Goal: Information Seeking & Learning: Learn about a topic

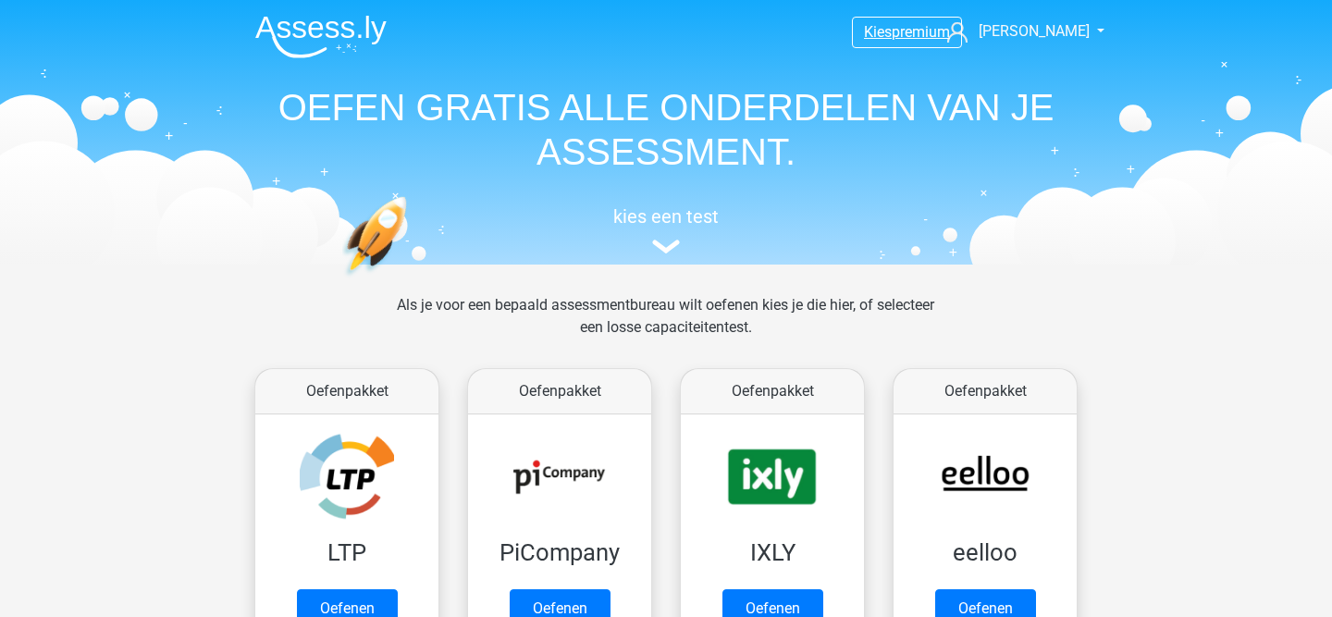
click at [911, 34] on span "premium" at bounding box center [921, 32] width 58 height 18
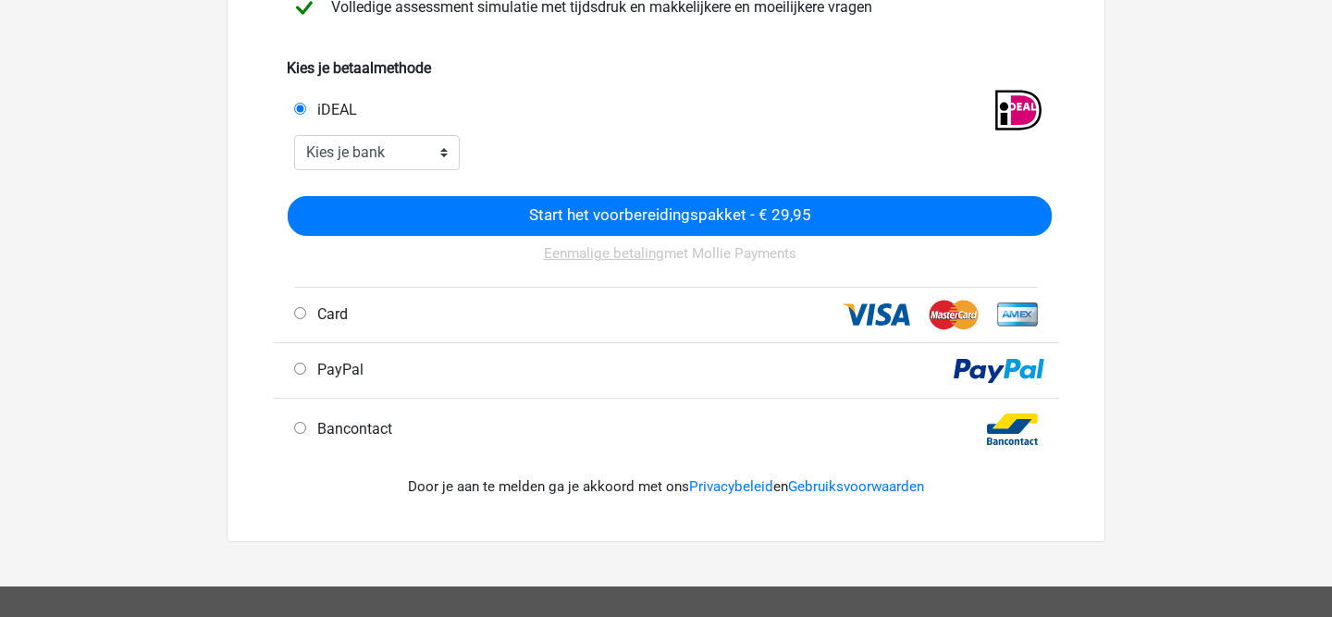
scroll to position [413, 0]
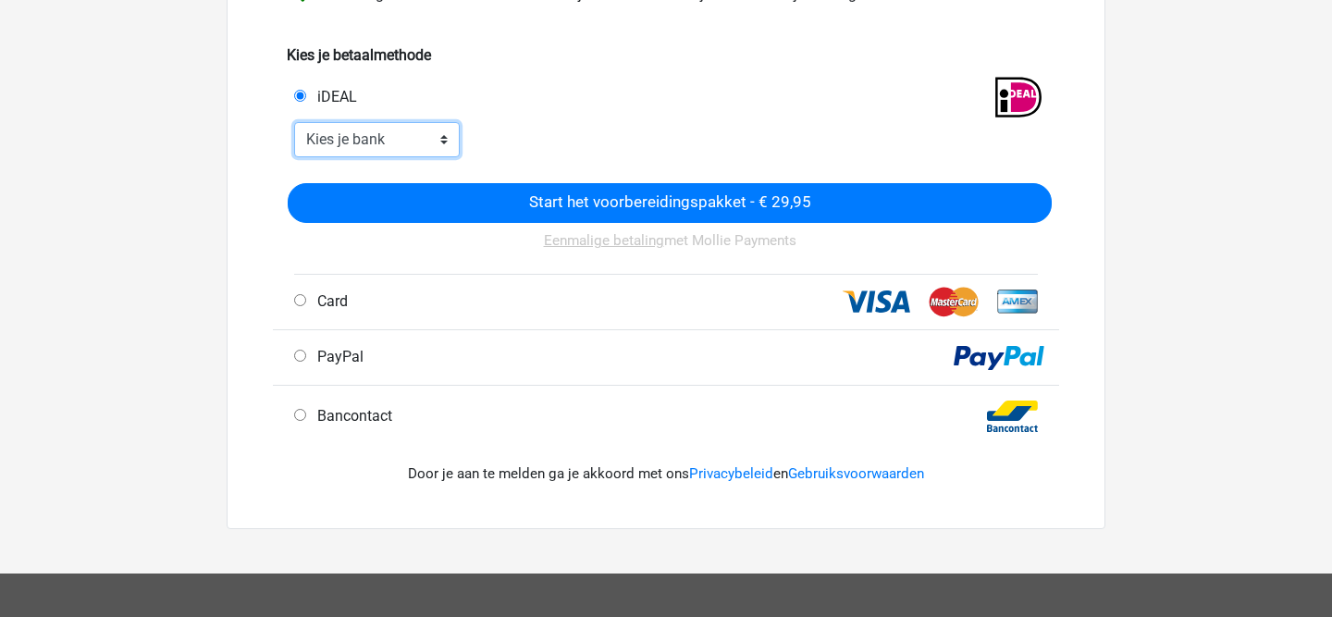
click at [391, 144] on select "Kies je bank ABN AMRO ING Rabobank ASN Bank bunq Knab N26 NN Regiobank Revolut …" at bounding box center [377, 139] width 166 height 35
select select "ideal_ASNBNL21"
click at [294, 122] on select "Kies je bank ABN AMRO ING Rabobank ASN Bank bunq Knab N26 NN Regiobank Revolut …" at bounding box center [377, 139] width 166 height 35
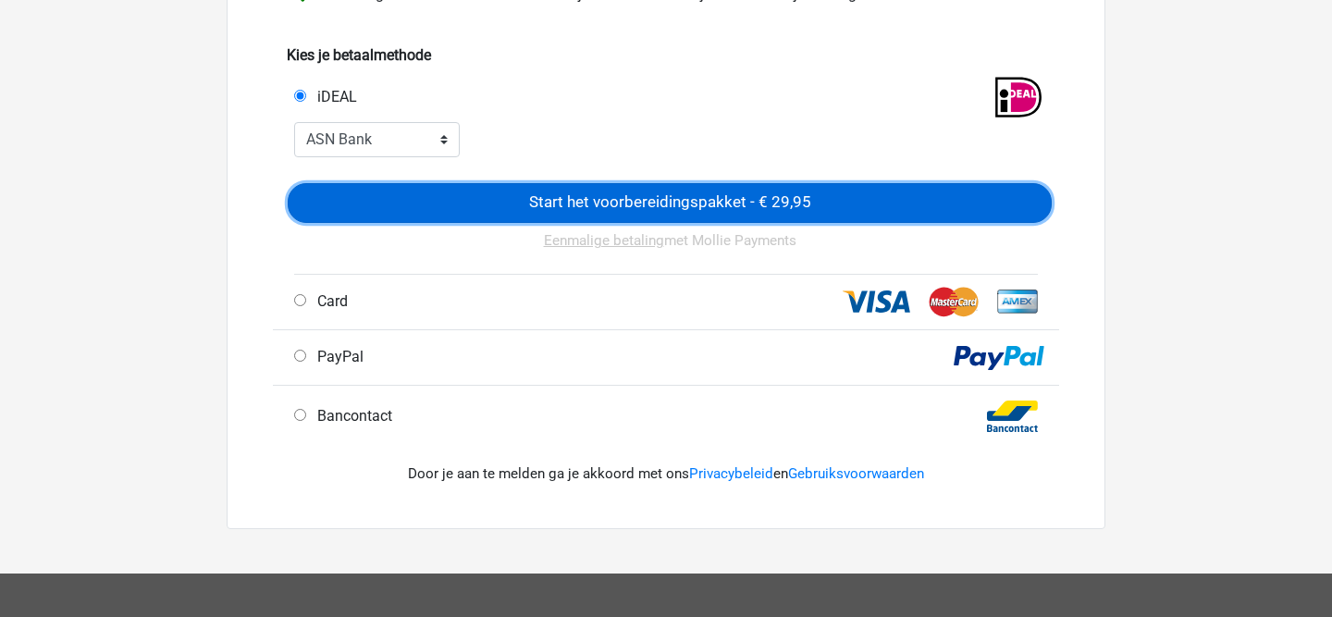
click at [582, 211] on input "Start het voorbereidingspakket - € 29,95" at bounding box center [670, 203] width 764 height 40
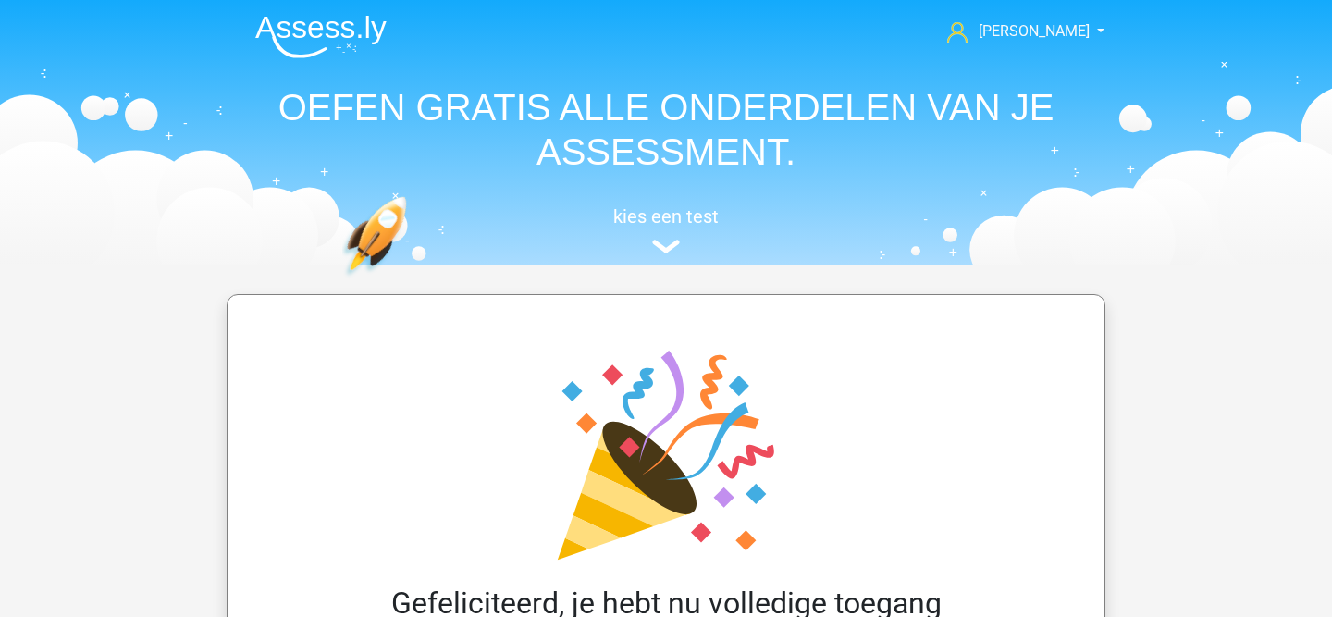
click at [671, 236] on div "kies een test" at bounding box center [665, 226] width 851 height 61
click at [670, 246] on img at bounding box center [666, 247] width 28 height 14
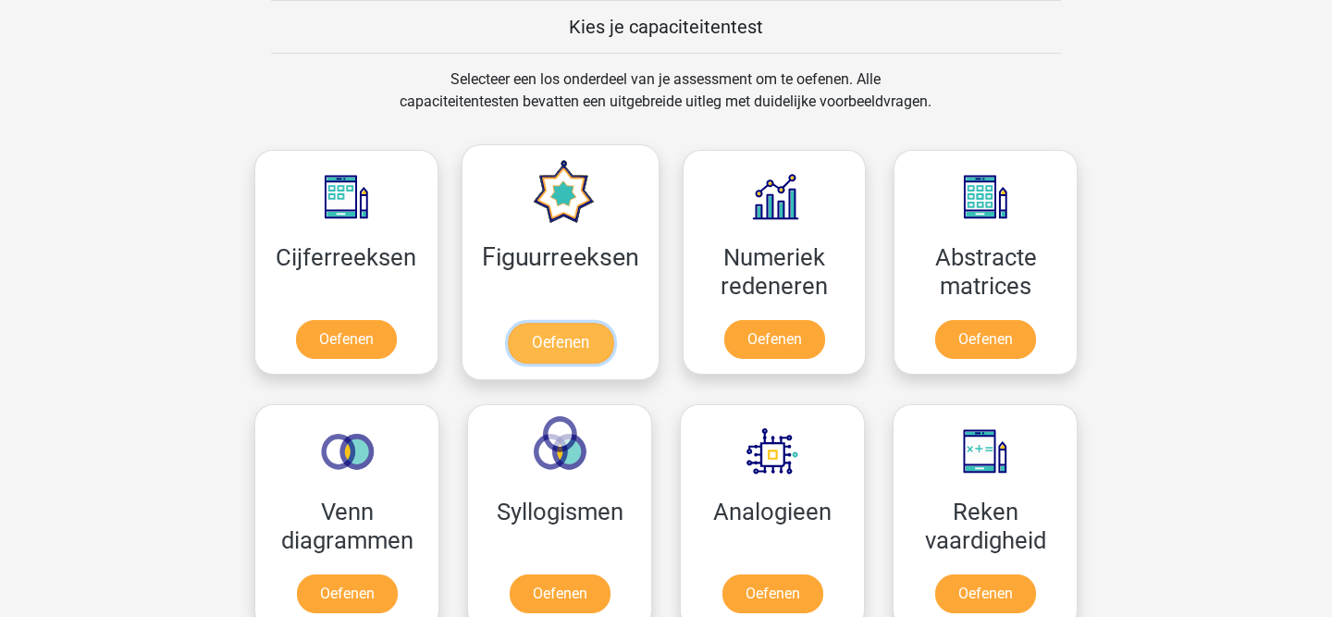
click at [567, 343] on link "Oefenen" at bounding box center [559, 343] width 105 height 41
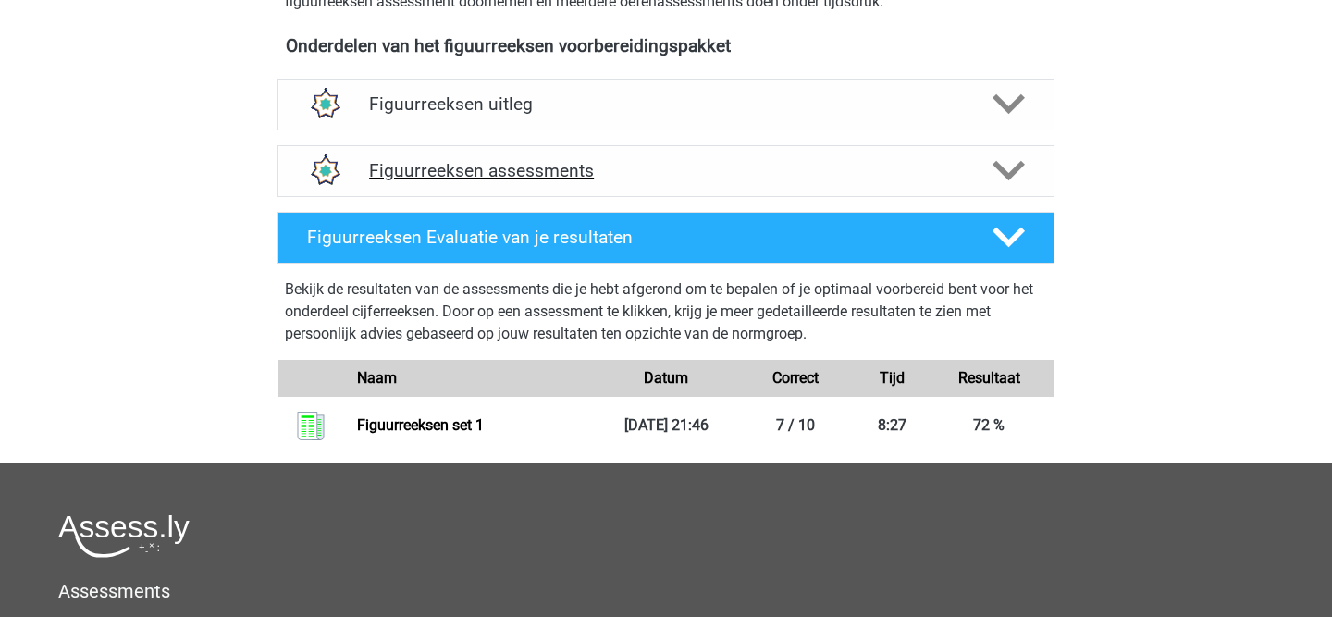
scroll to position [695, 0]
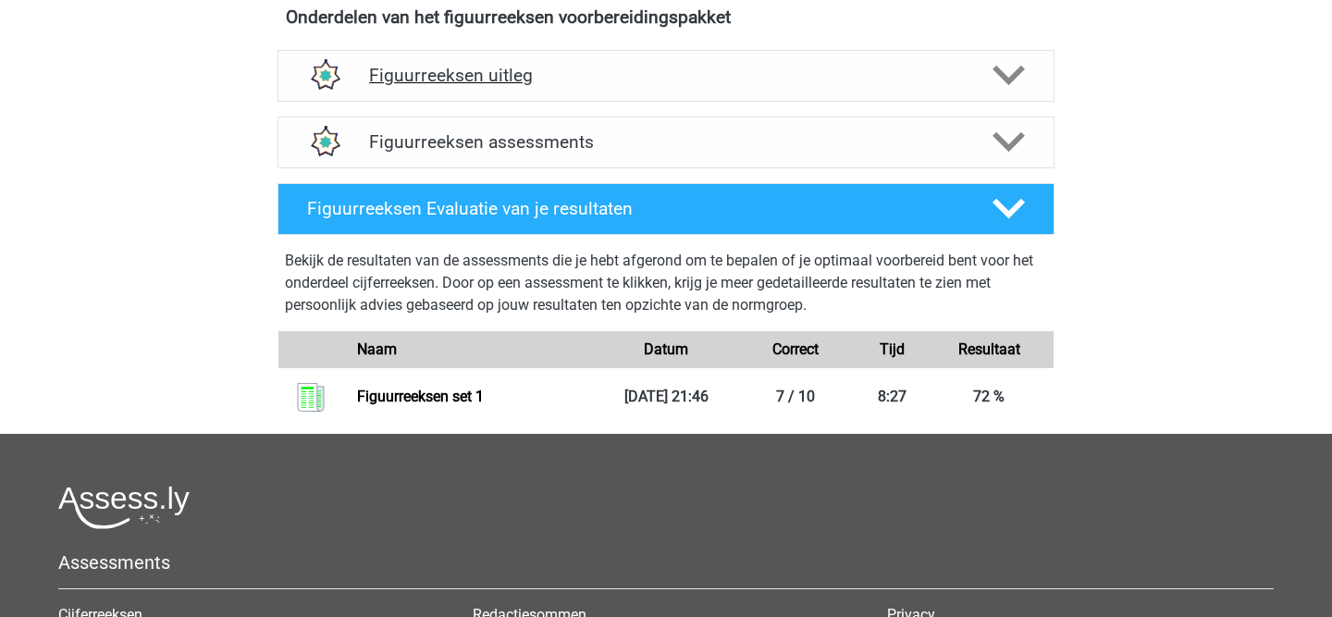
click at [519, 85] on h4 "Figuurreeksen uitleg" at bounding box center [666, 75] width 594 height 21
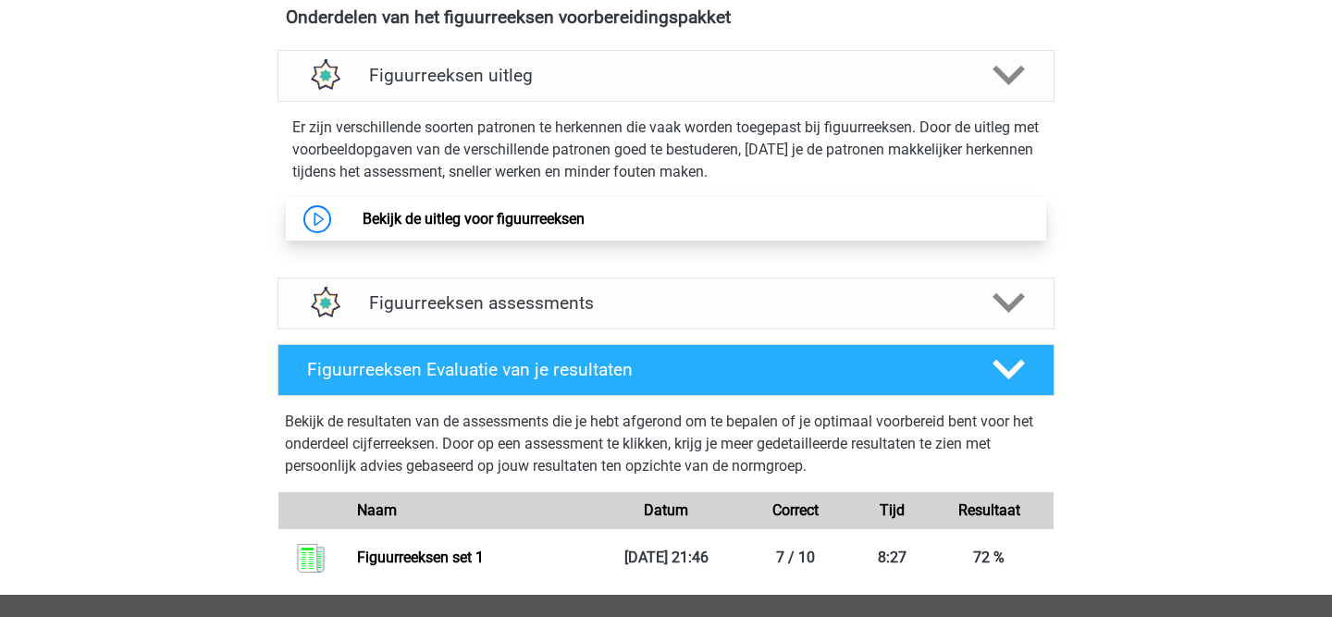
click at [522, 223] on link "Bekijk de uitleg voor figuurreeksen" at bounding box center [474, 219] width 222 height 18
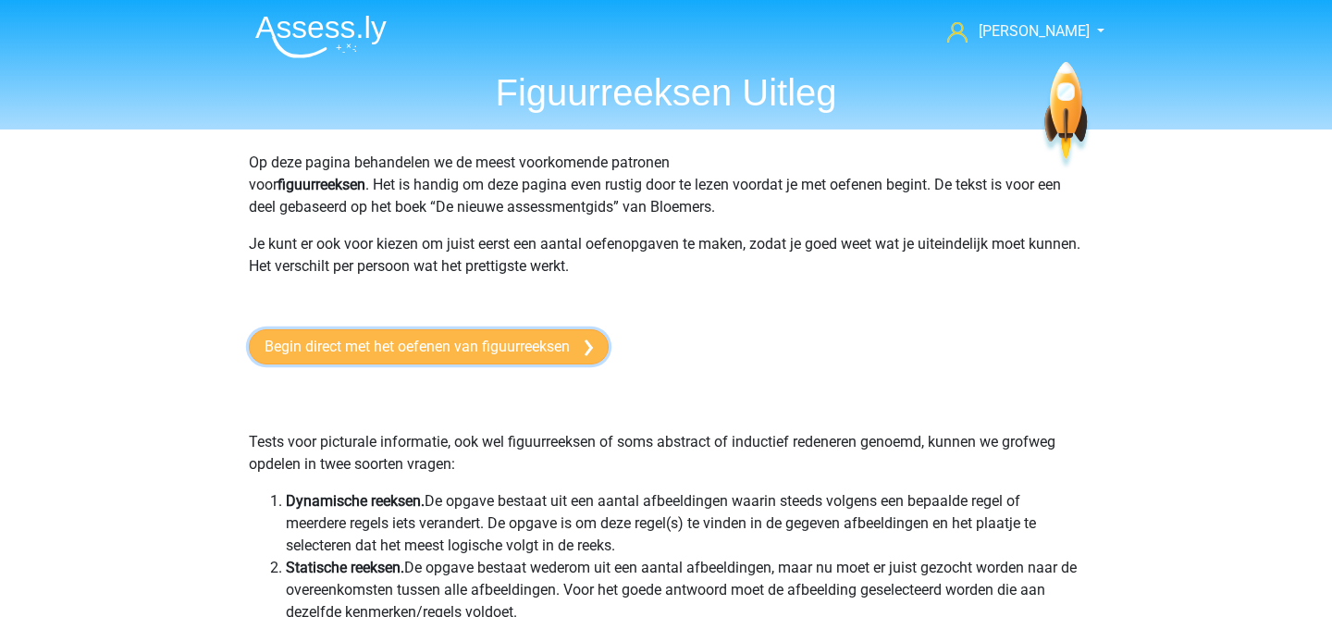
click at [509, 350] on link "Begin direct met het oefenen van figuurreeksen" at bounding box center [429, 346] width 360 height 35
click at [453, 354] on link "Begin direct met het oefenen van figuurreeksen" at bounding box center [429, 346] width 360 height 35
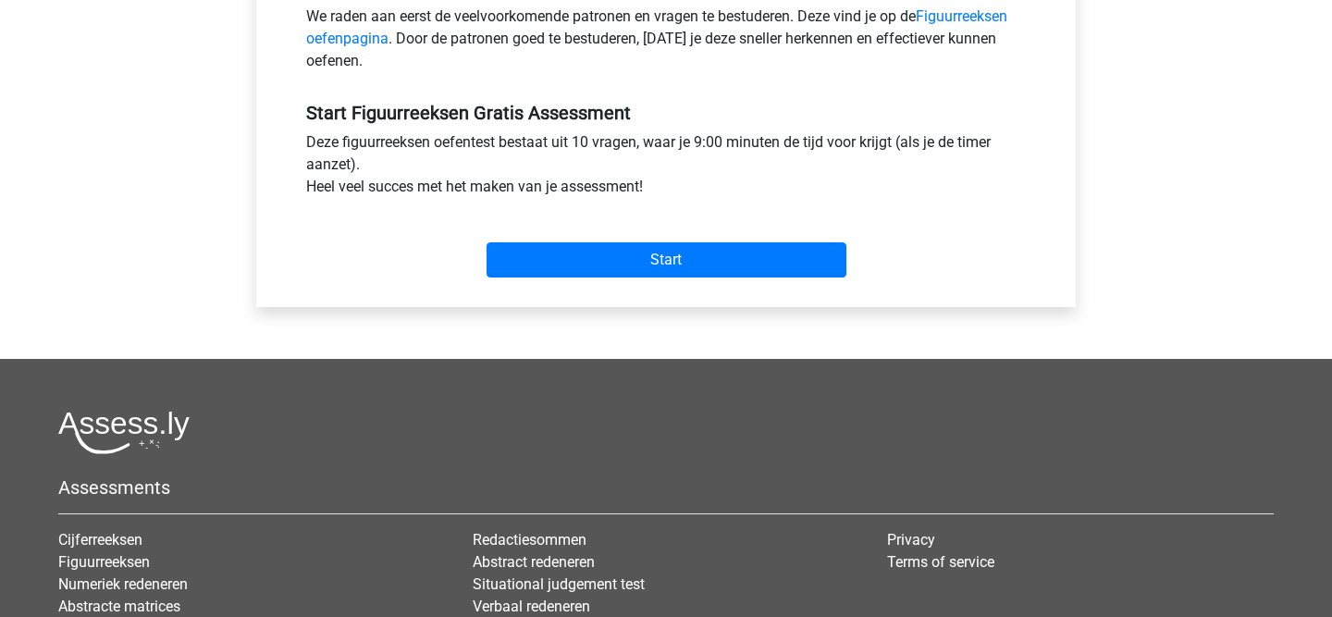
scroll to position [630, 0]
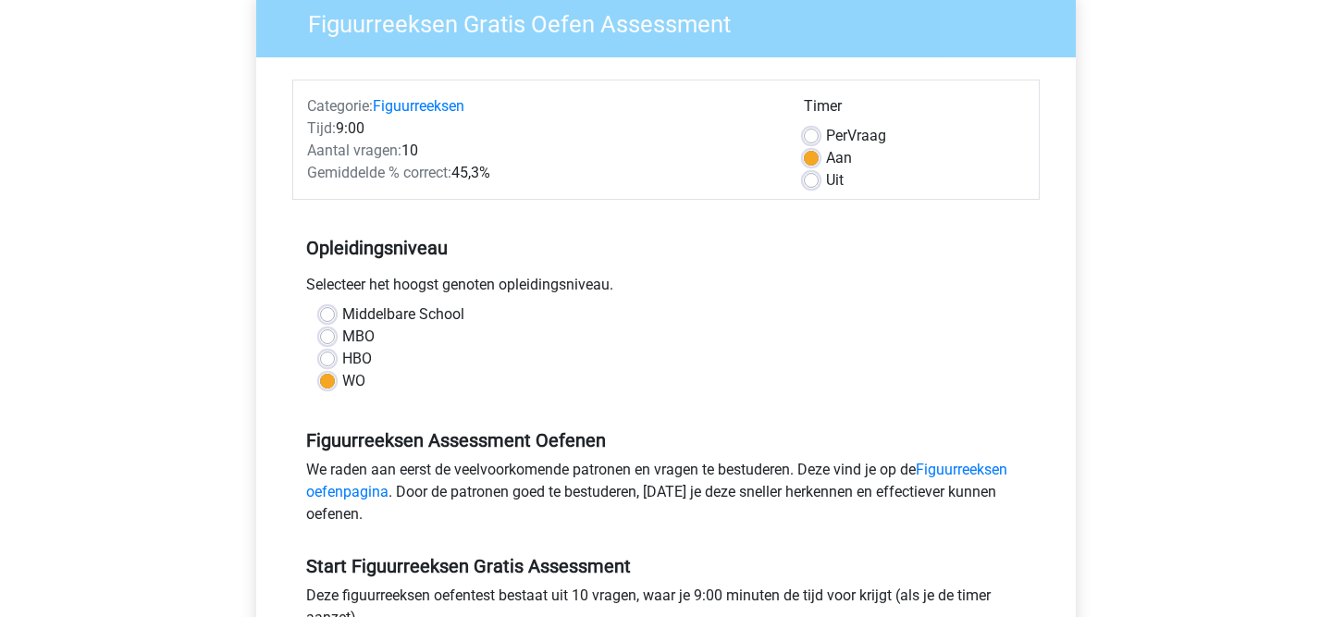
scroll to position [179, 0]
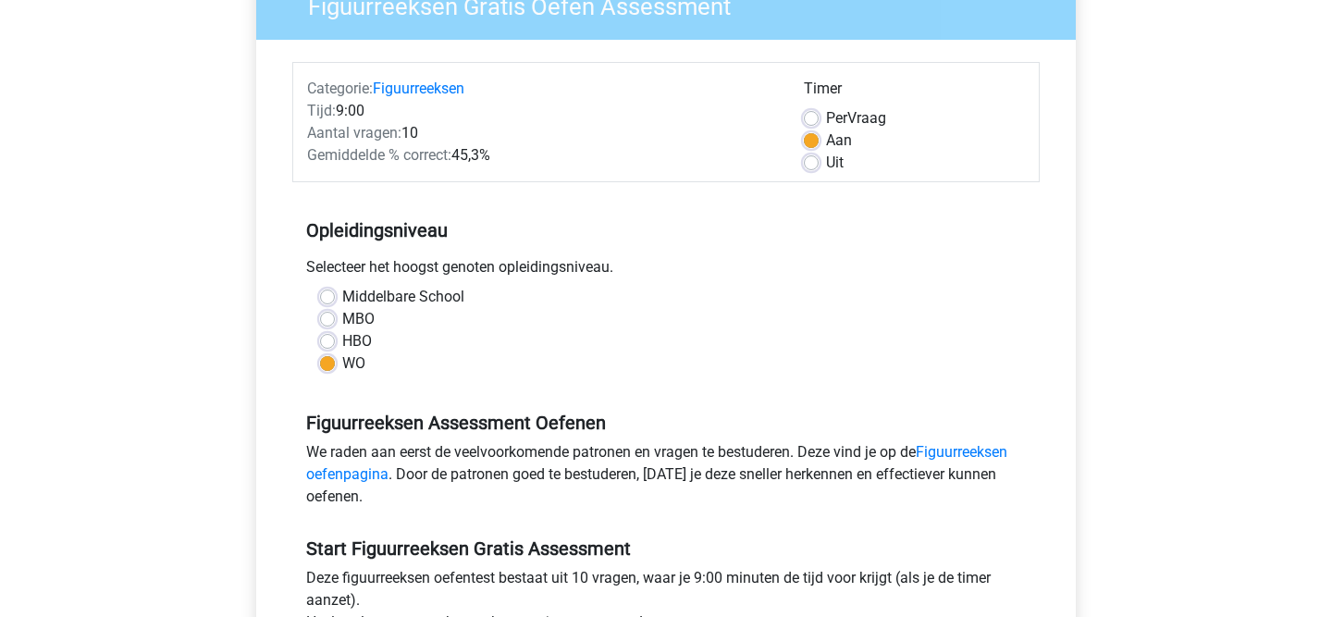
click at [341, 320] on div "MBO" at bounding box center [666, 319] width 692 height 22
click at [342, 319] on label "MBO" at bounding box center [358, 319] width 32 height 22
click at [330, 319] on input "MBO" at bounding box center [327, 317] width 15 height 18
radio input "true"
click at [342, 366] on label "WO" at bounding box center [353, 363] width 23 height 22
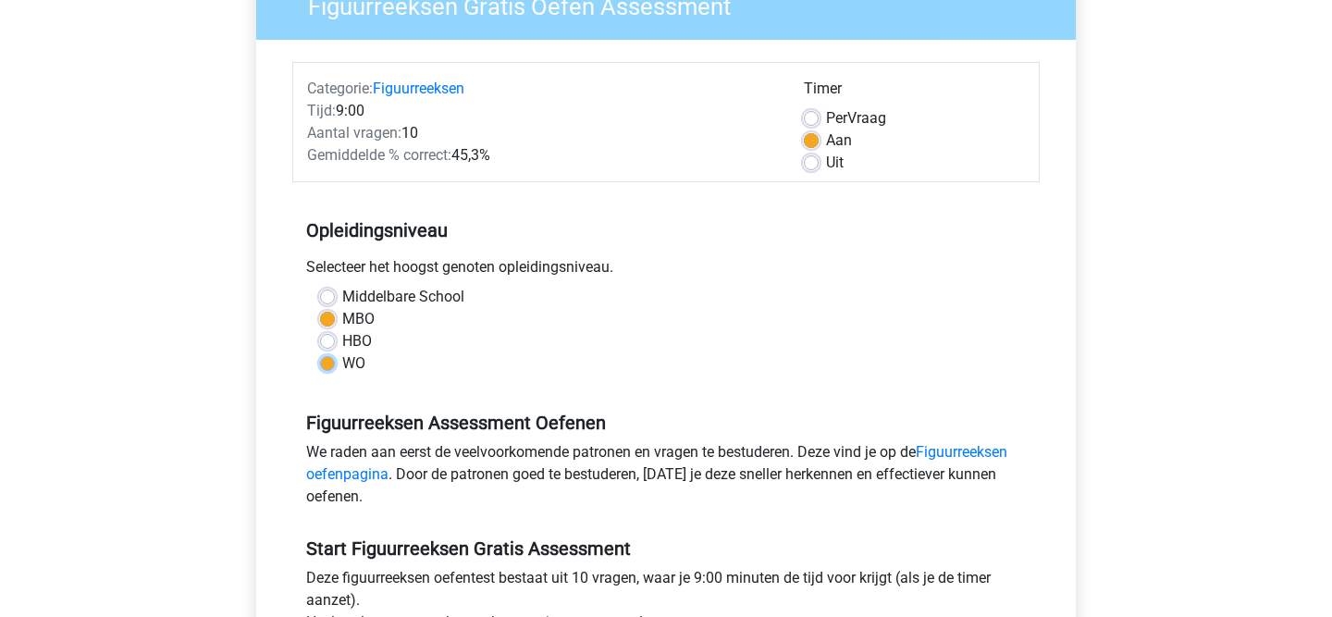
click at [325, 366] on input "WO" at bounding box center [327, 361] width 15 height 18
radio input "true"
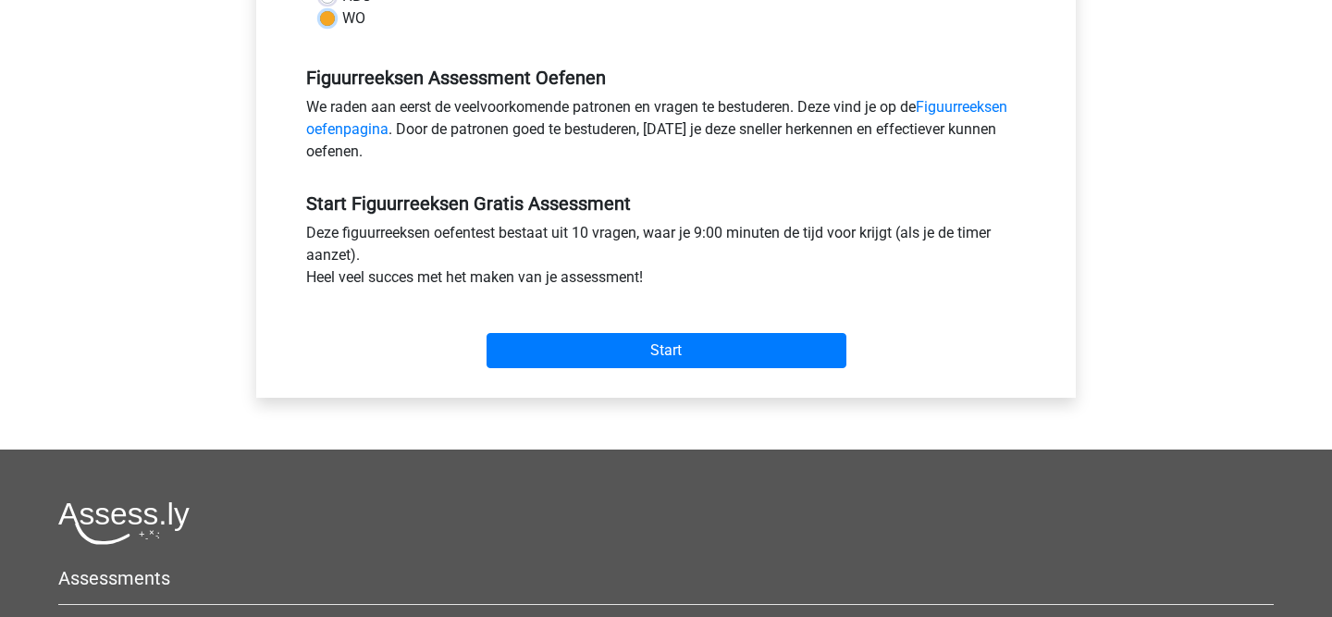
scroll to position [527, 0]
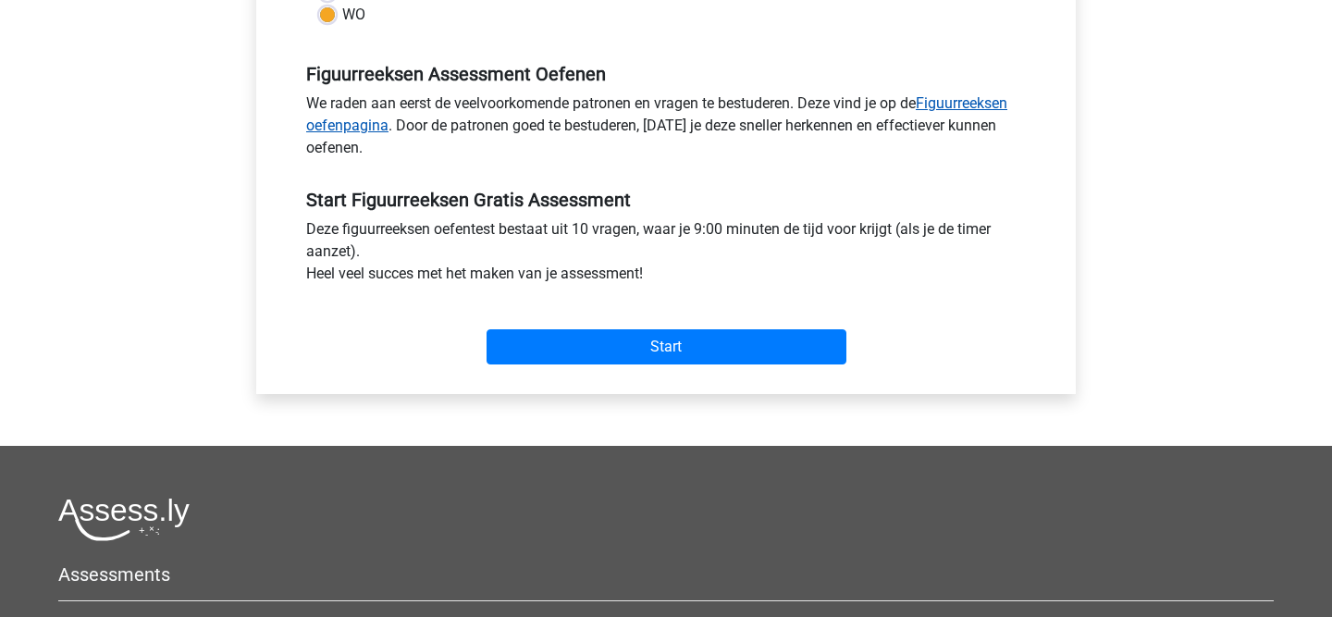
click at [962, 103] on link "Figuurreeksen oefenpagina" at bounding box center [656, 114] width 701 height 40
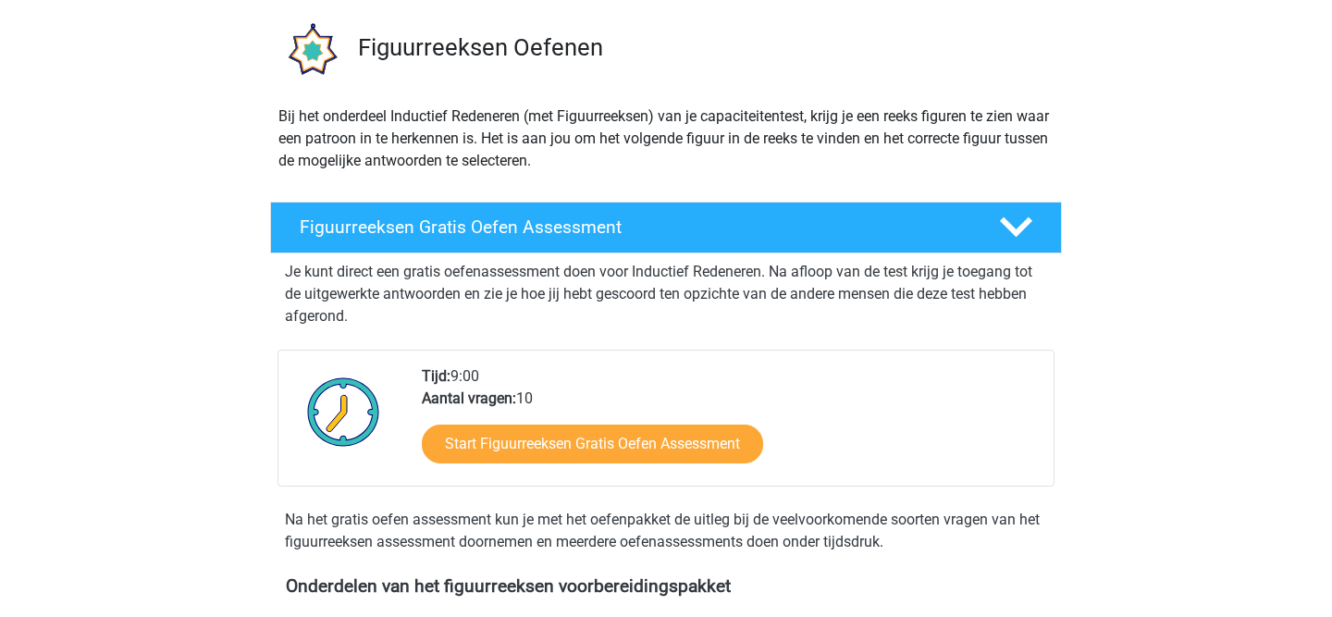
scroll to position [162, 0]
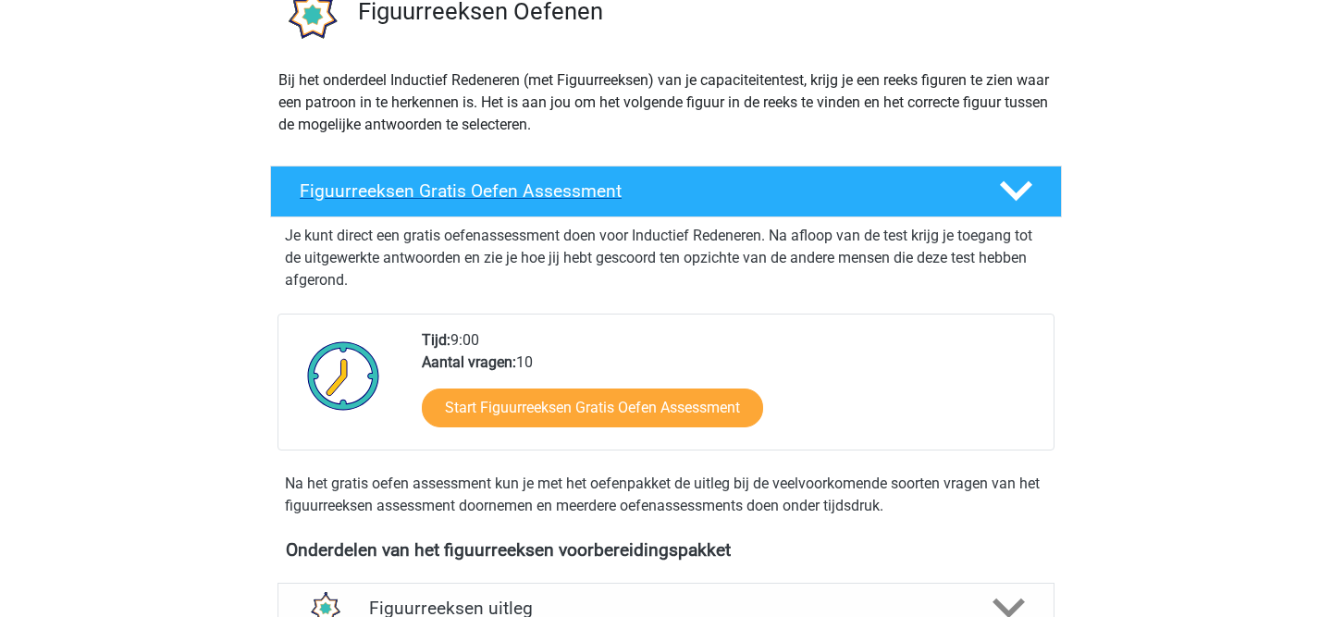
click at [924, 196] on h4 "Figuurreeksen Gratis Oefen Assessment" at bounding box center [635, 190] width 670 height 21
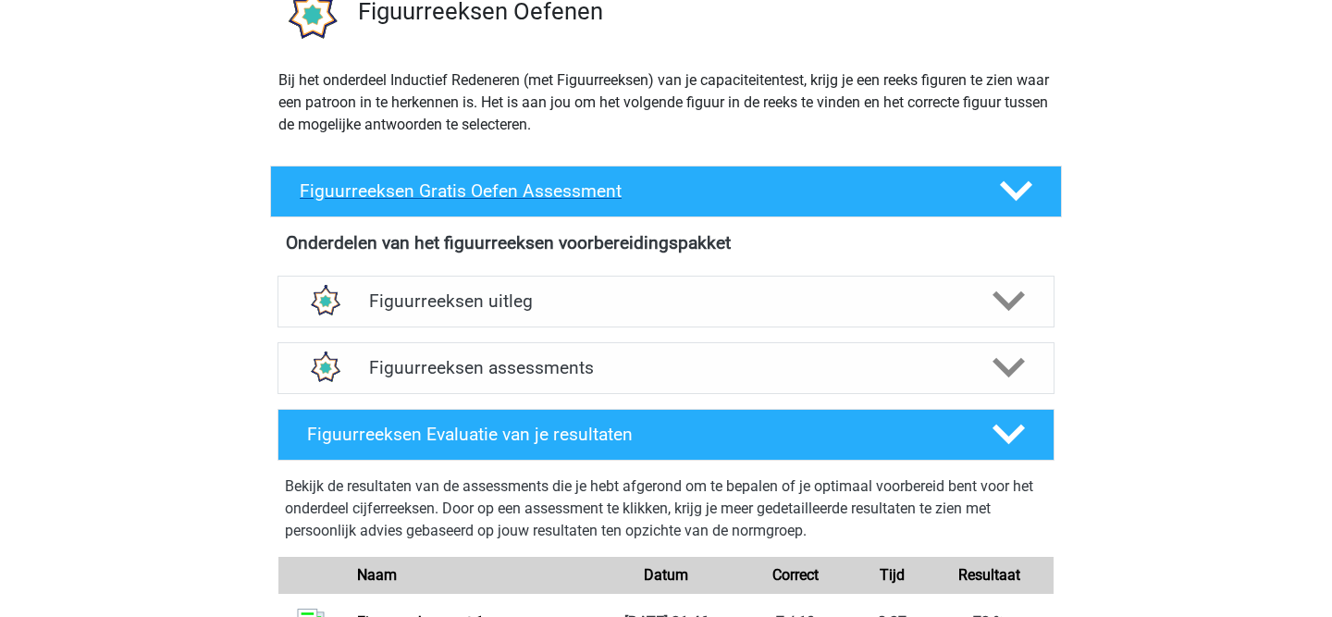
click at [924, 196] on h4 "Figuurreeksen Gratis Oefen Assessment" at bounding box center [635, 190] width 670 height 21
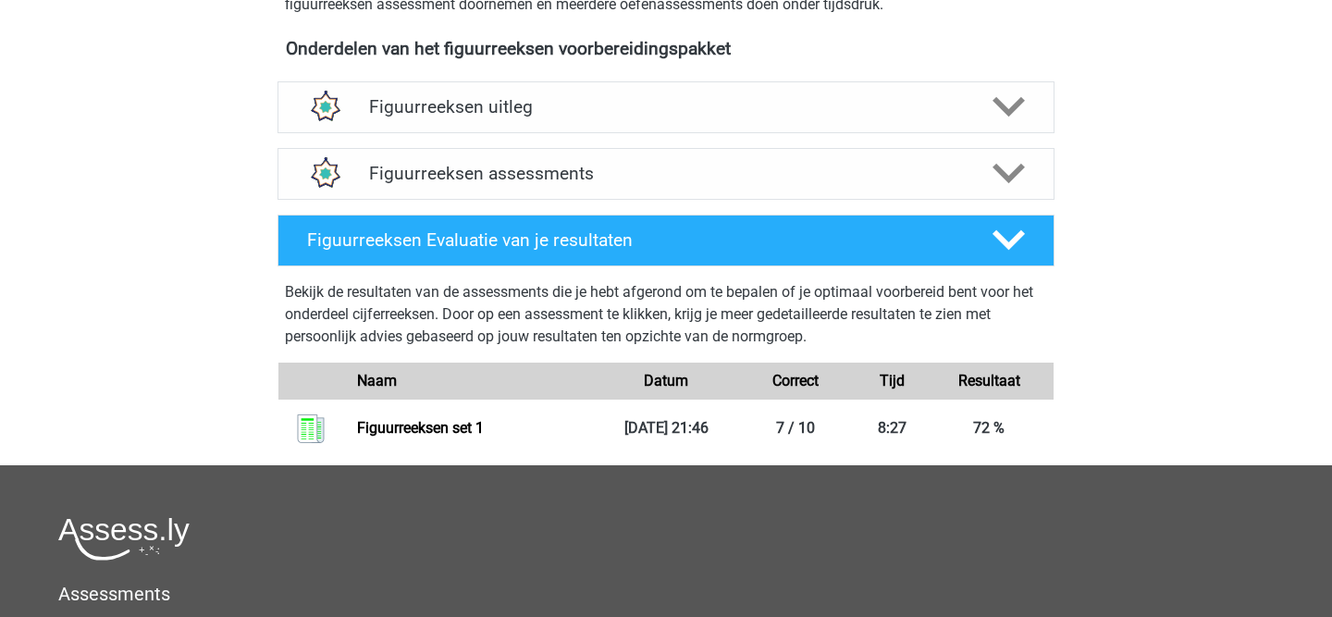
scroll to position [669, 0]
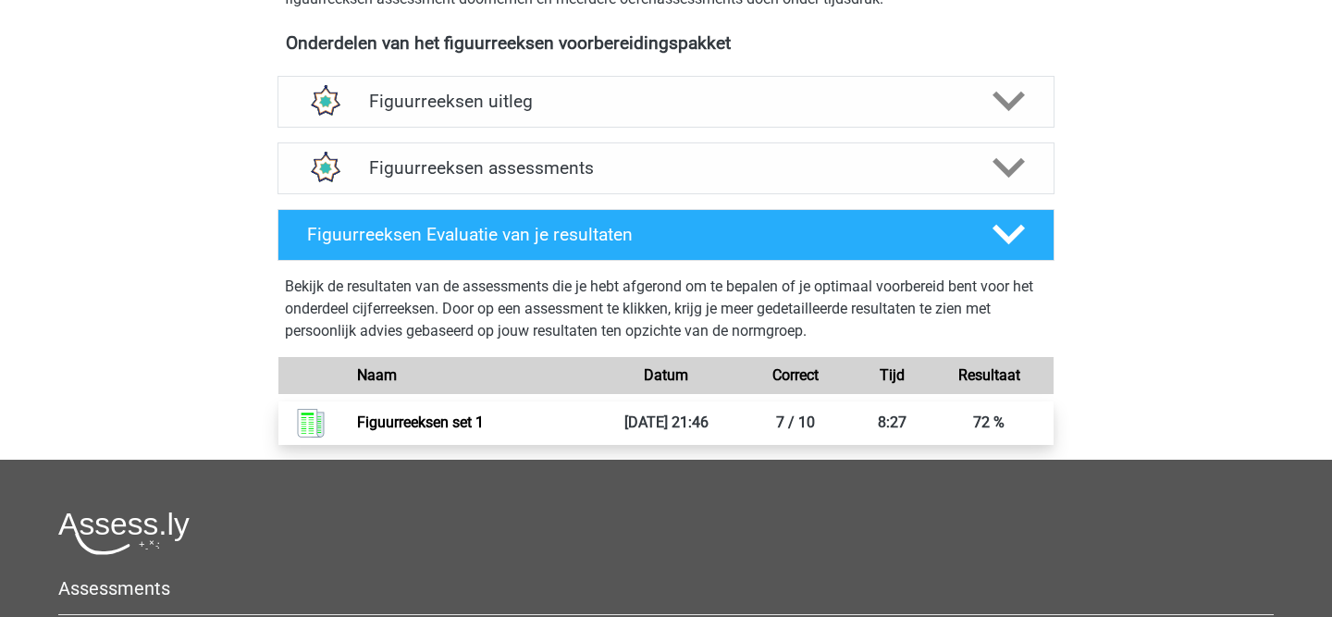
click at [438, 430] on link "Figuurreeksen set 1" at bounding box center [420, 422] width 127 height 18
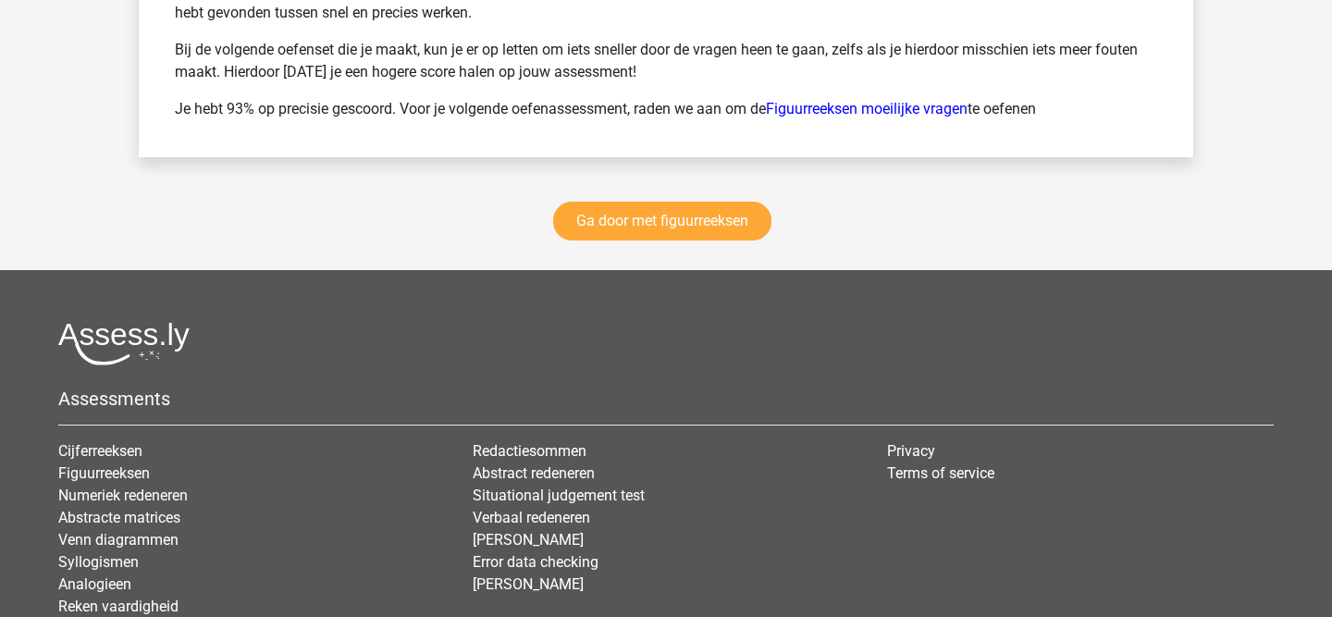
scroll to position [2705, 0]
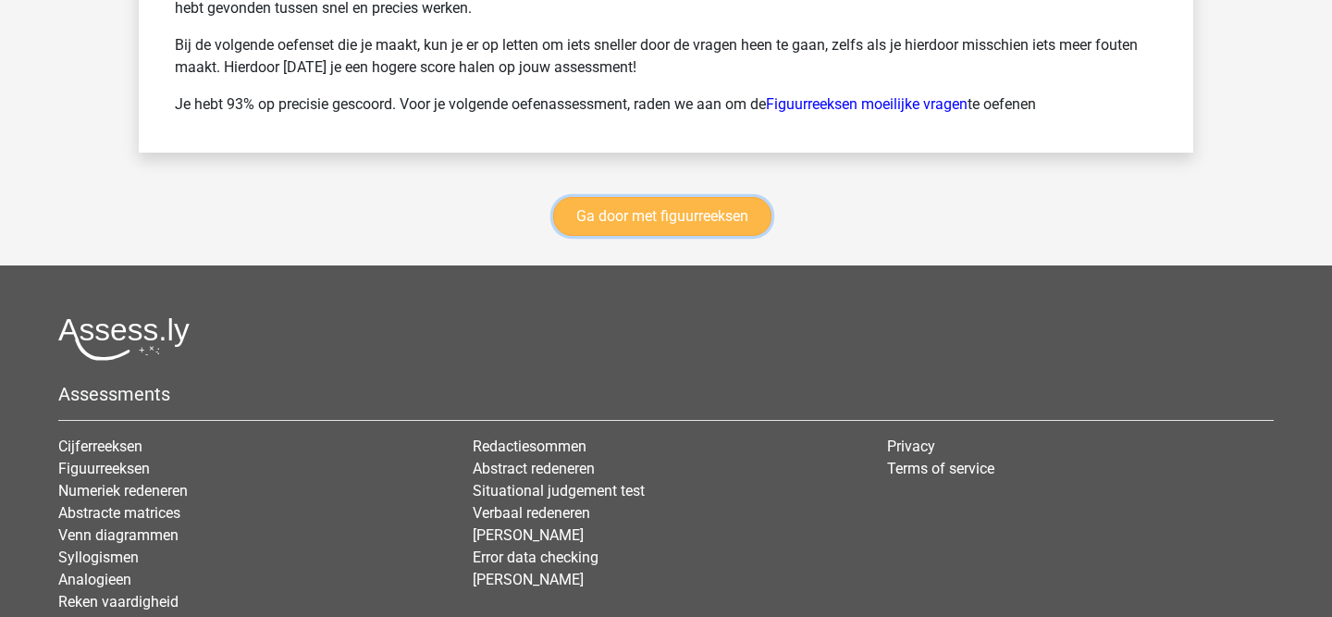
click at [722, 218] on link "Ga door met figuurreeksen" at bounding box center [662, 216] width 218 height 39
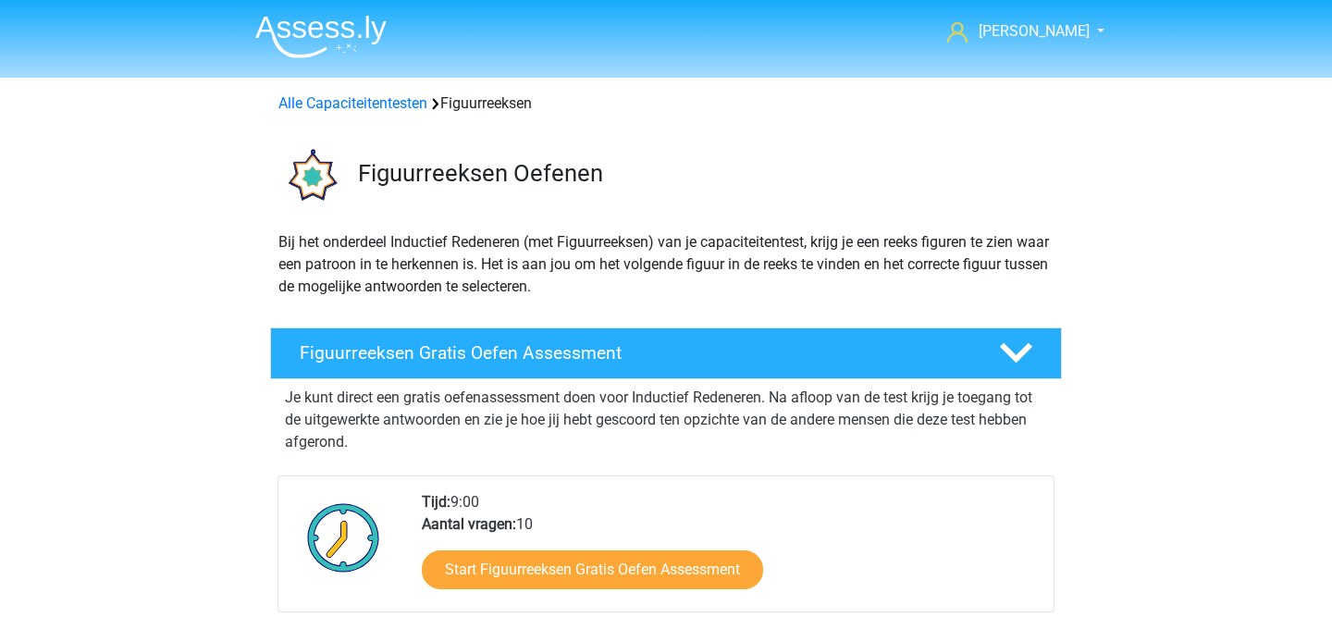
scroll to position [803, 0]
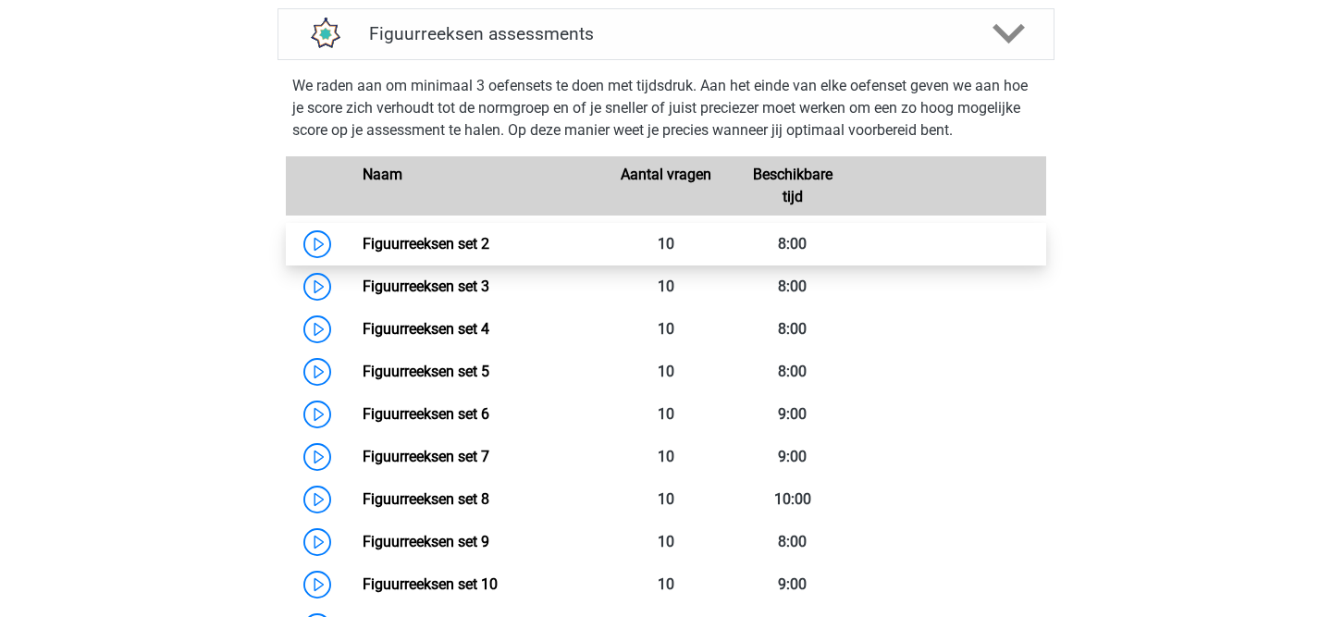
click at [413, 242] on link "Figuurreeksen set 2" at bounding box center [426, 244] width 127 height 18
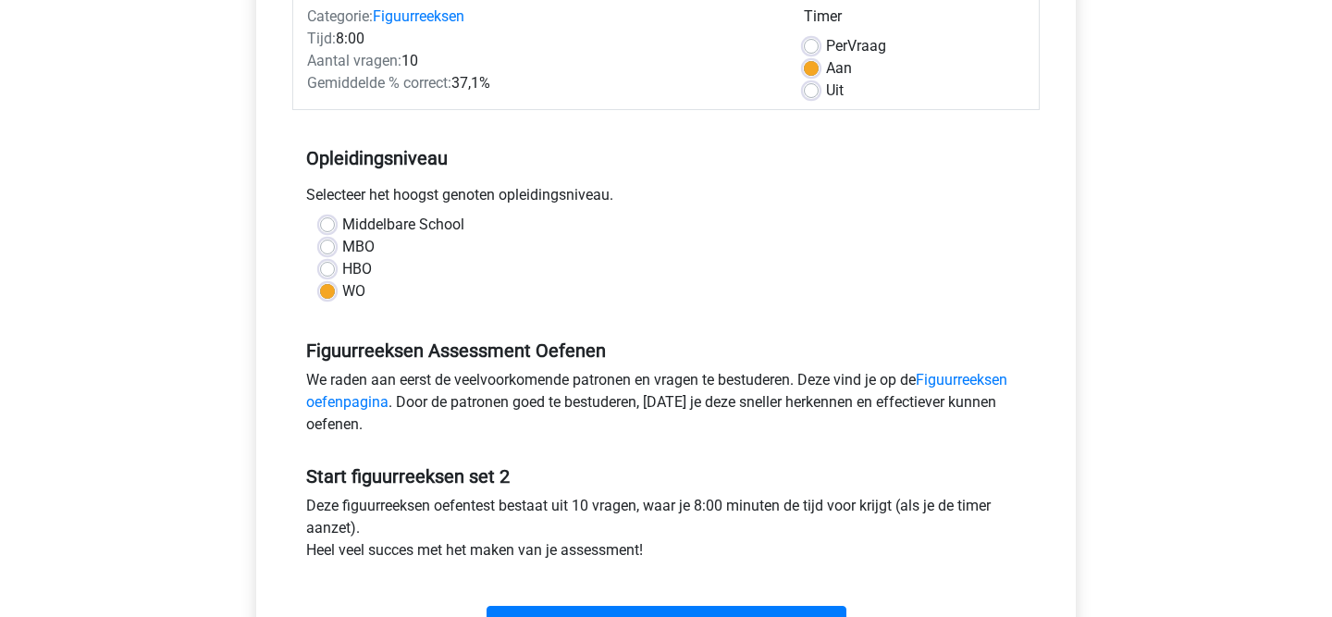
scroll to position [253, 0]
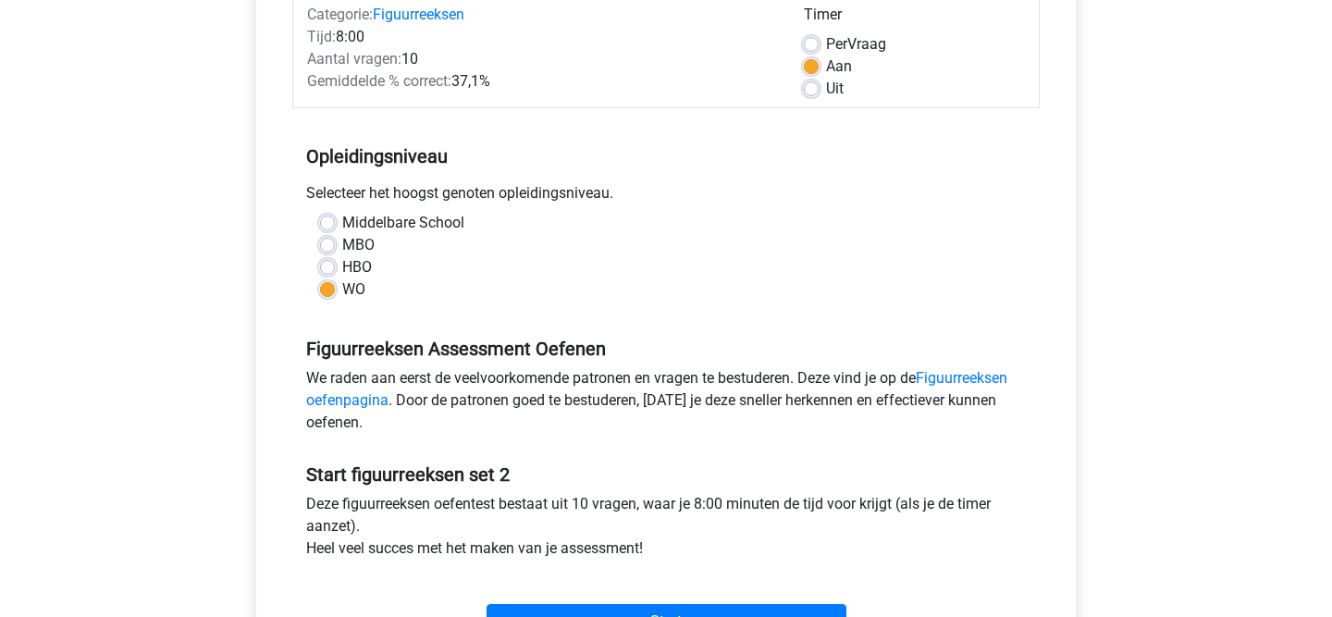
click at [826, 91] on label "Uit" at bounding box center [835, 89] width 18 height 22
click at [813, 91] on input "Uit" at bounding box center [811, 87] width 15 height 18
radio input "true"
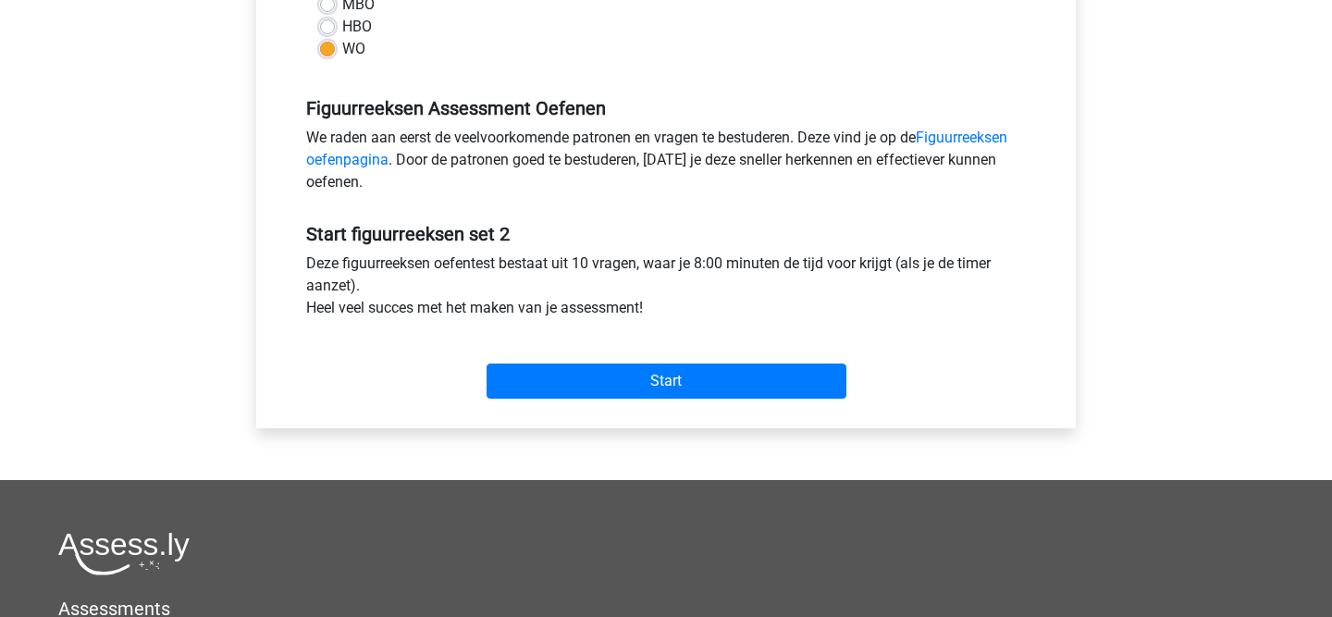
scroll to position [518, 0]
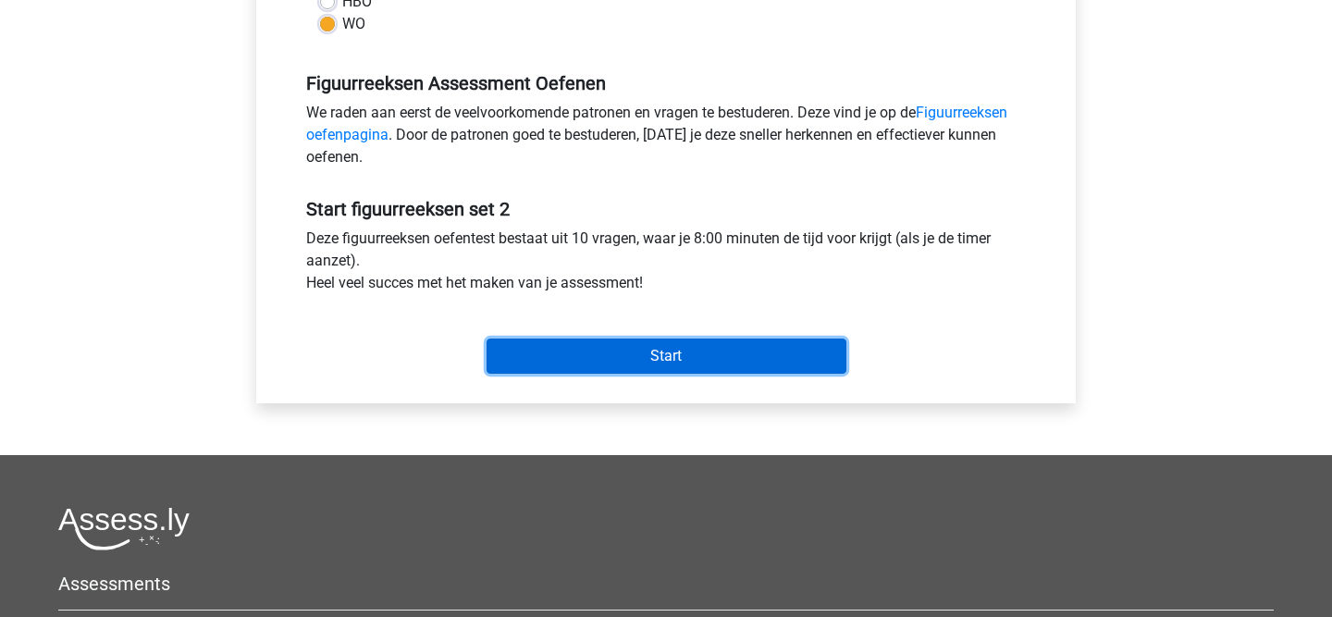
click at [644, 361] on input "Start" at bounding box center [667, 356] width 360 height 35
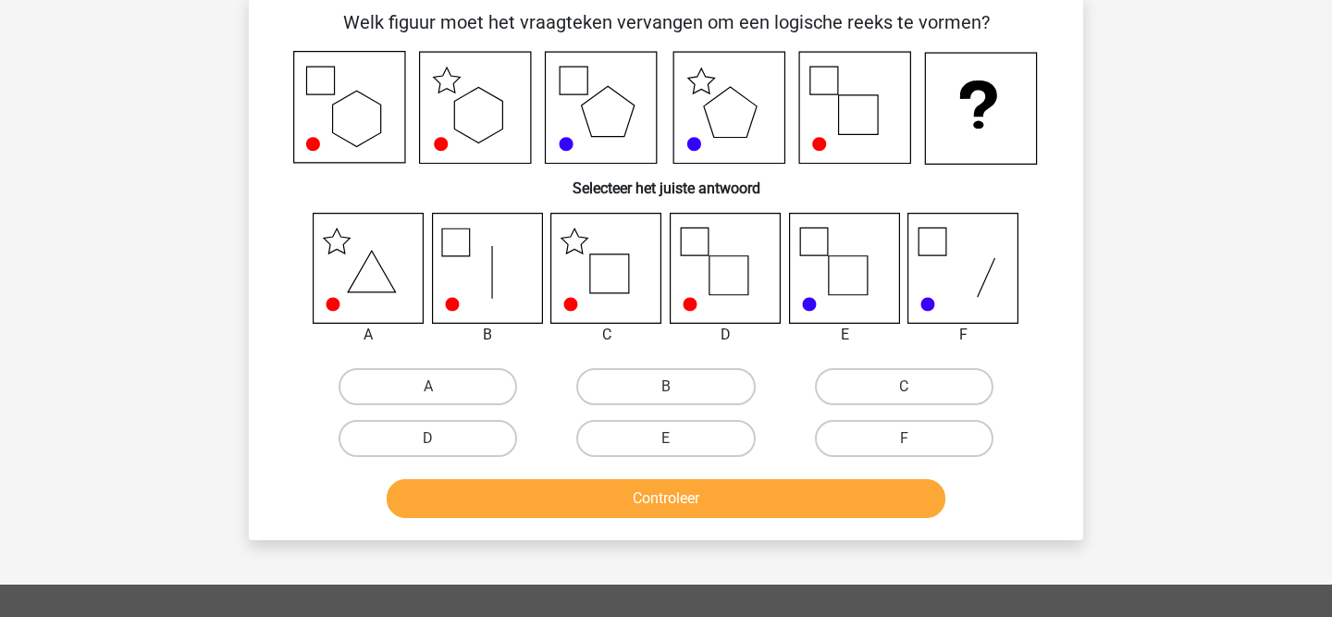
scroll to position [94, 0]
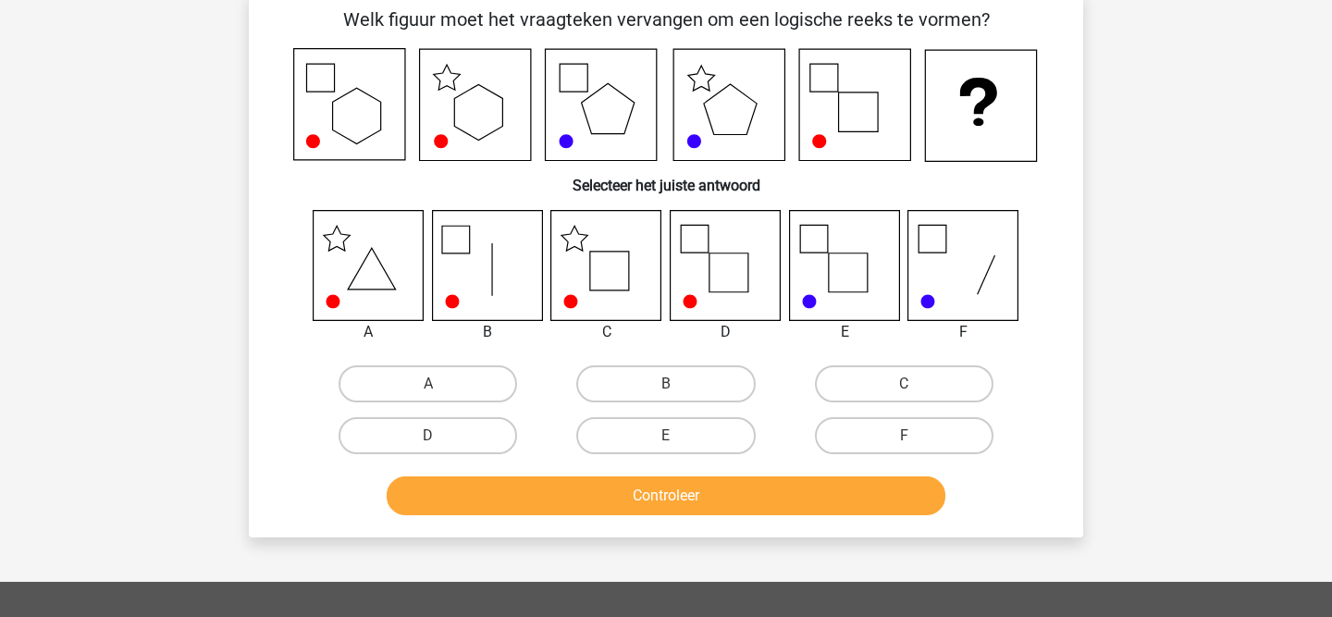
click at [617, 275] on icon at bounding box center [606, 265] width 110 height 110
click at [961, 376] on label "C" at bounding box center [904, 383] width 179 height 37
click at [916, 384] on input "C" at bounding box center [910, 390] width 12 height 12
radio input "true"
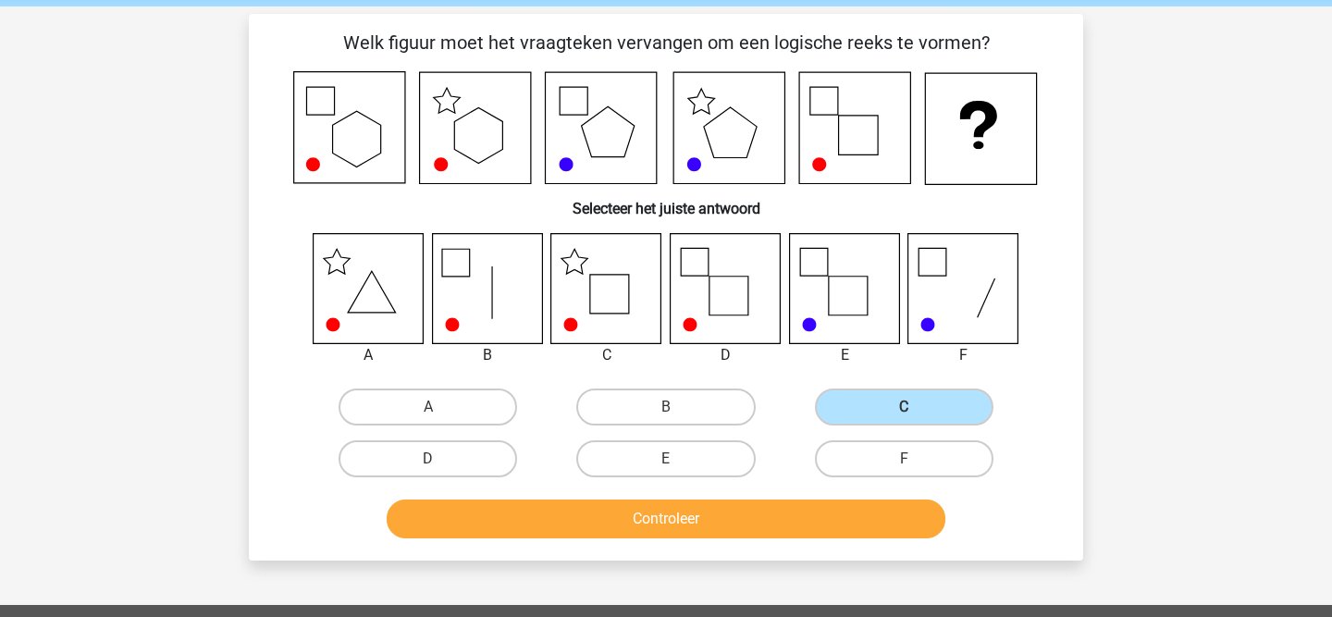
scroll to position [67, 0]
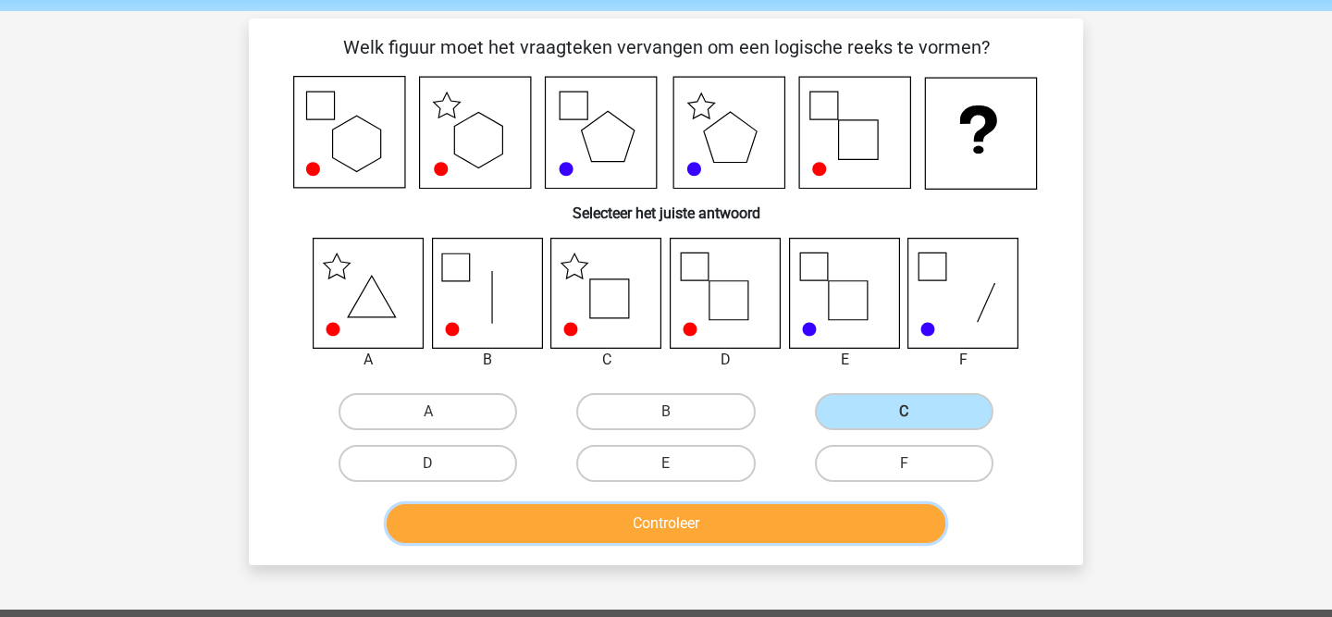
click at [721, 530] on button "Controleer" at bounding box center [667, 523] width 560 height 39
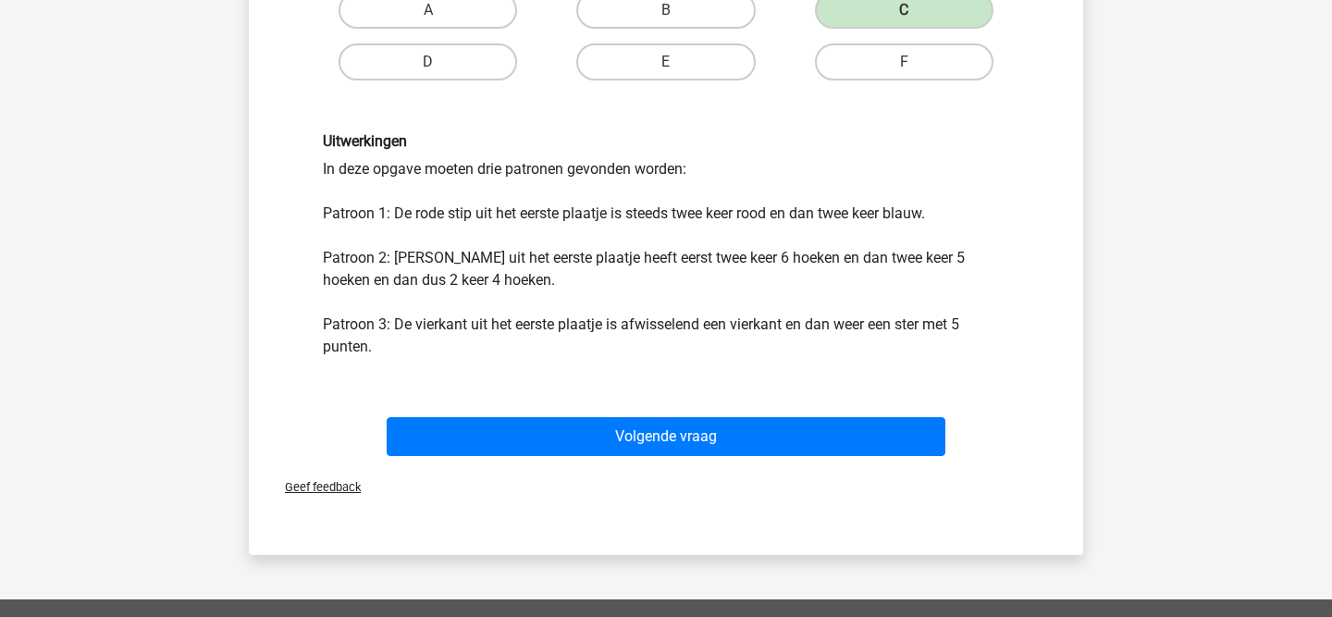
scroll to position [475, 0]
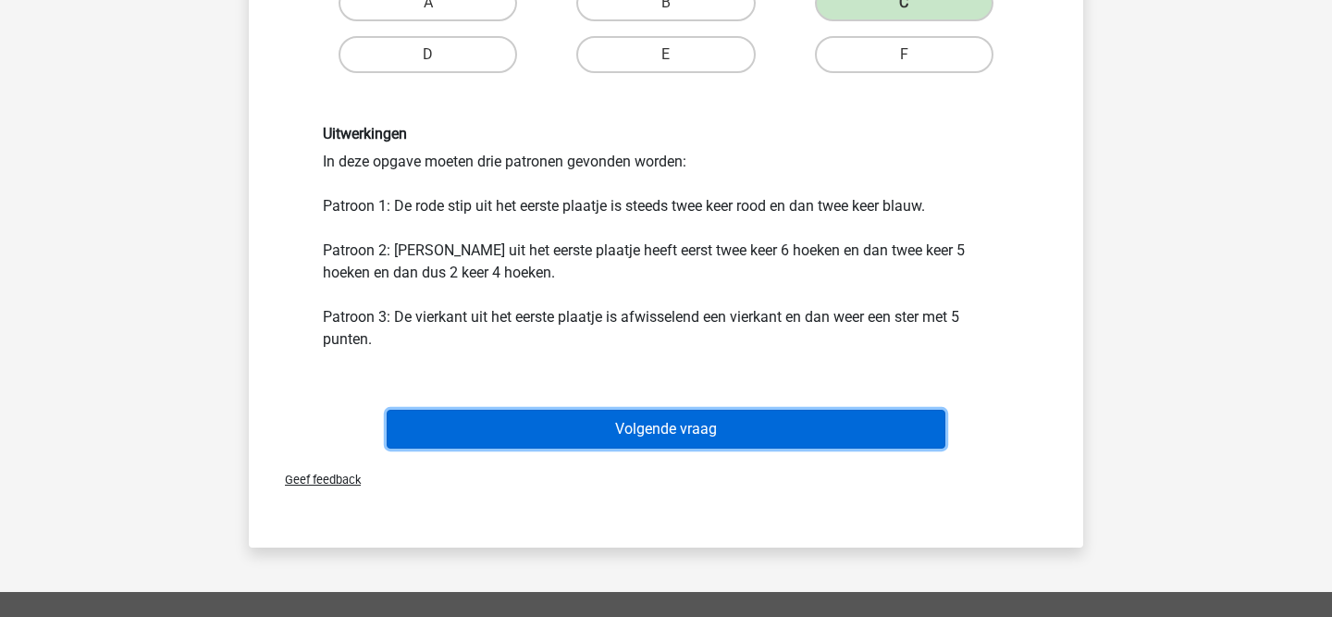
click at [704, 435] on button "Volgende vraag" at bounding box center [667, 429] width 560 height 39
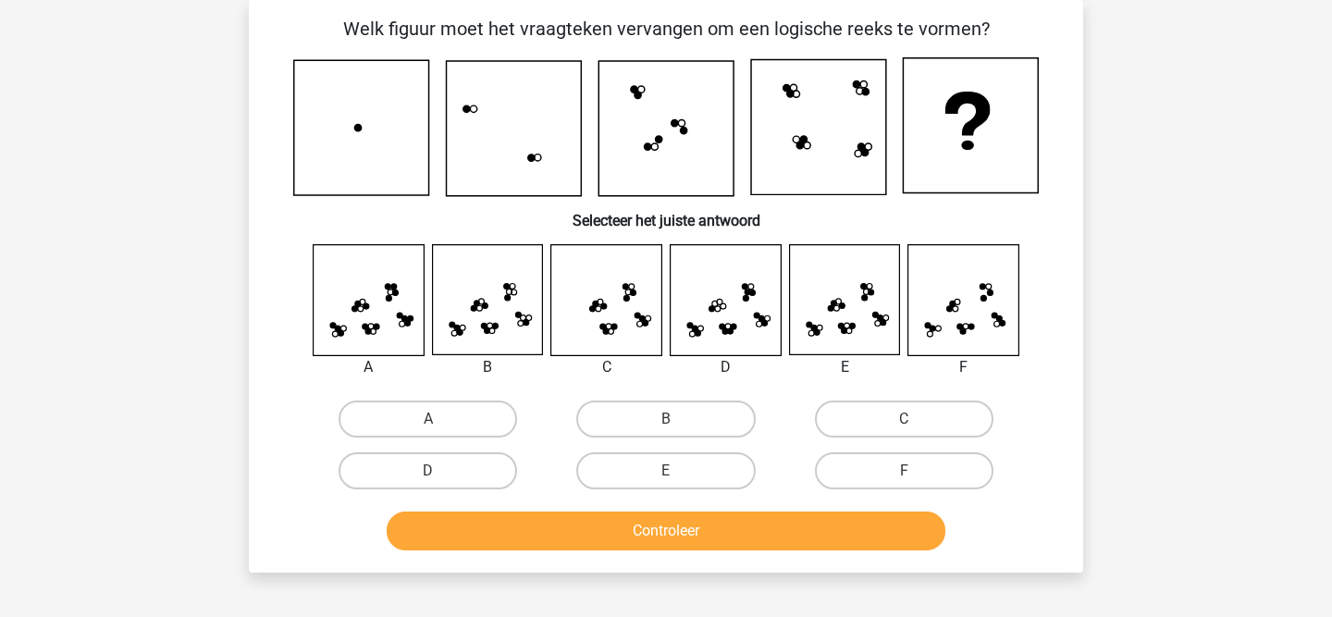
scroll to position [85, 0]
click at [641, 460] on label "E" at bounding box center [665, 470] width 179 height 37
click at [666, 471] on input "E" at bounding box center [672, 477] width 12 height 12
radio input "true"
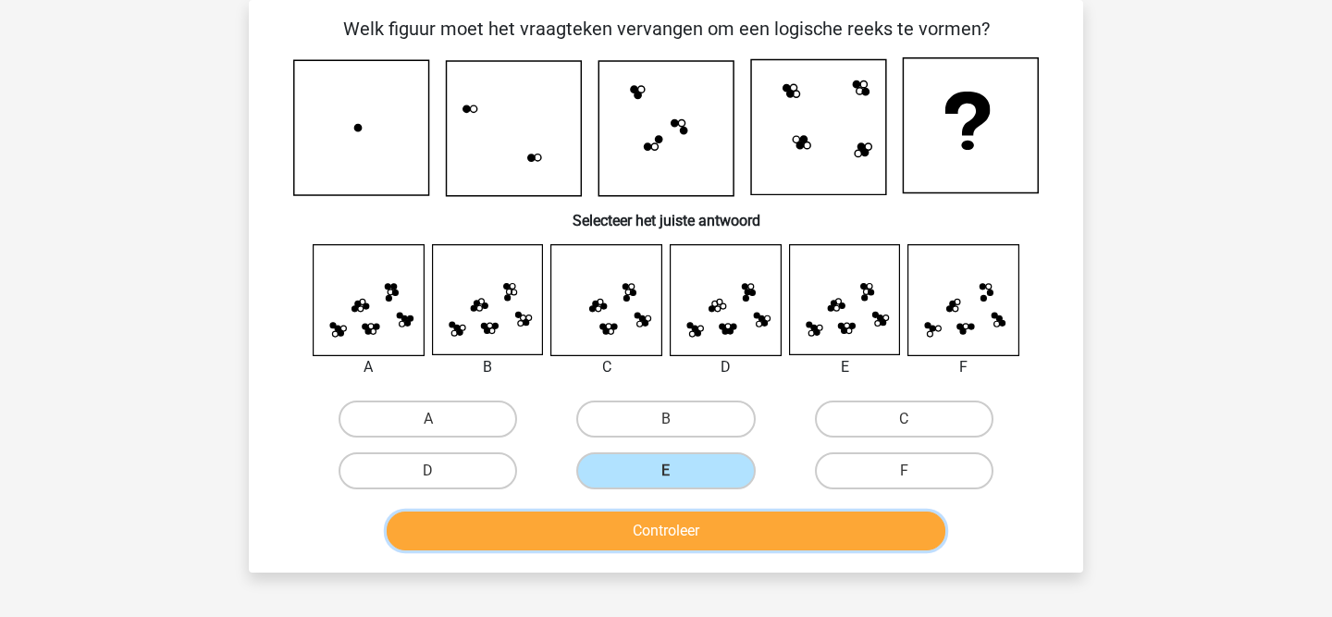
click at [634, 533] on button "Controleer" at bounding box center [667, 531] width 560 height 39
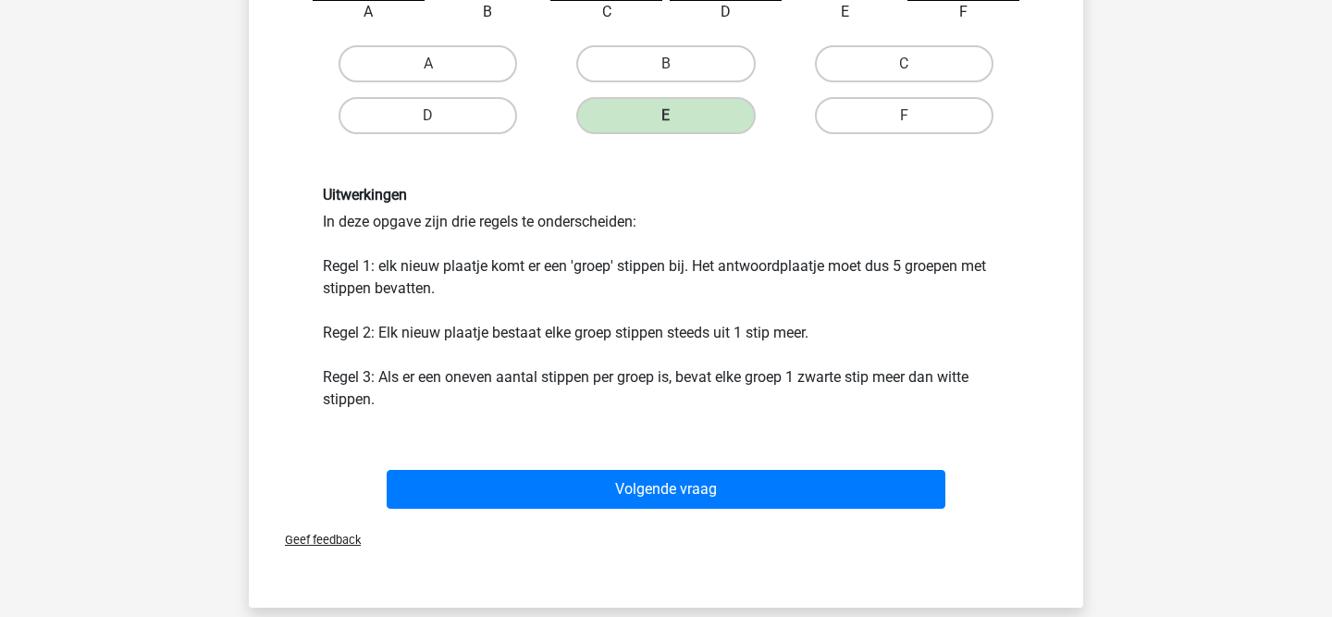
scroll to position [446, 0]
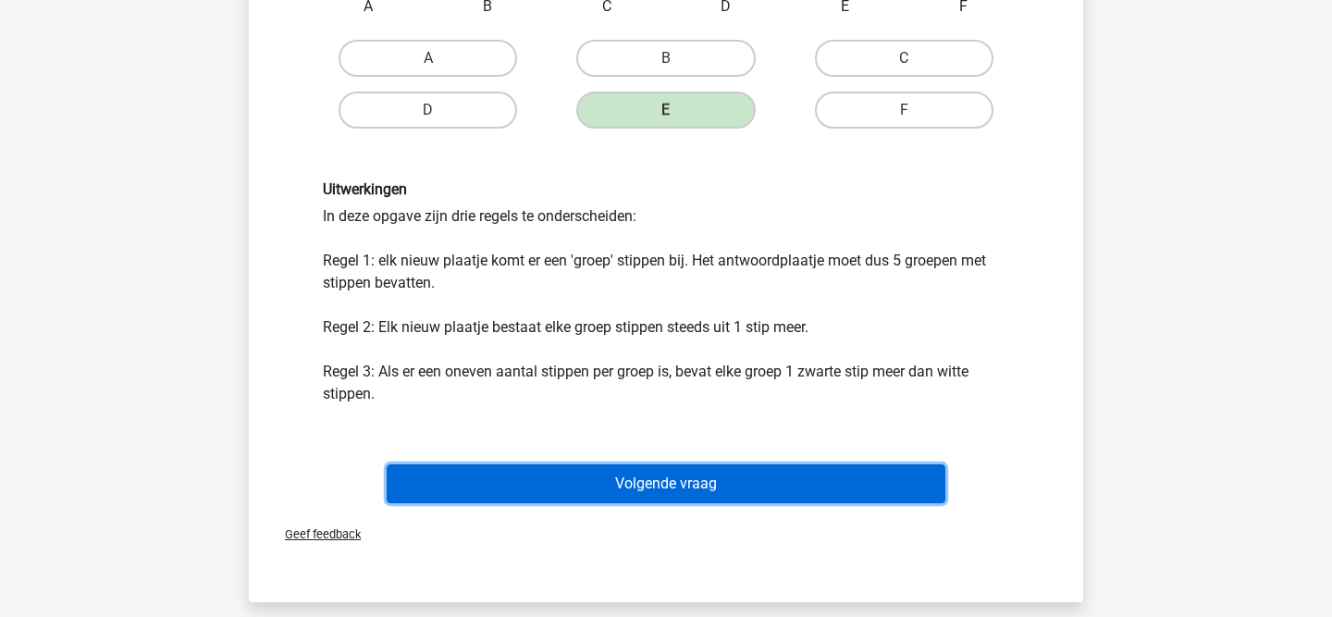
click at [680, 485] on button "Volgende vraag" at bounding box center [667, 483] width 560 height 39
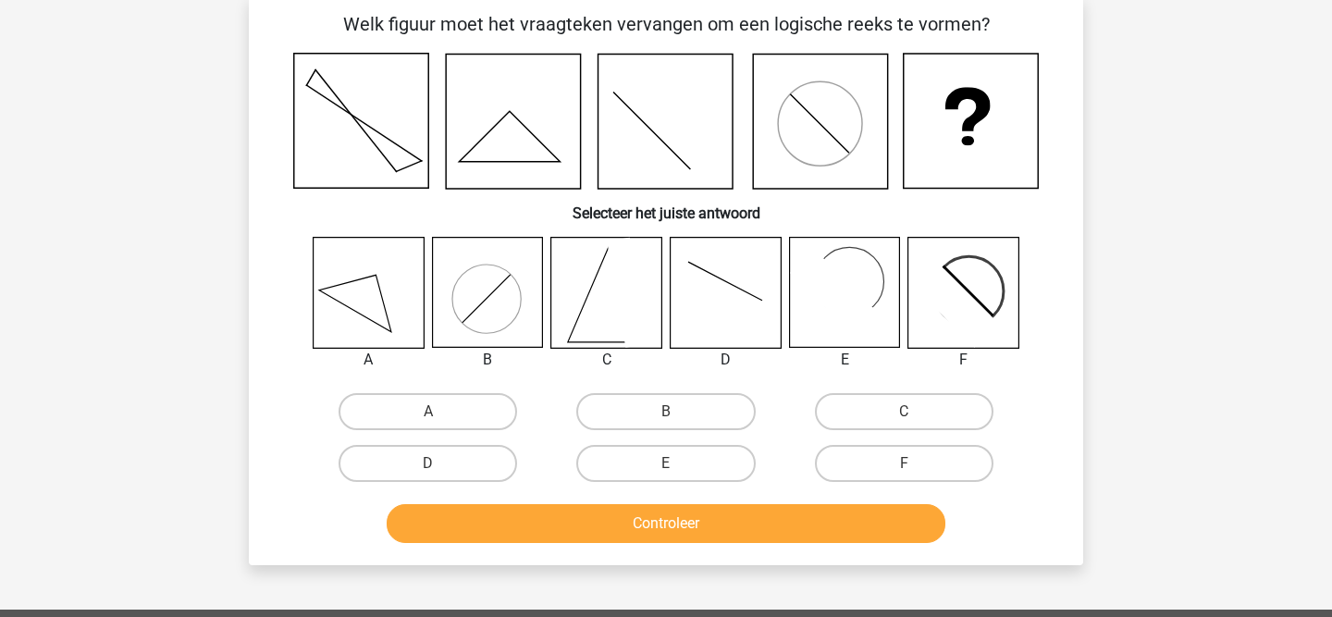
scroll to position [71, 0]
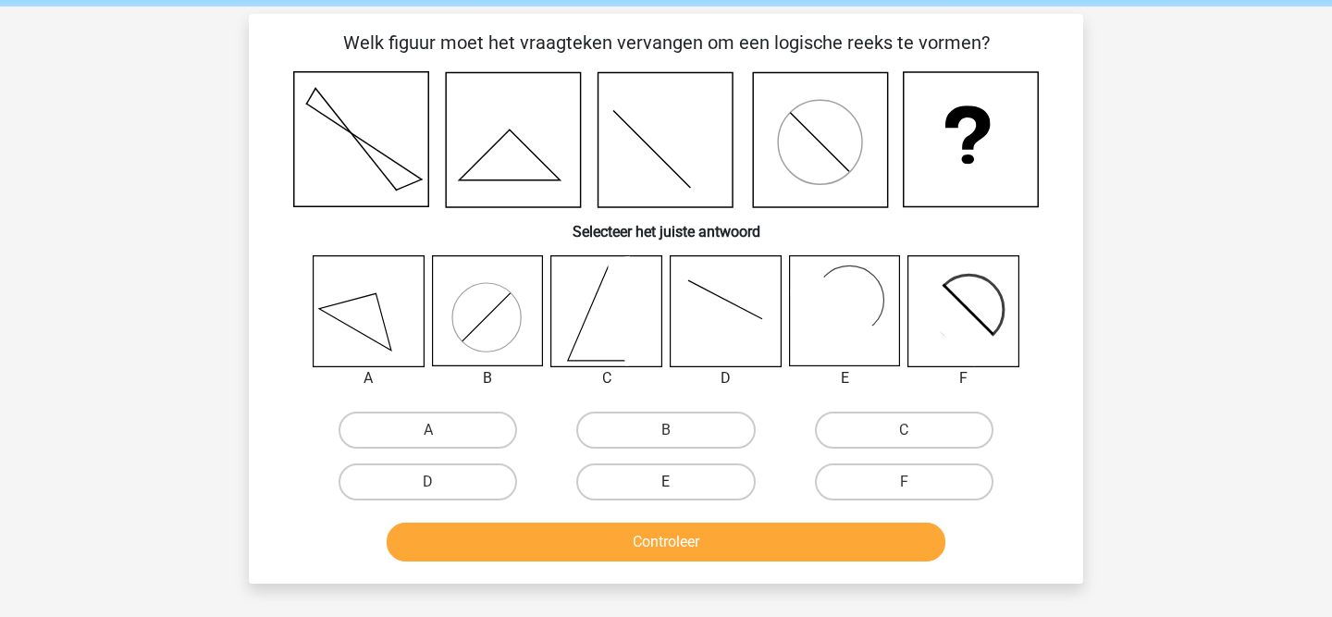
click at [662, 478] on label "E" at bounding box center [665, 481] width 179 height 37
click at [666, 482] on input "E" at bounding box center [672, 488] width 12 height 12
radio input "true"
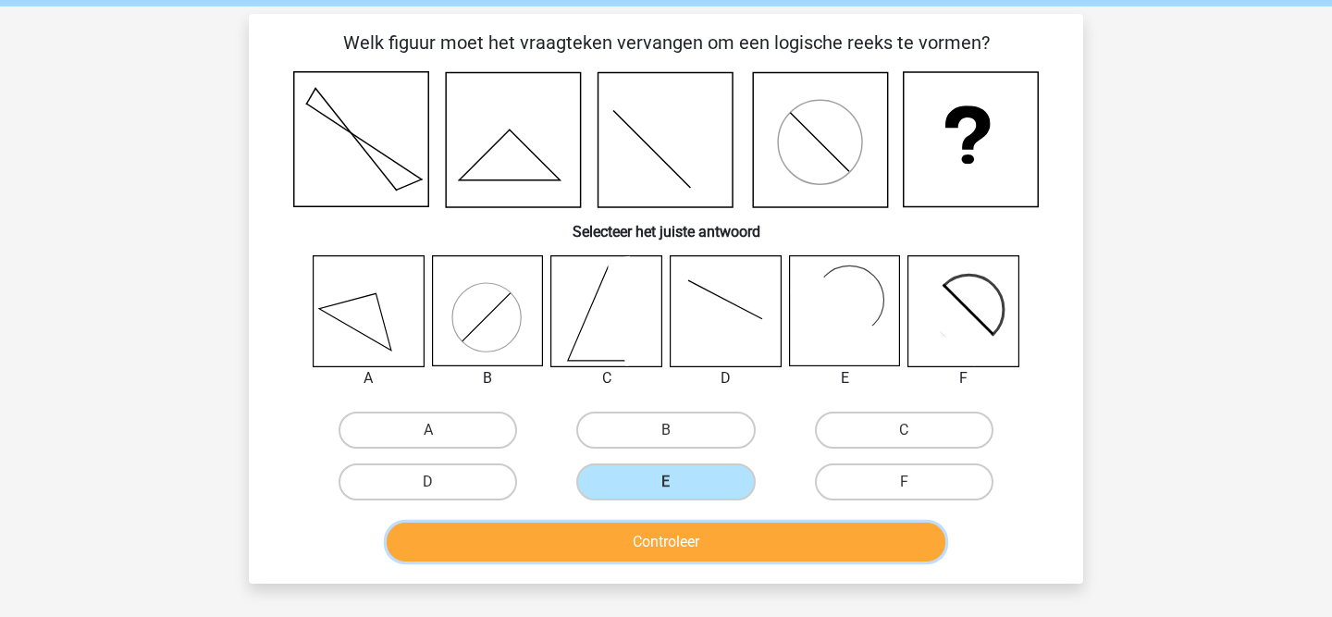
click at [745, 548] on button "Controleer" at bounding box center [667, 542] width 560 height 39
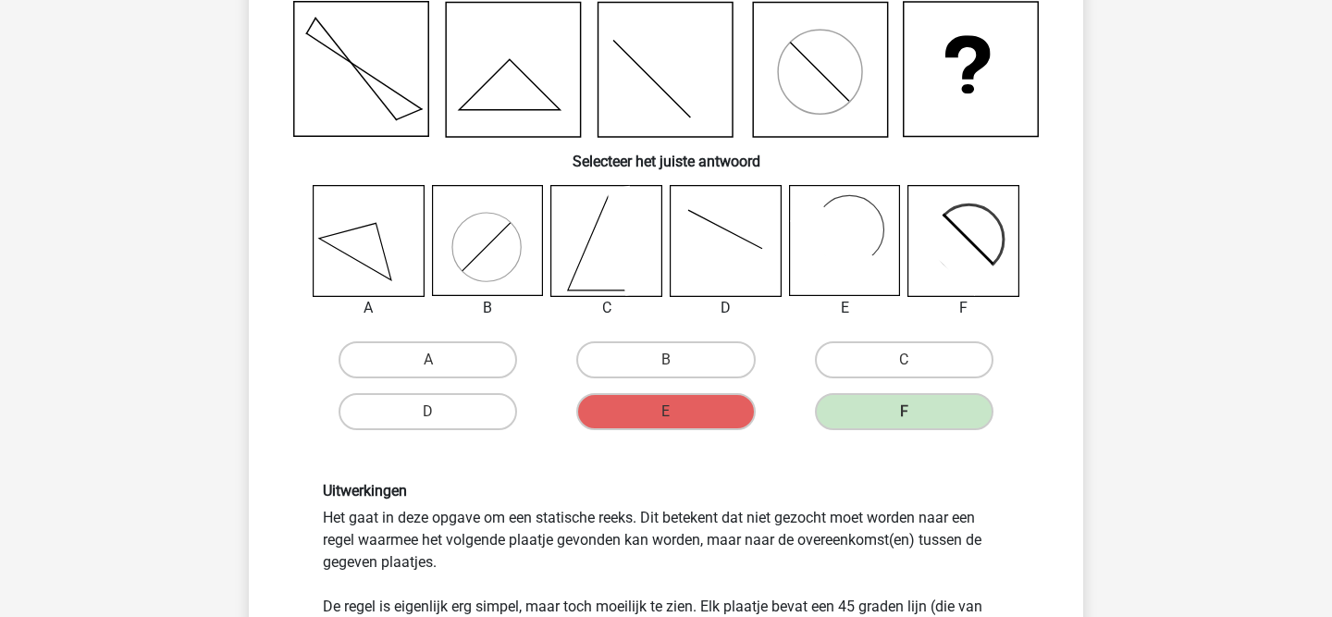
scroll to position [141, 0]
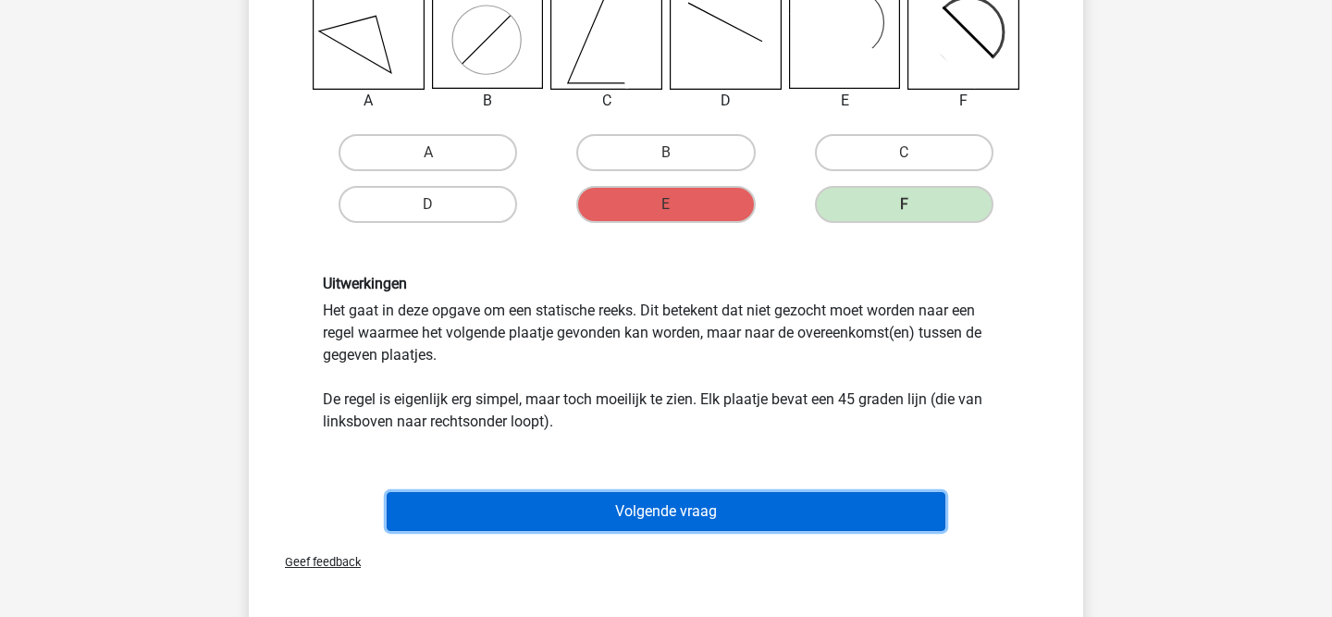
click at [828, 518] on button "Volgende vraag" at bounding box center [667, 511] width 560 height 39
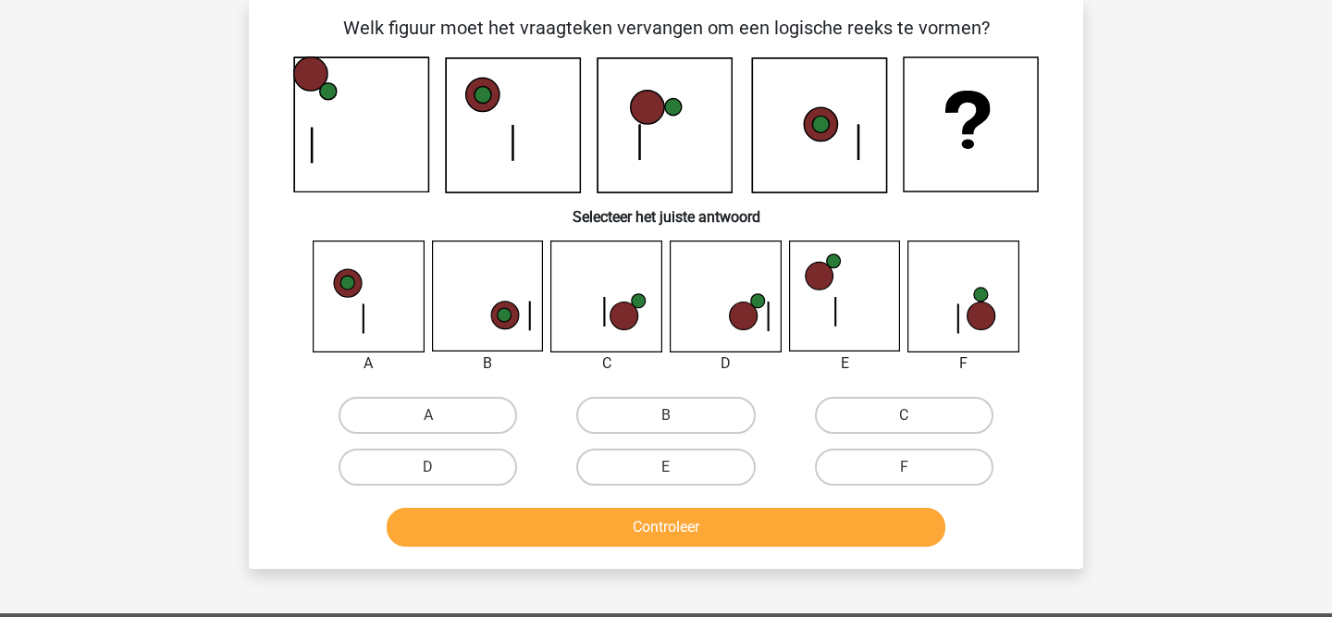
scroll to position [85, 0]
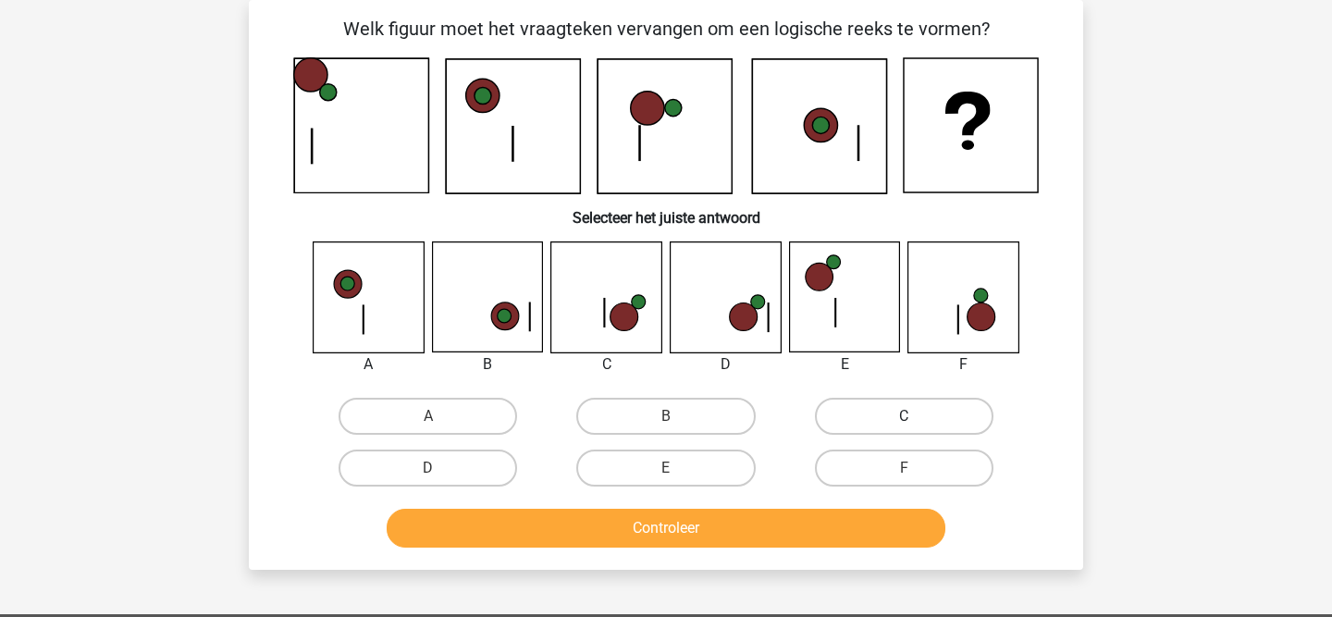
click at [927, 413] on label "C" at bounding box center [904, 416] width 179 height 37
click at [916, 416] on input "C" at bounding box center [910, 422] width 12 height 12
radio input "true"
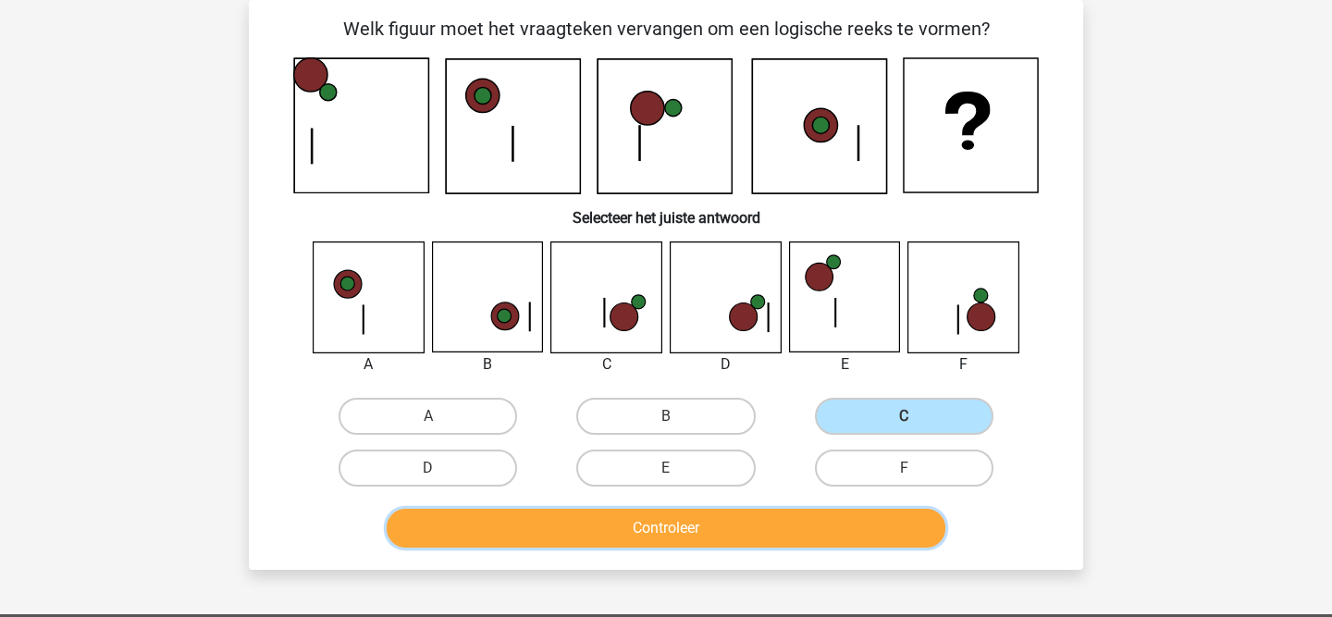
click at [738, 534] on button "Controleer" at bounding box center [667, 528] width 560 height 39
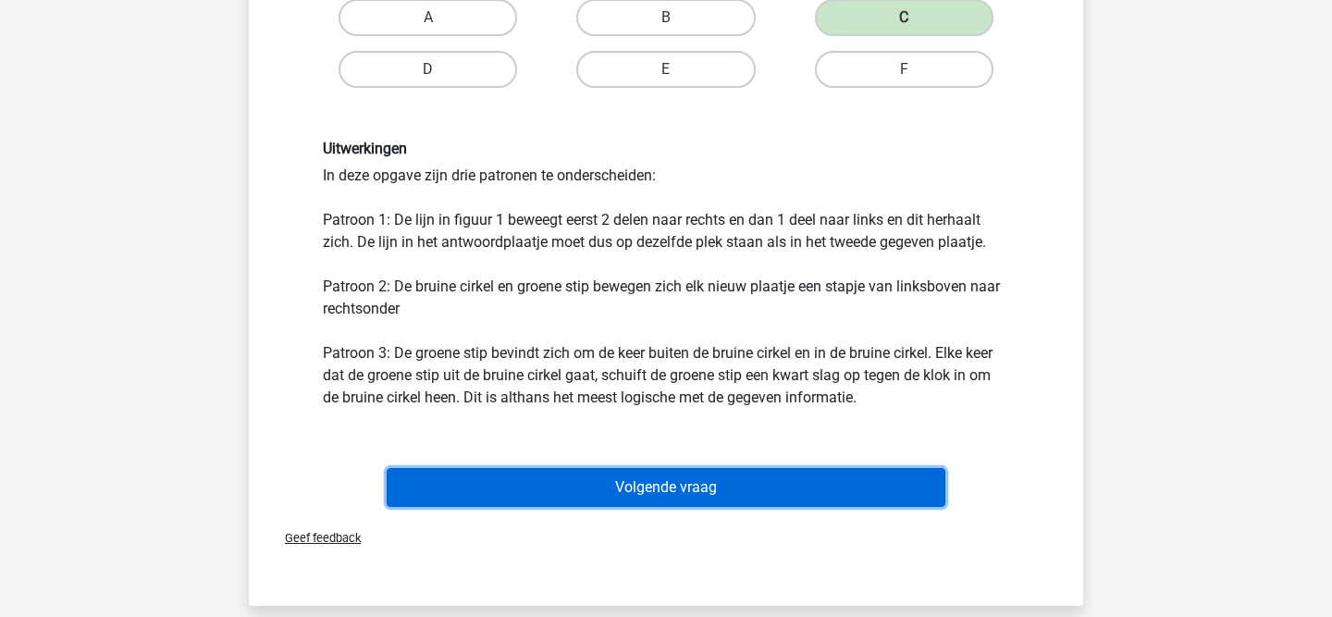
click at [725, 494] on button "Volgende vraag" at bounding box center [667, 487] width 560 height 39
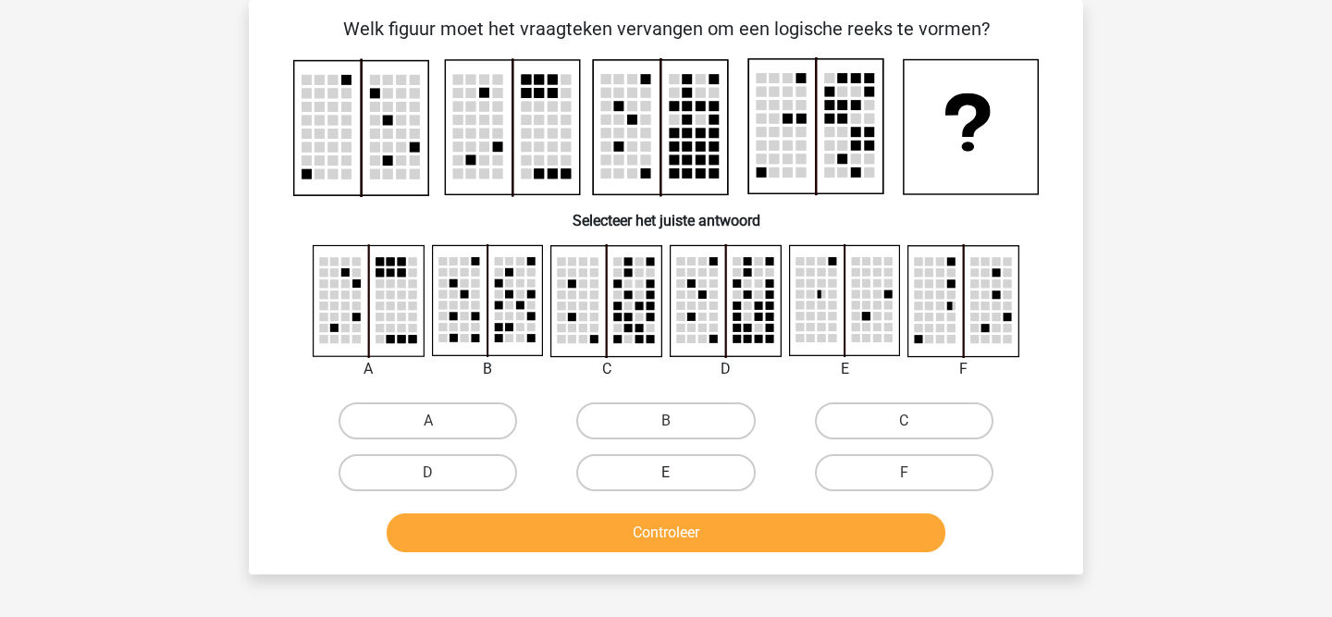
click at [643, 472] on label "E" at bounding box center [665, 472] width 179 height 37
click at [666, 473] on input "E" at bounding box center [672, 479] width 12 height 12
radio input "true"
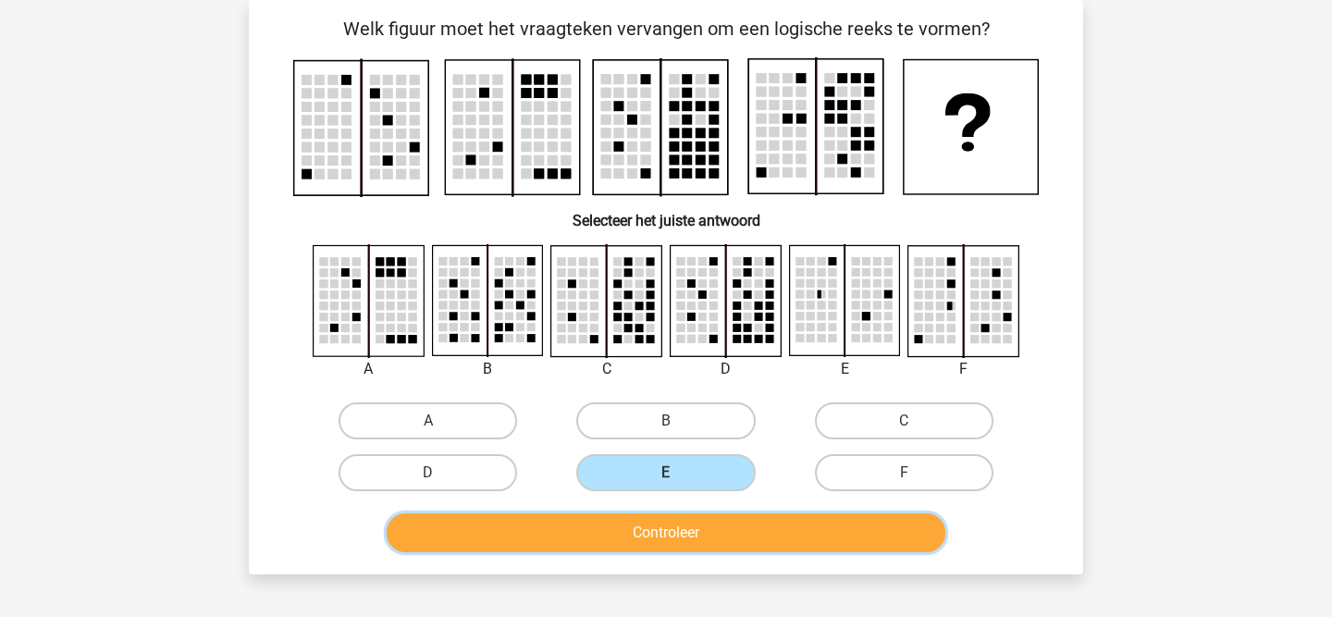
click at [641, 535] on button "Controleer" at bounding box center [667, 532] width 560 height 39
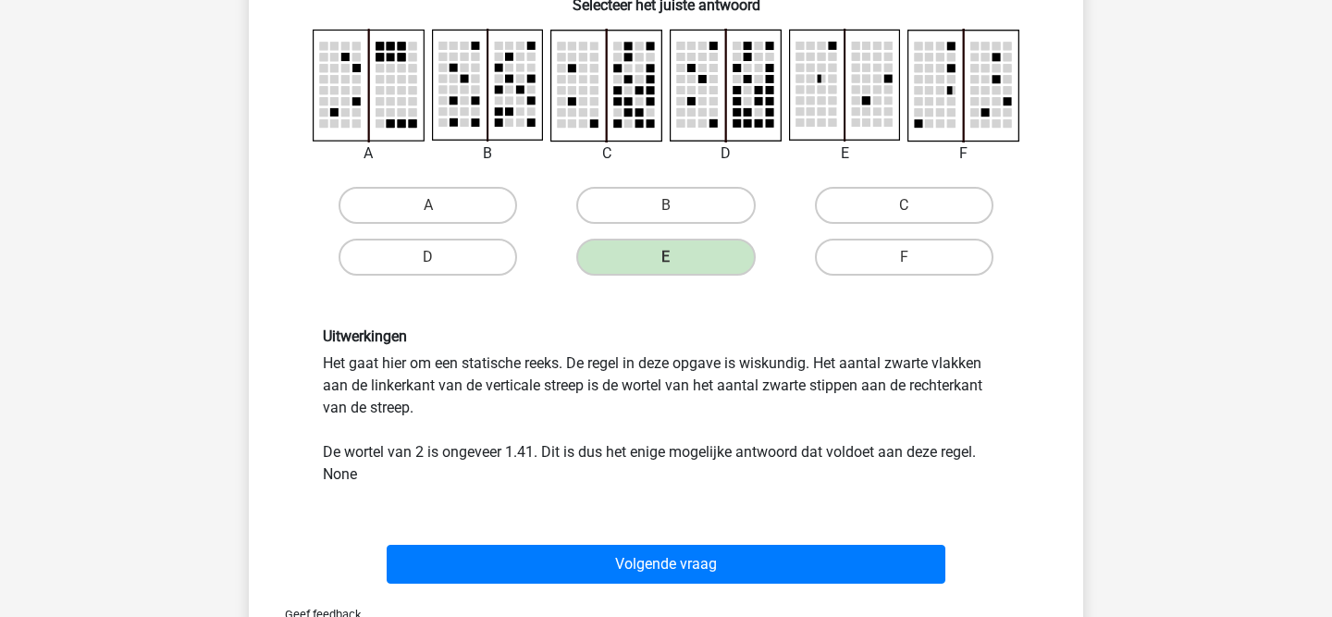
scroll to position [336, 0]
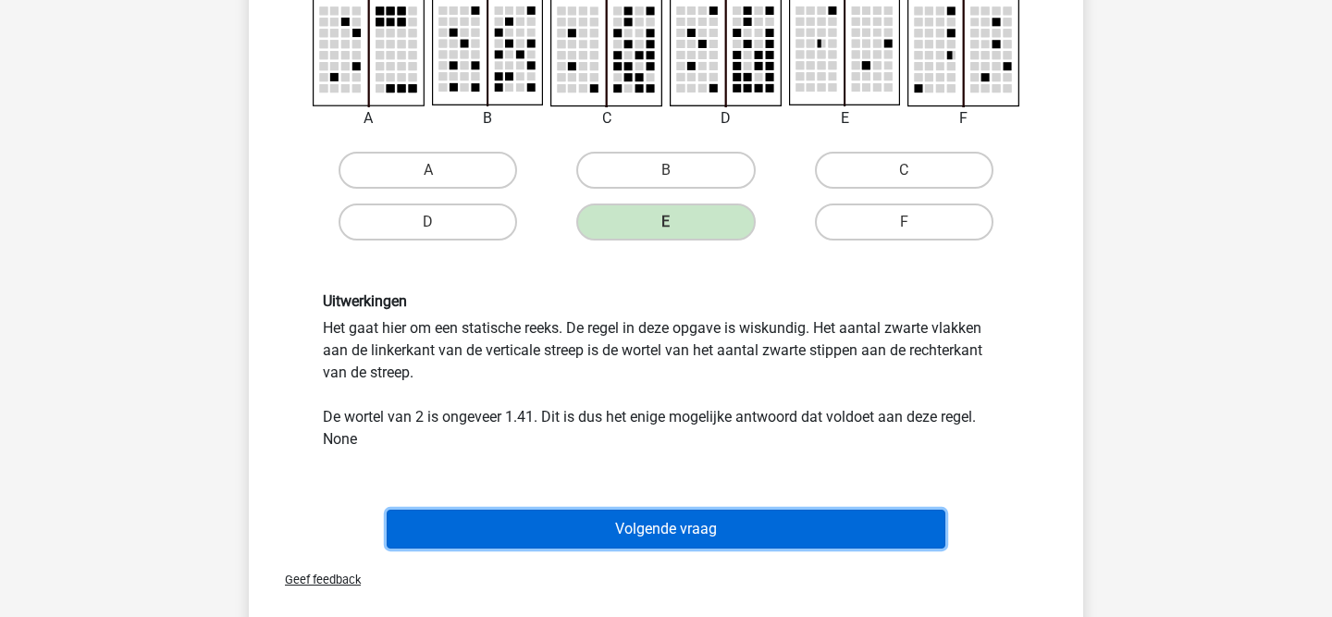
click at [681, 525] on button "Volgende vraag" at bounding box center [667, 529] width 560 height 39
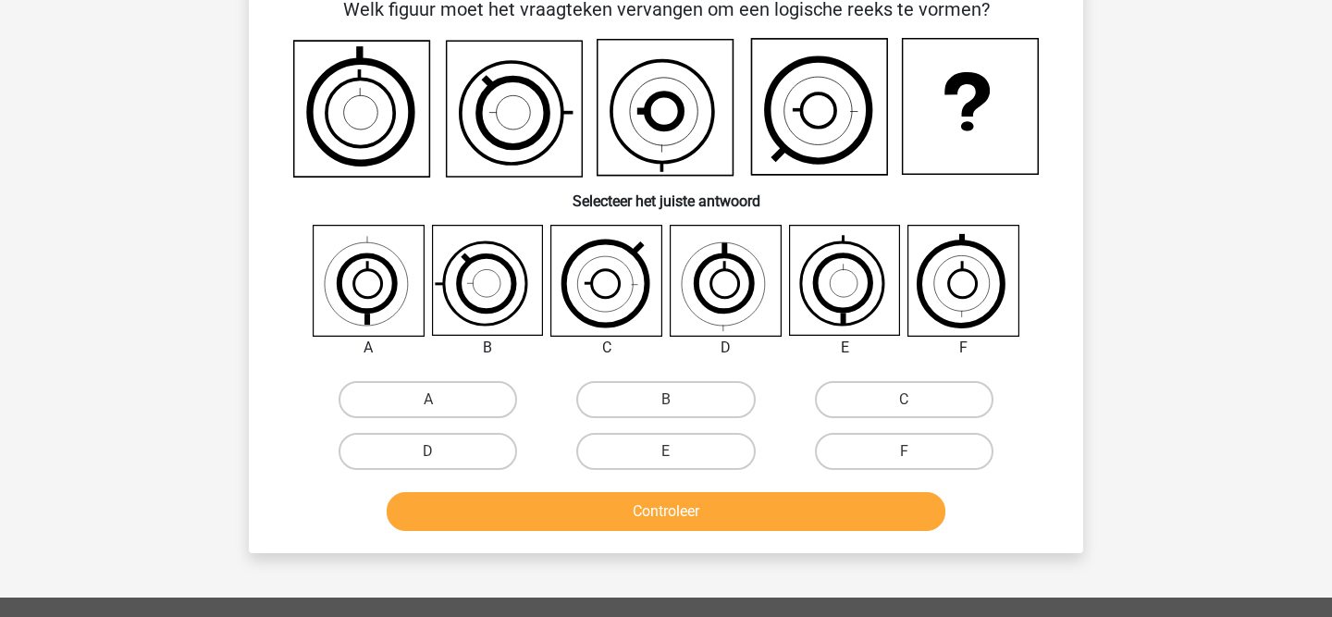
scroll to position [85, 0]
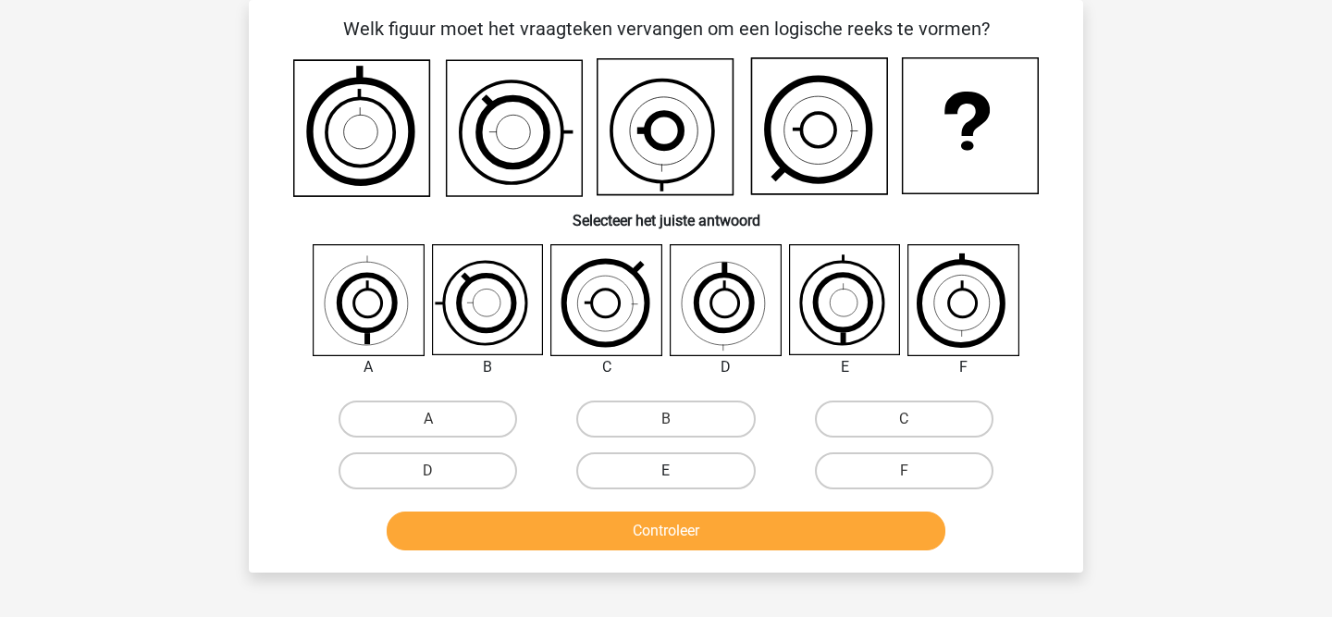
click at [713, 473] on label "E" at bounding box center [665, 470] width 179 height 37
click at [678, 473] on input "E" at bounding box center [672, 477] width 12 height 12
radio input "true"
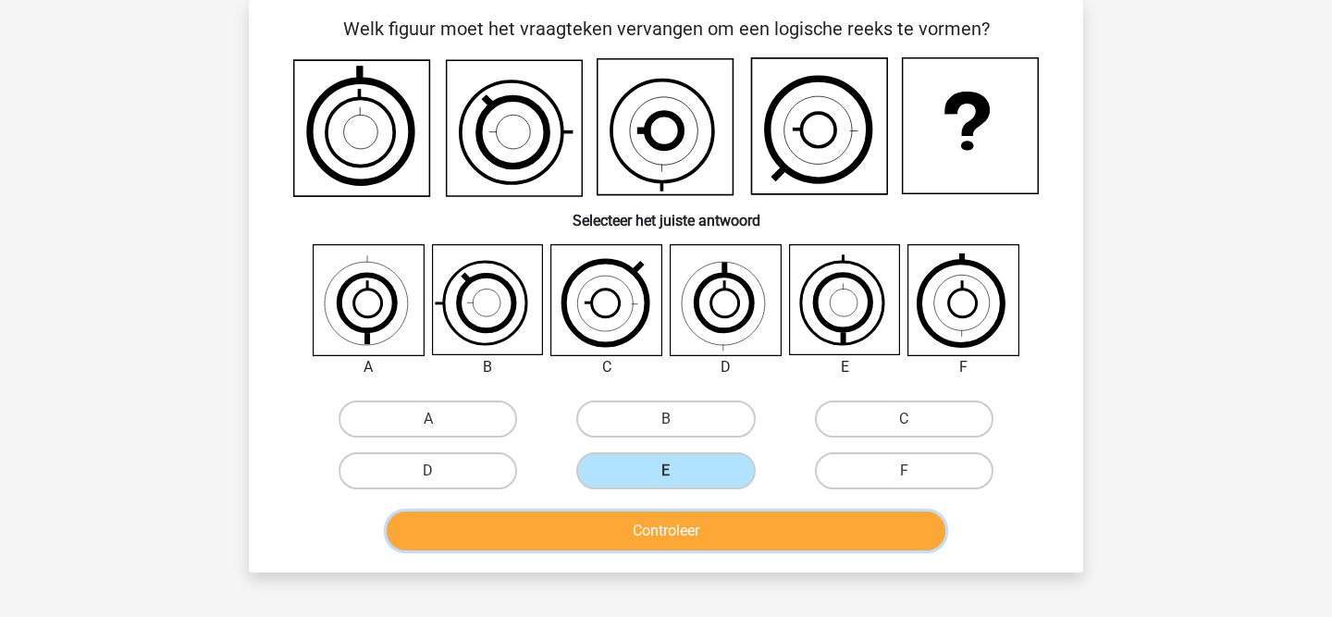
click at [655, 527] on button "Controleer" at bounding box center [667, 531] width 560 height 39
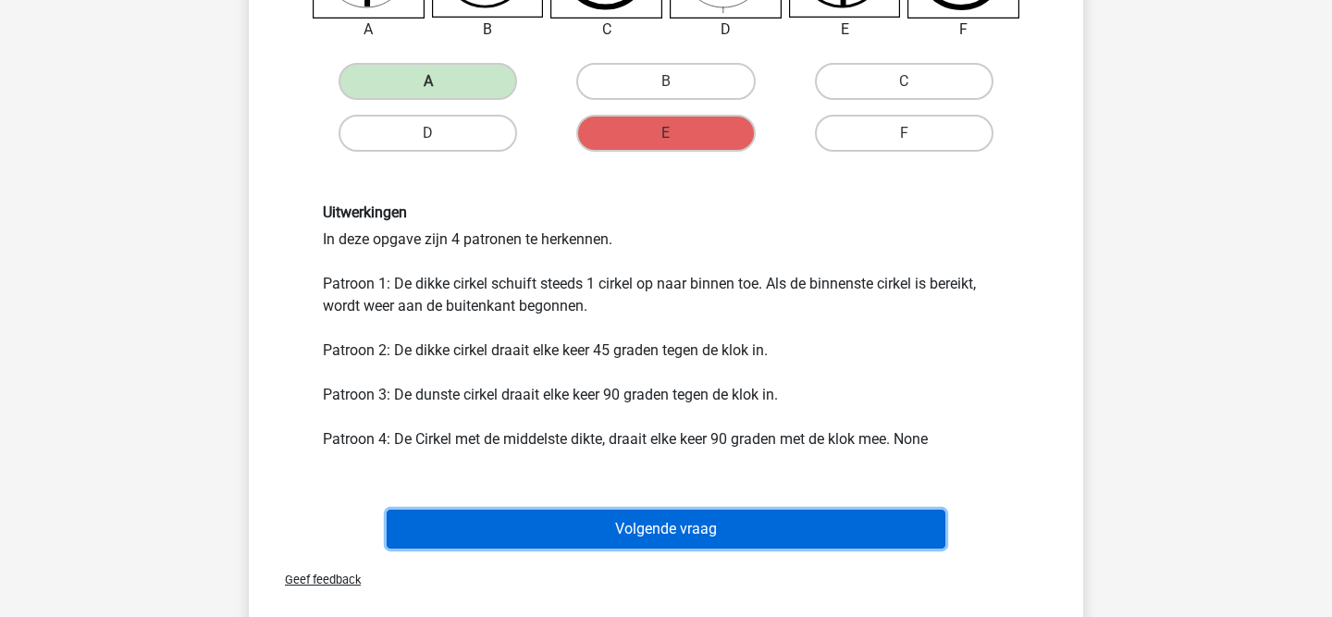
click at [655, 527] on button "Volgende vraag" at bounding box center [667, 529] width 560 height 39
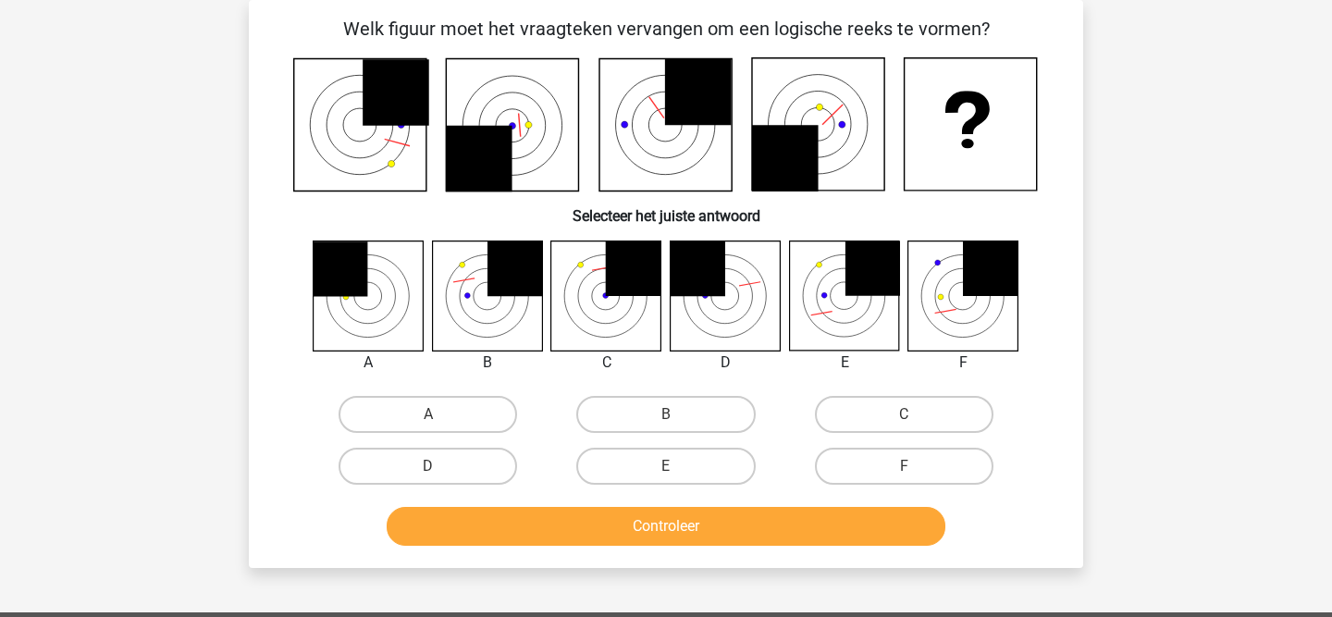
click at [838, 299] on icon at bounding box center [844, 295] width 110 height 110
click at [630, 473] on label "E" at bounding box center [665, 466] width 179 height 37
click at [666, 473] on input "E" at bounding box center [672, 472] width 12 height 12
radio input "true"
click at [542, 522] on button "Controleer" at bounding box center [667, 526] width 560 height 39
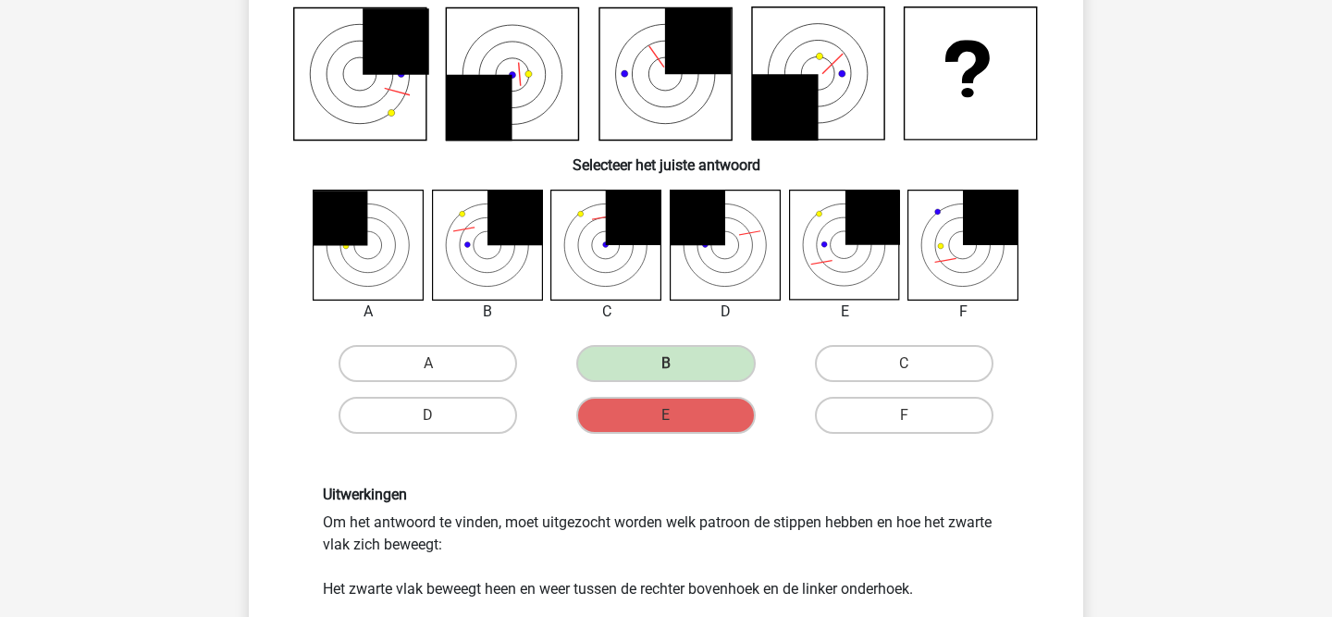
scroll to position [7, 0]
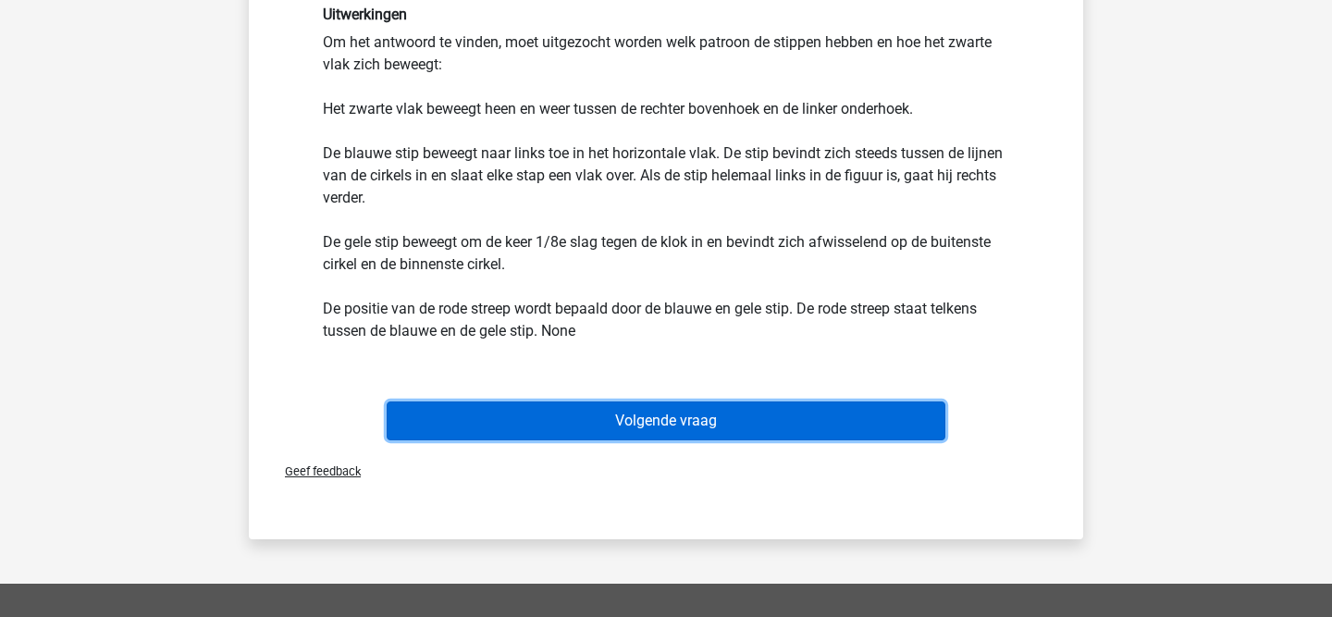
click at [800, 427] on button "Volgende vraag" at bounding box center [667, 420] width 560 height 39
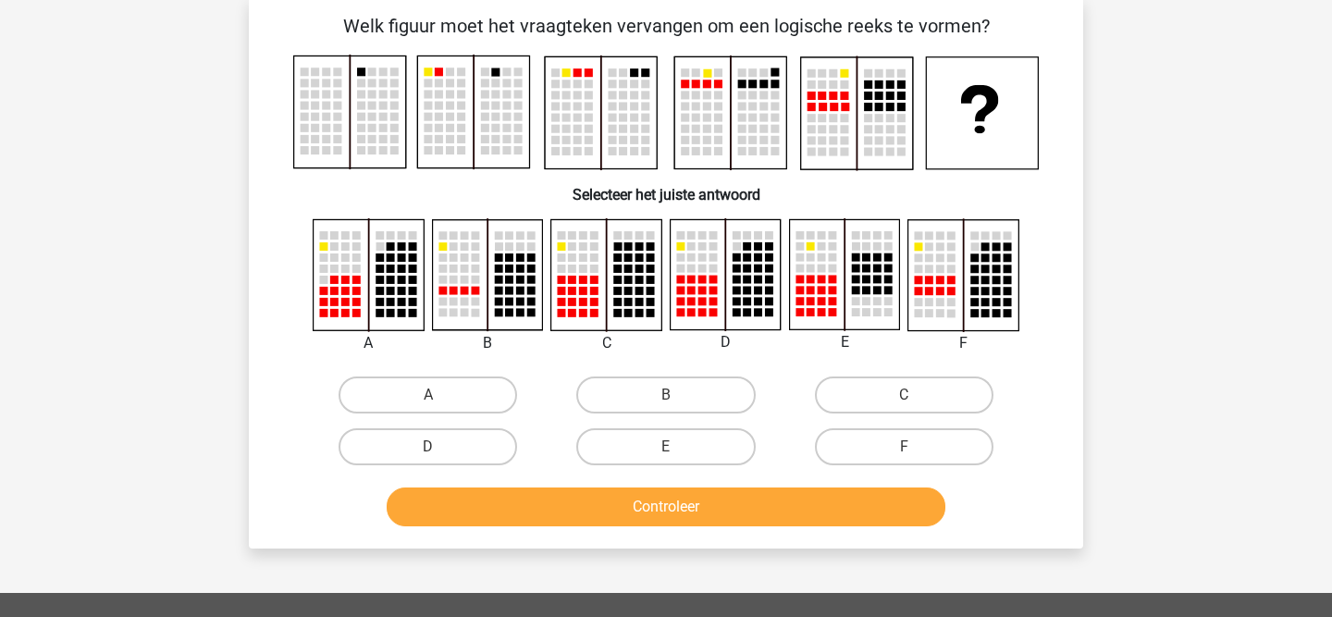
scroll to position [85, 0]
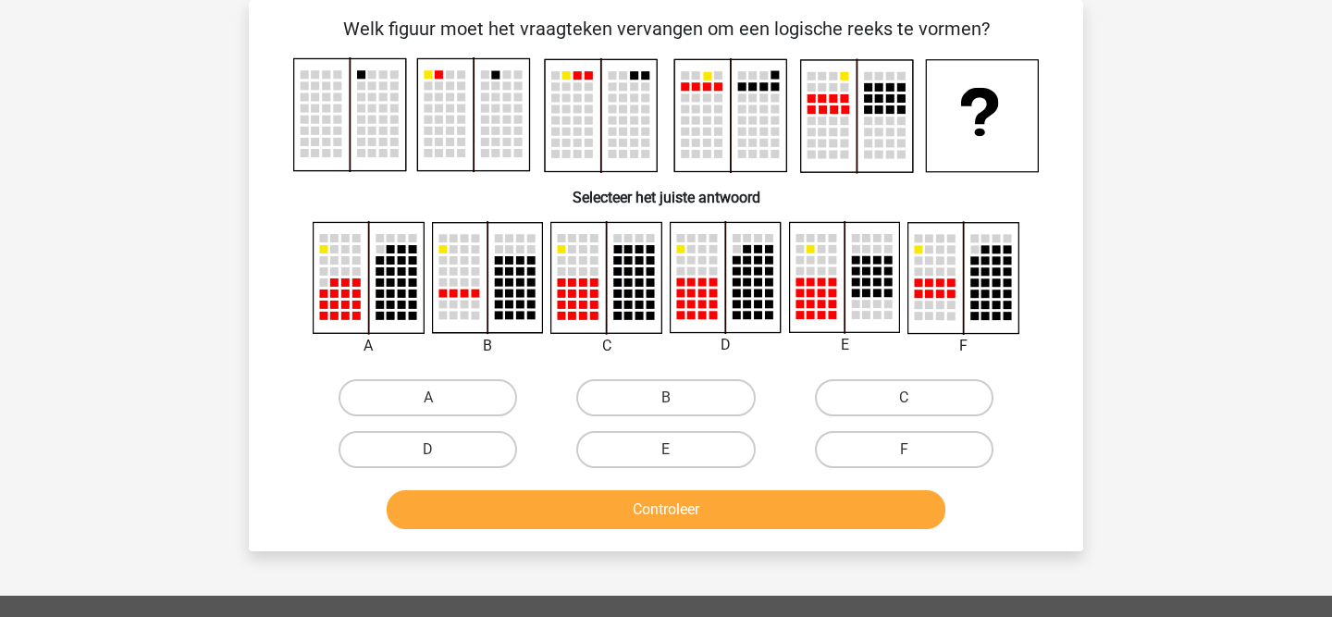
click at [696, 292] on rect at bounding box center [726, 277] width 110 height 110
click at [487, 456] on label "D" at bounding box center [428, 449] width 179 height 37
click at [440, 456] on input "D" at bounding box center [434, 456] width 12 height 12
radio input "true"
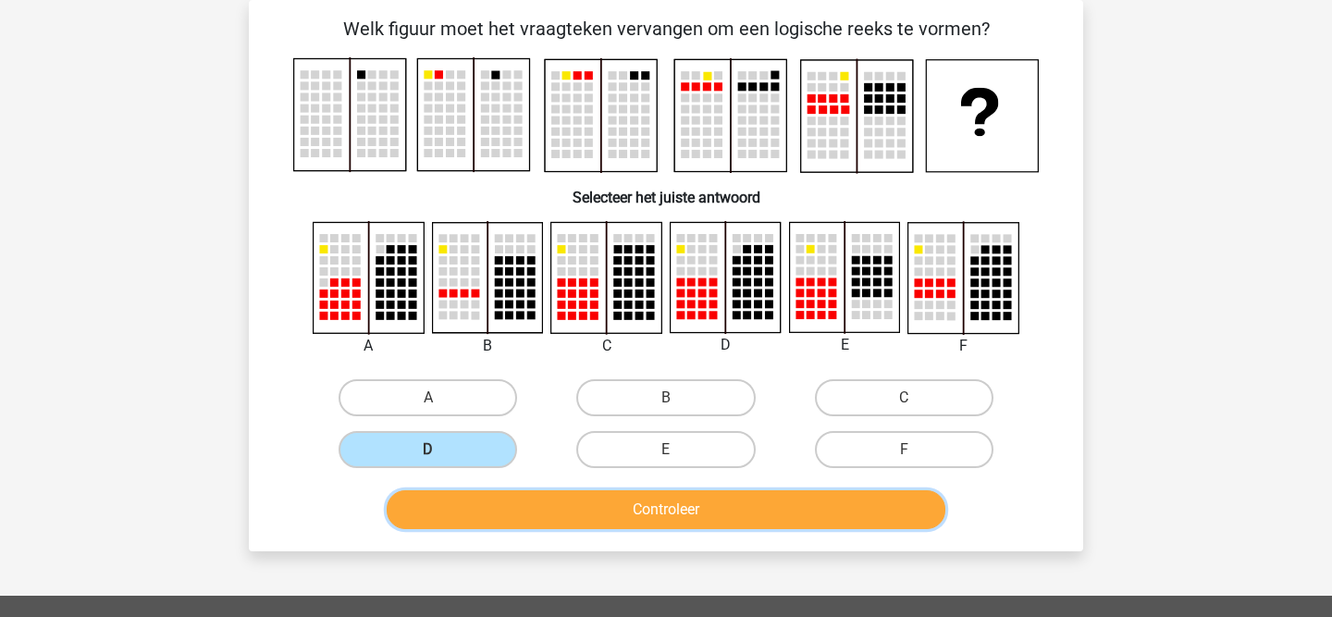
click at [563, 524] on button "Controleer" at bounding box center [667, 509] width 560 height 39
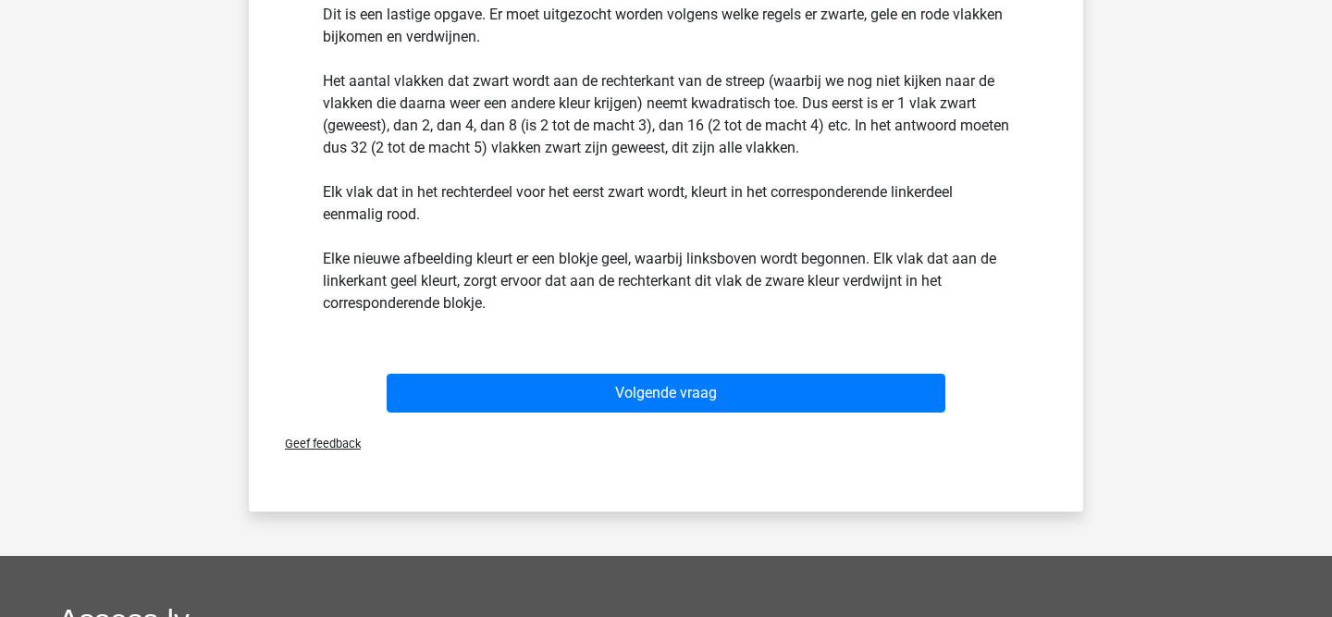
scroll to position [657, 0]
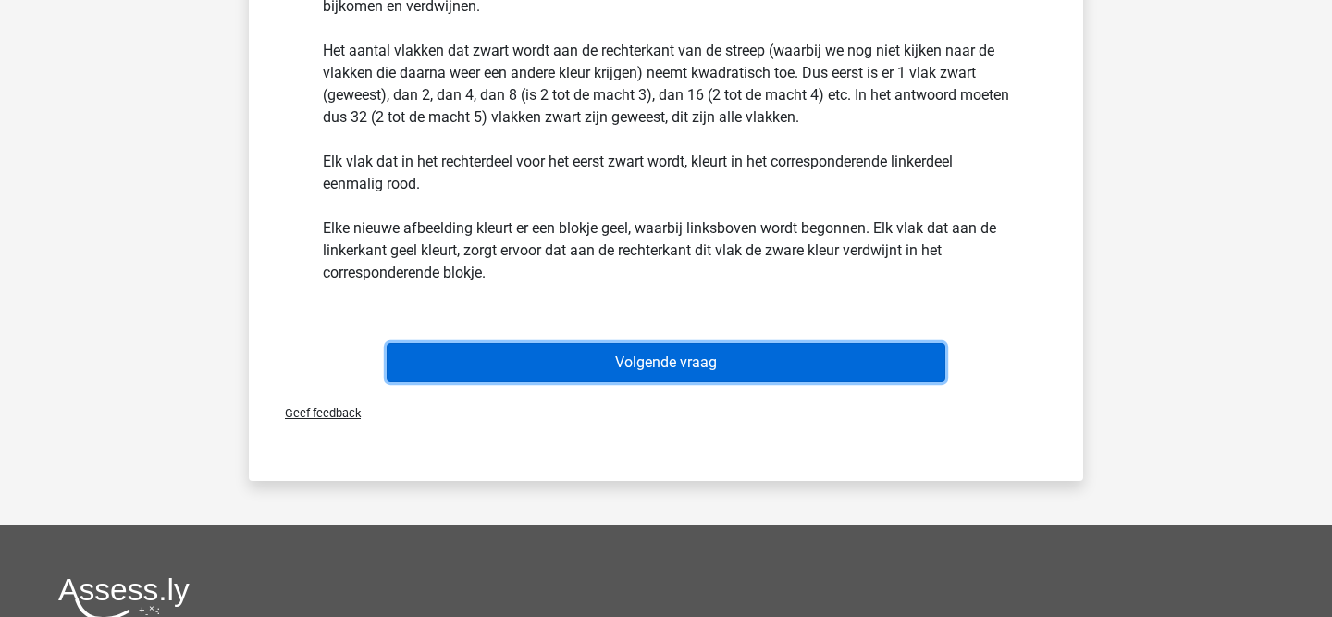
click at [704, 361] on button "Volgende vraag" at bounding box center [667, 362] width 560 height 39
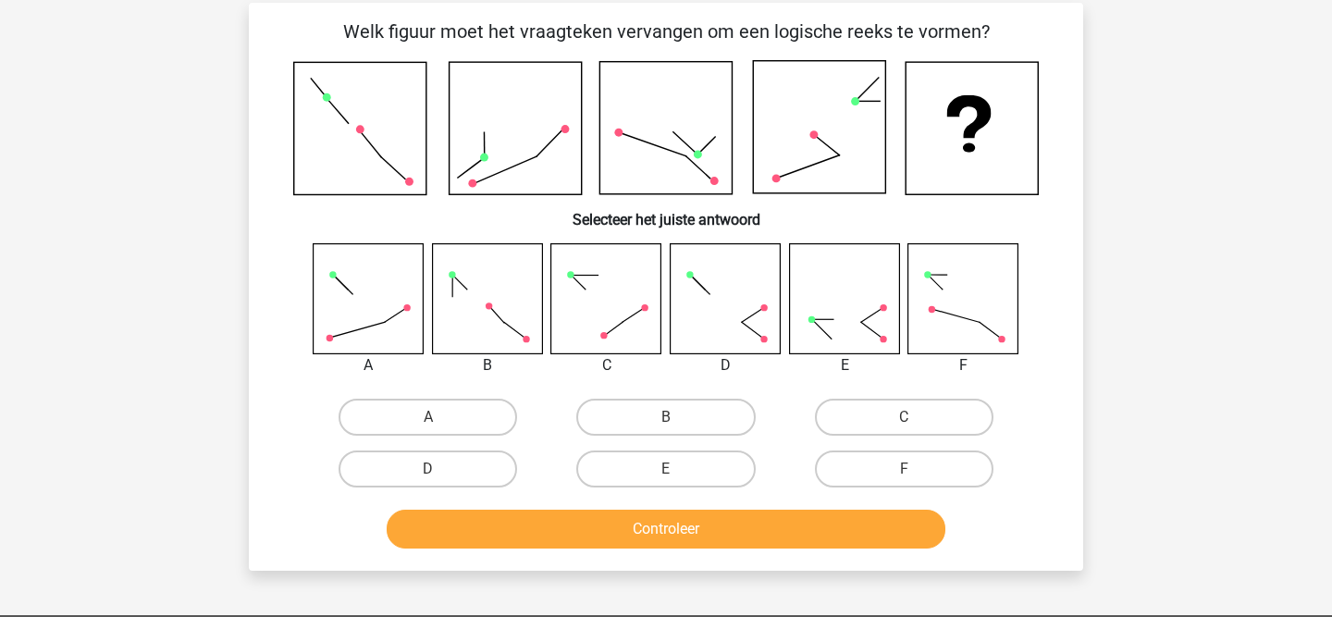
scroll to position [80, 0]
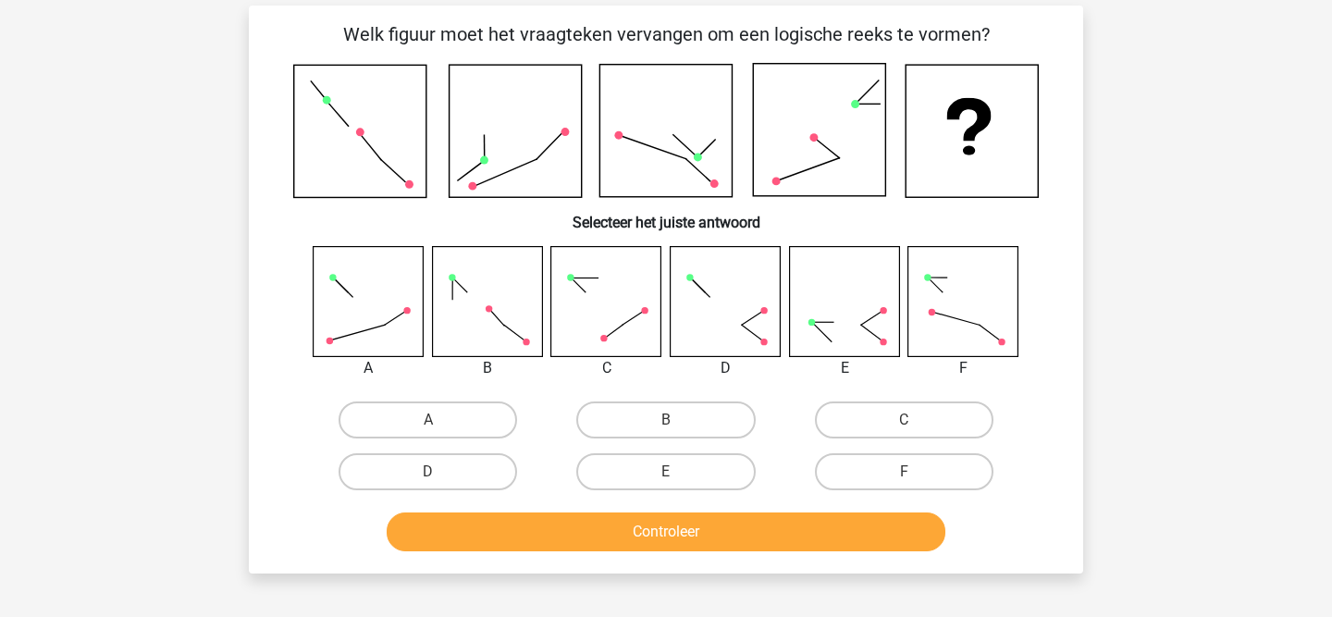
click at [881, 327] on rect at bounding box center [844, 301] width 110 height 110
click at [710, 465] on label "E" at bounding box center [665, 471] width 179 height 37
click at [678, 472] on input "E" at bounding box center [672, 478] width 12 height 12
radio input "true"
click at [836, 327] on rect at bounding box center [844, 301] width 110 height 110
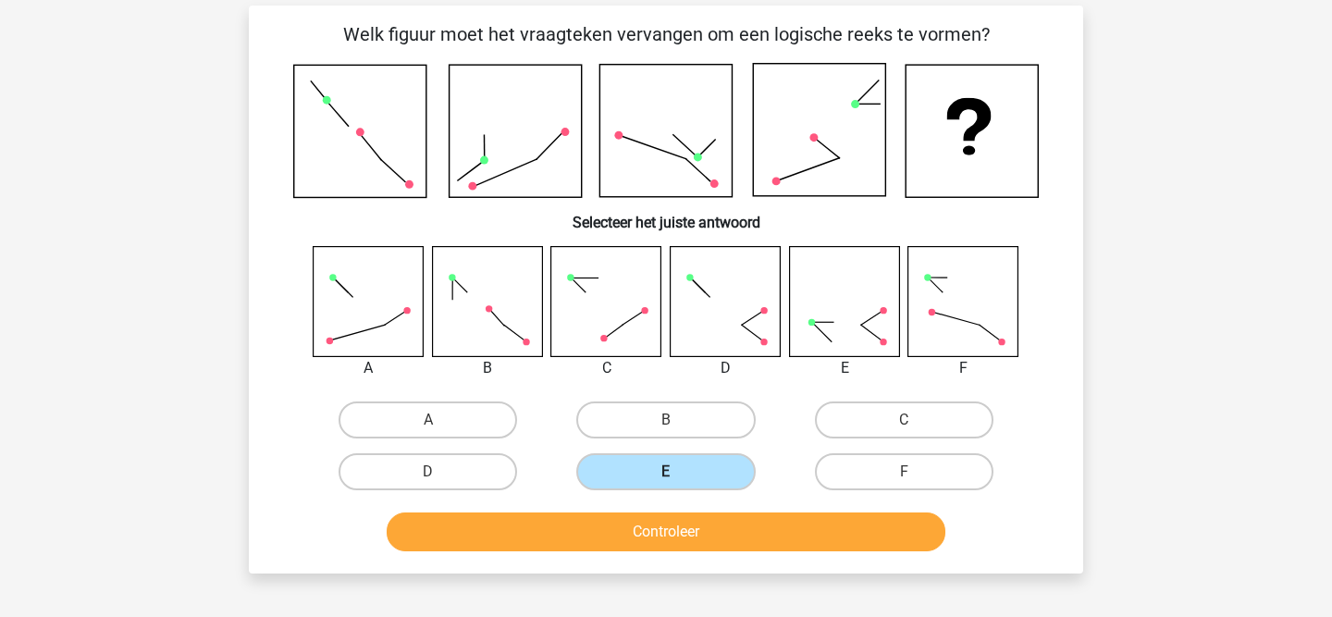
click at [702, 482] on label "E" at bounding box center [665, 471] width 179 height 37
click at [678, 482] on input "E" at bounding box center [672, 478] width 12 height 12
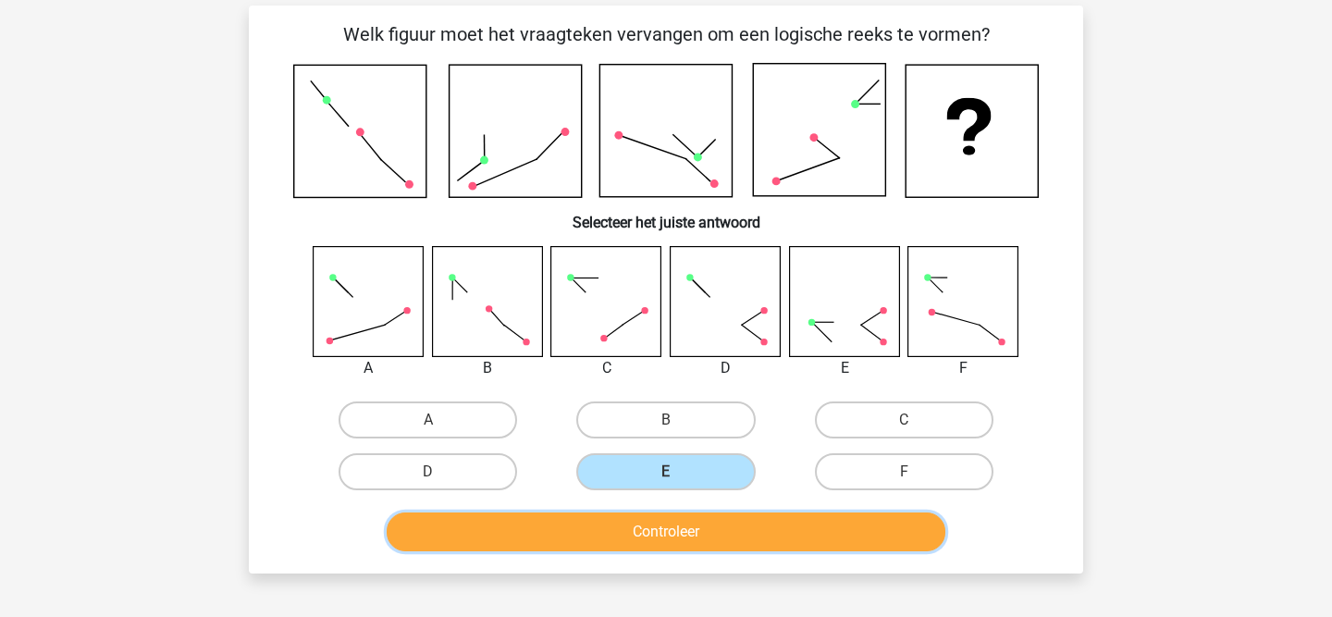
click at [704, 523] on button "Controleer" at bounding box center [667, 531] width 560 height 39
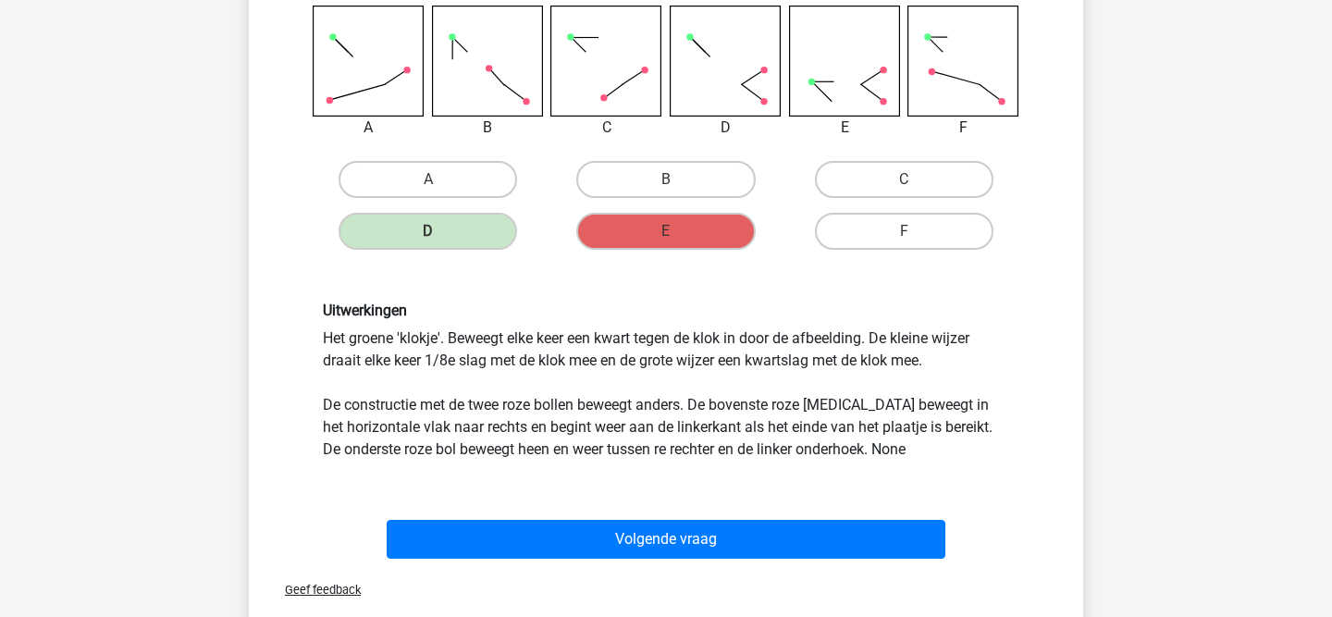
scroll to position [327, 0]
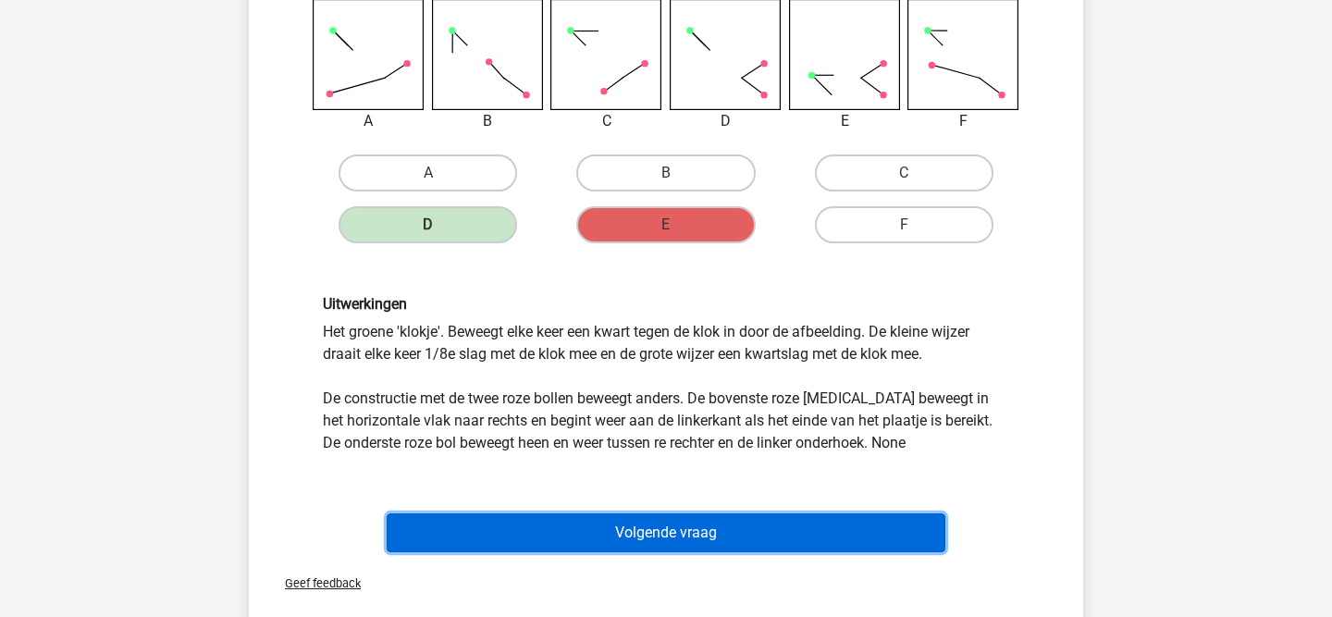
click at [542, 536] on button "Volgende vraag" at bounding box center [667, 532] width 560 height 39
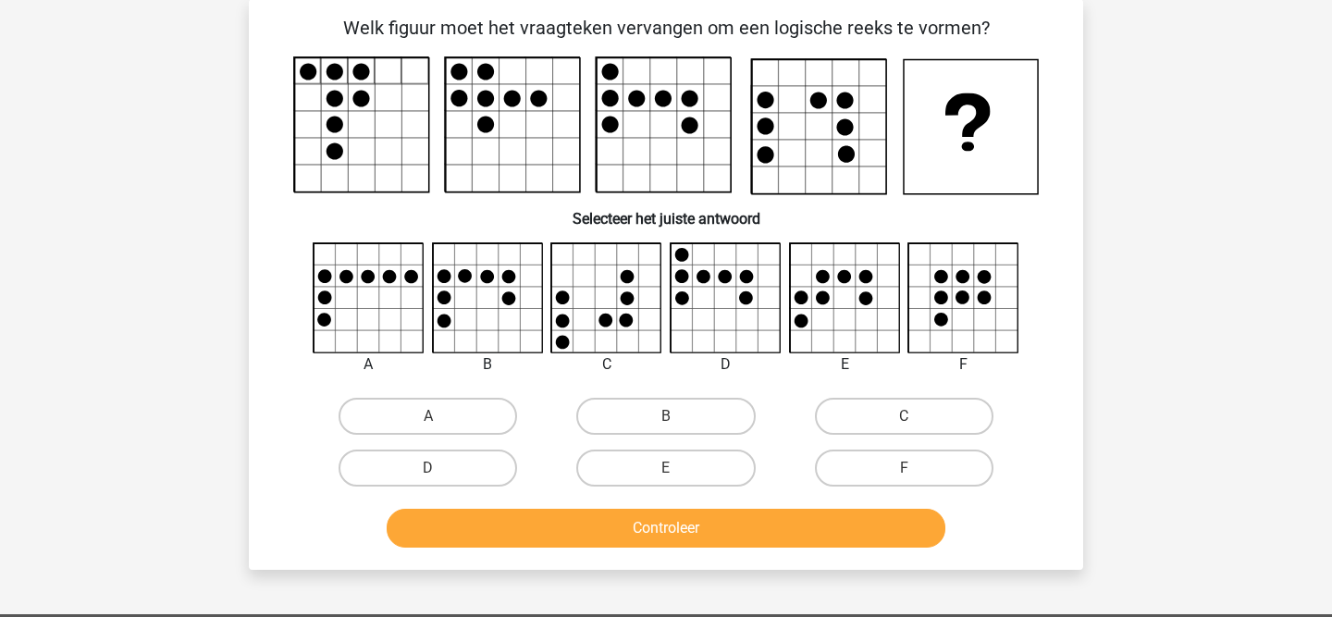
scroll to position [85, 0]
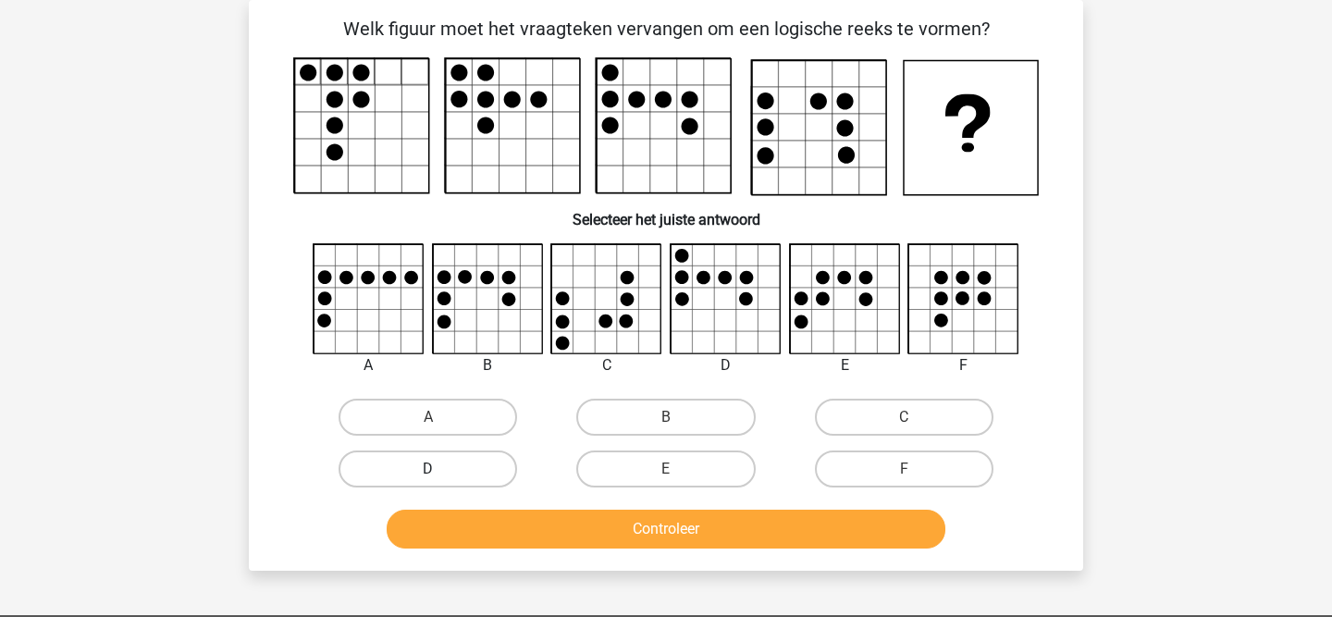
click at [471, 475] on label "D" at bounding box center [428, 468] width 179 height 37
click at [440, 475] on input "D" at bounding box center [434, 475] width 12 height 12
radio input "true"
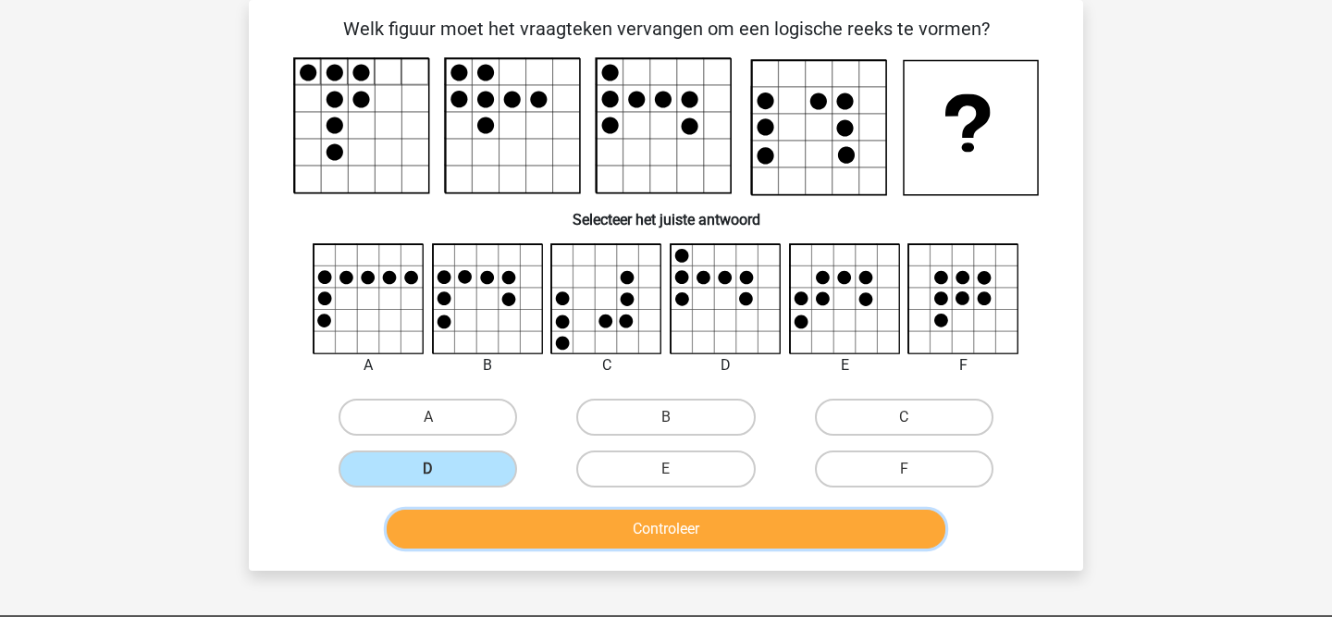
click at [536, 537] on button "Controleer" at bounding box center [667, 529] width 560 height 39
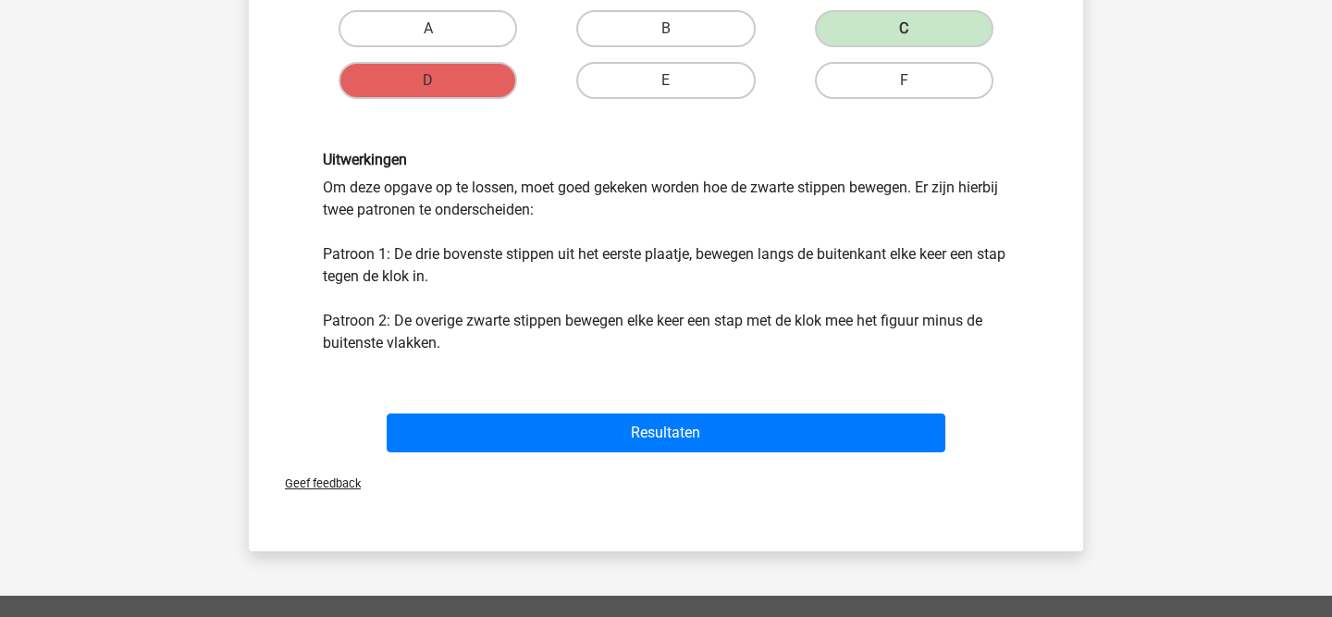
scroll to position [475, 0]
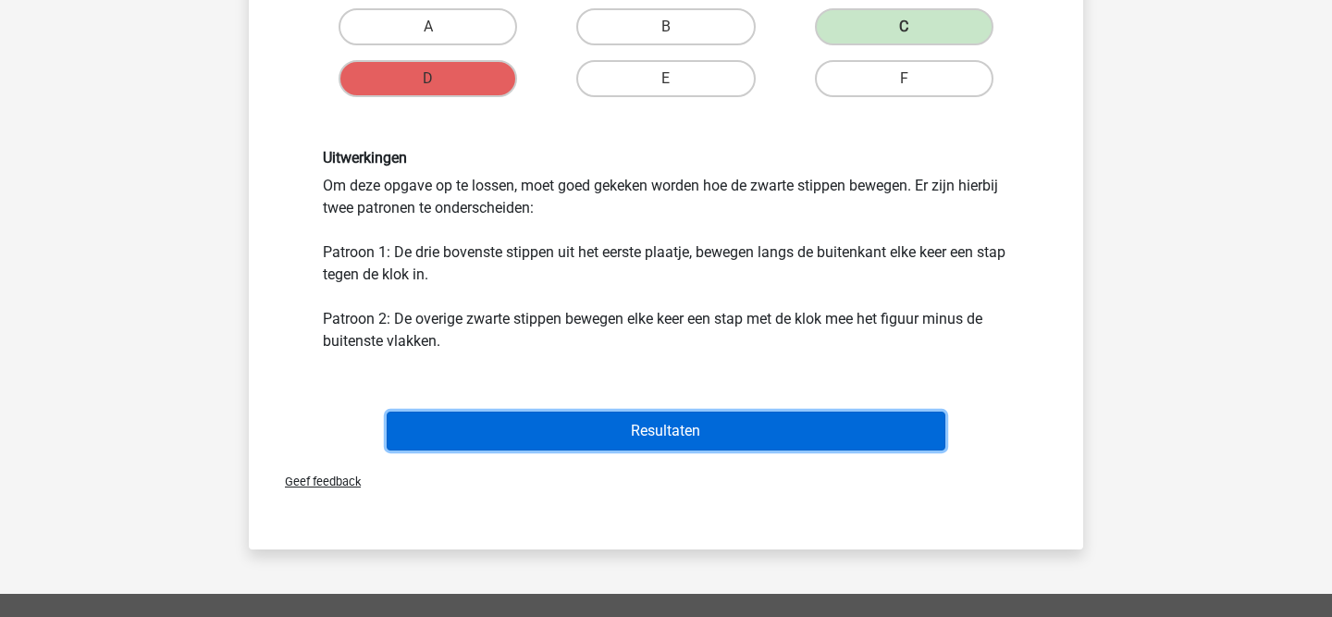
click at [566, 435] on button "Resultaten" at bounding box center [667, 431] width 560 height 39
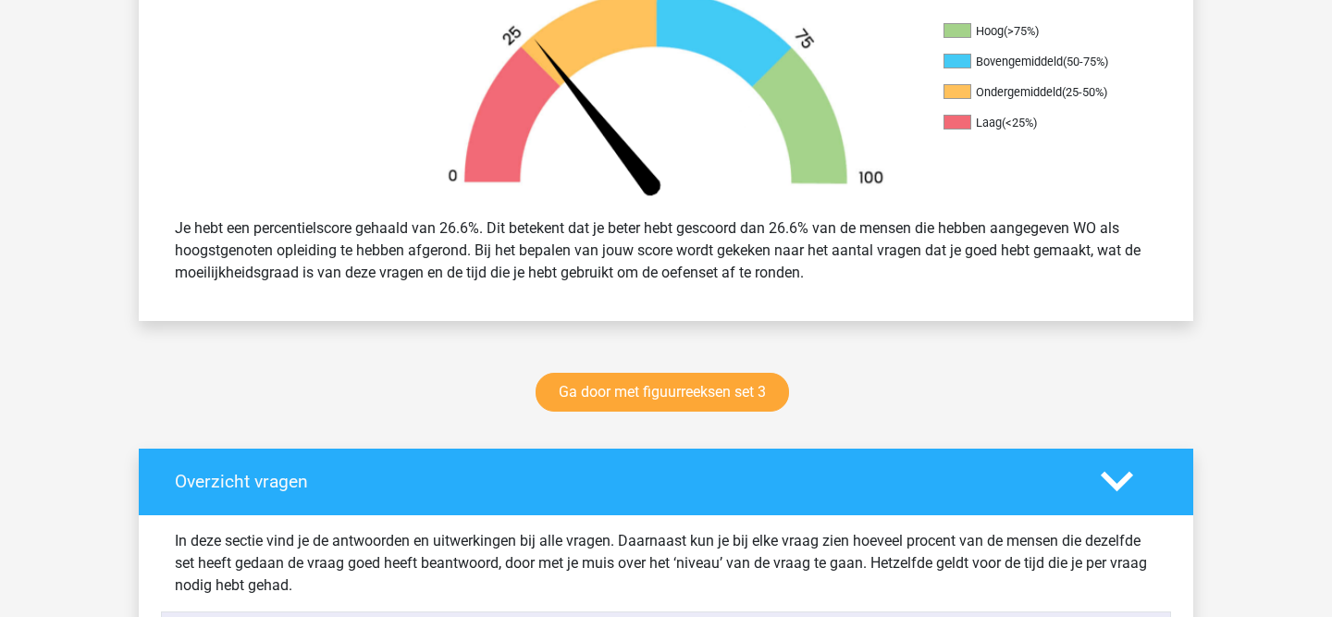
scroll to position [617, 0]
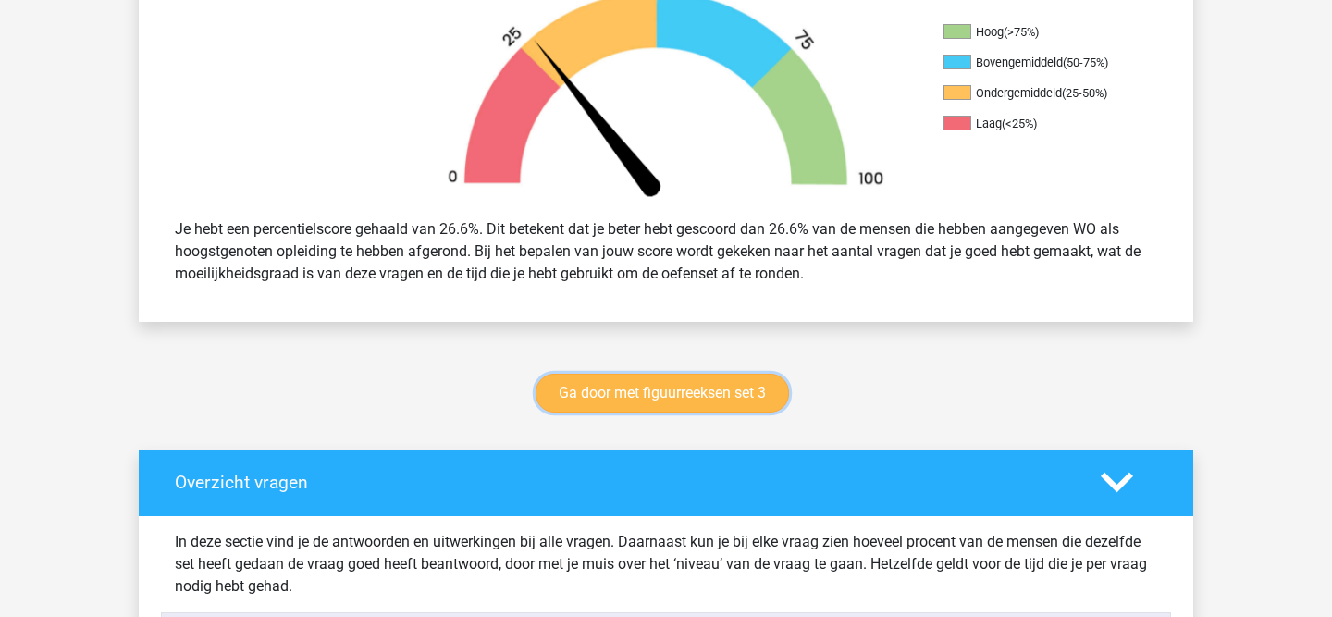
click at [662, 396] on link "Ga door met figuurreeksen set 3" at bounding box center [662, 393] width 253 height 39
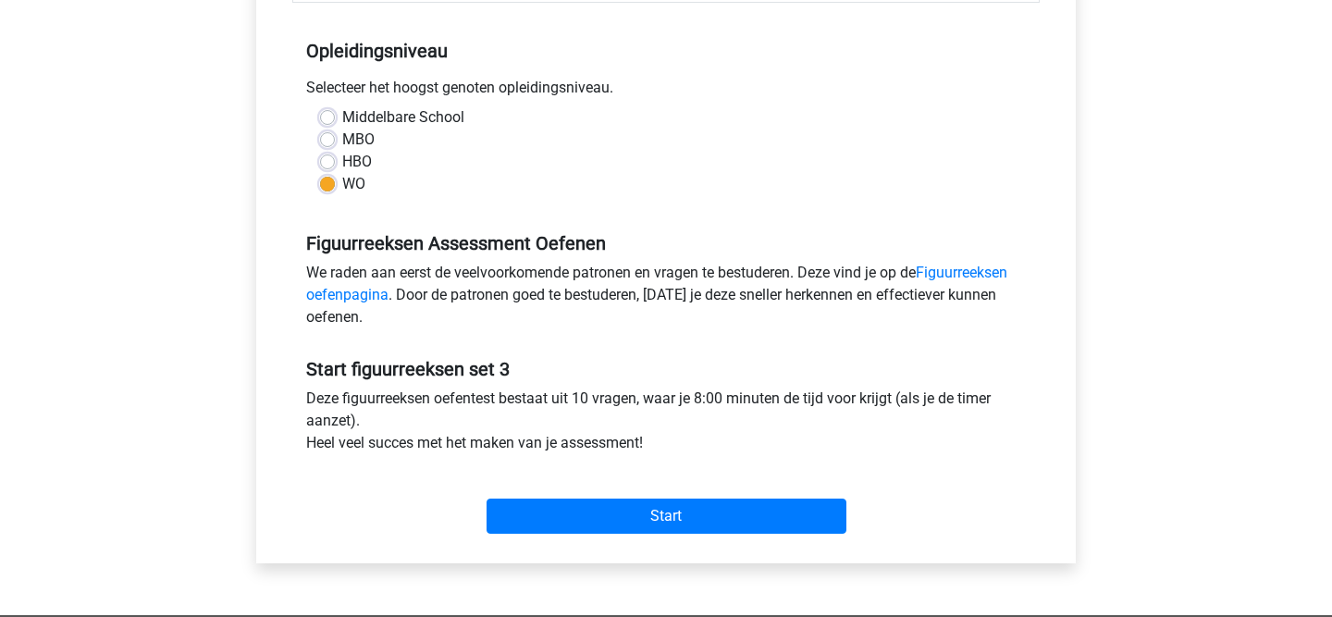
scroll to position [367, 0]
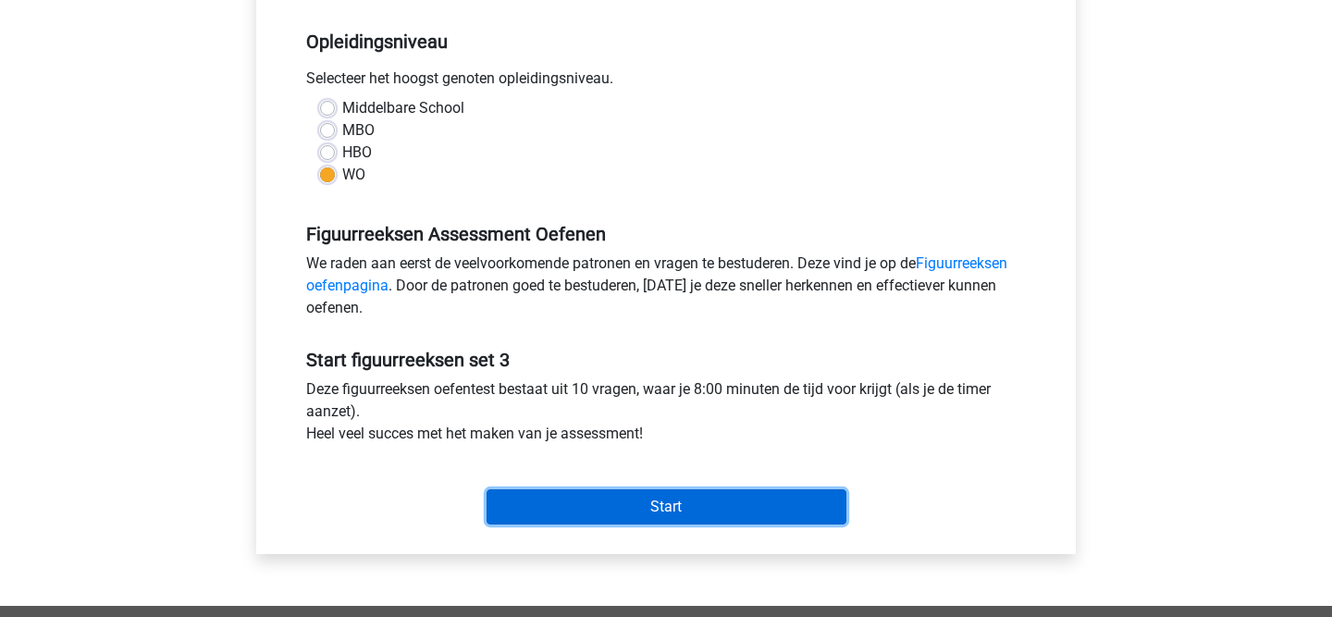
click at [753, 513] on input "Start" at bounding box center [667, 506] width 360 height 35
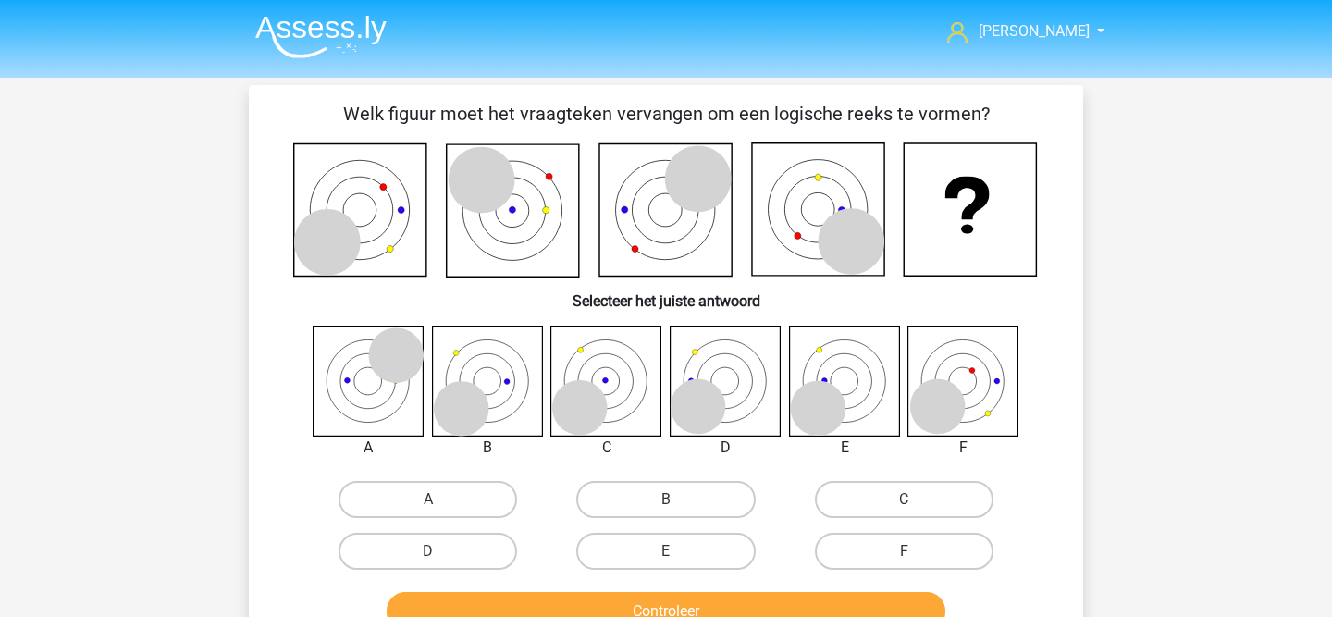
click at [547, 207] on icon at bounding box center [546, 210] width 6 height 6
click at [828, 381] on icon at bounding box center [844, 381] width 110 height 110
click at [653, 545] on label "E" at bounding box center [665, 551] width 179 height 37
click at [666, 551] on input "E" at bounding box center [672, 557] width 12 height 12
radio input "true"
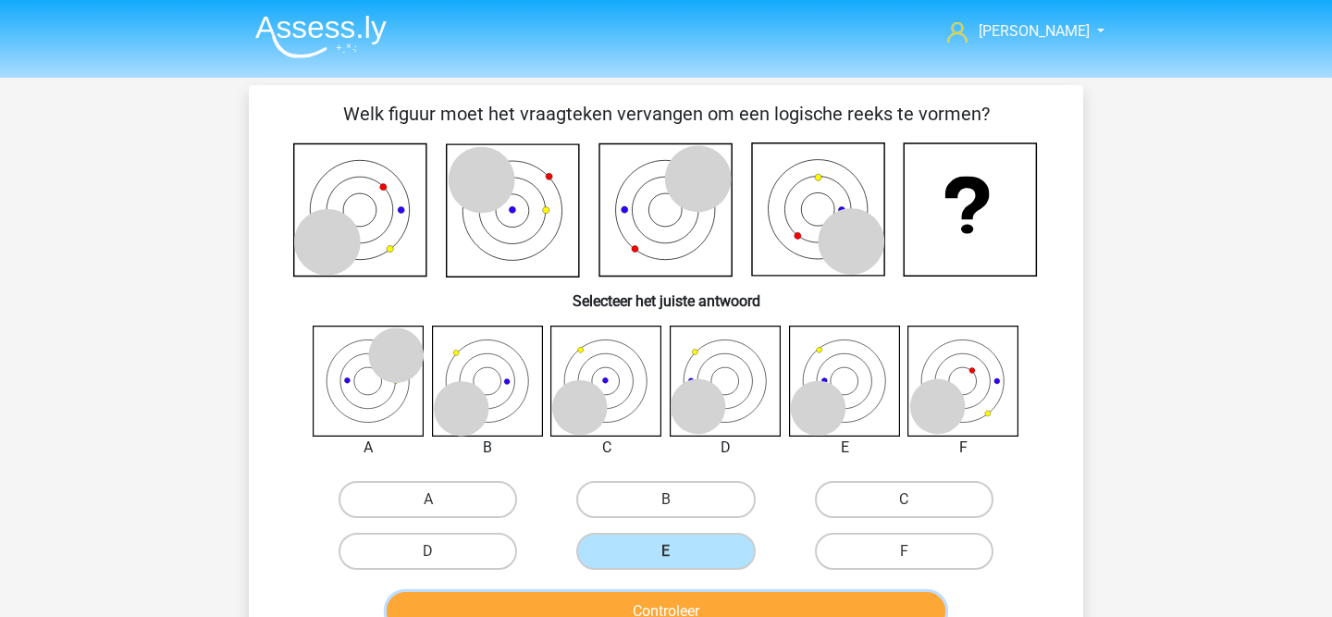
click at [650, 609] on button "Controleer" at bounding box center [667, 611] width 560 height 39
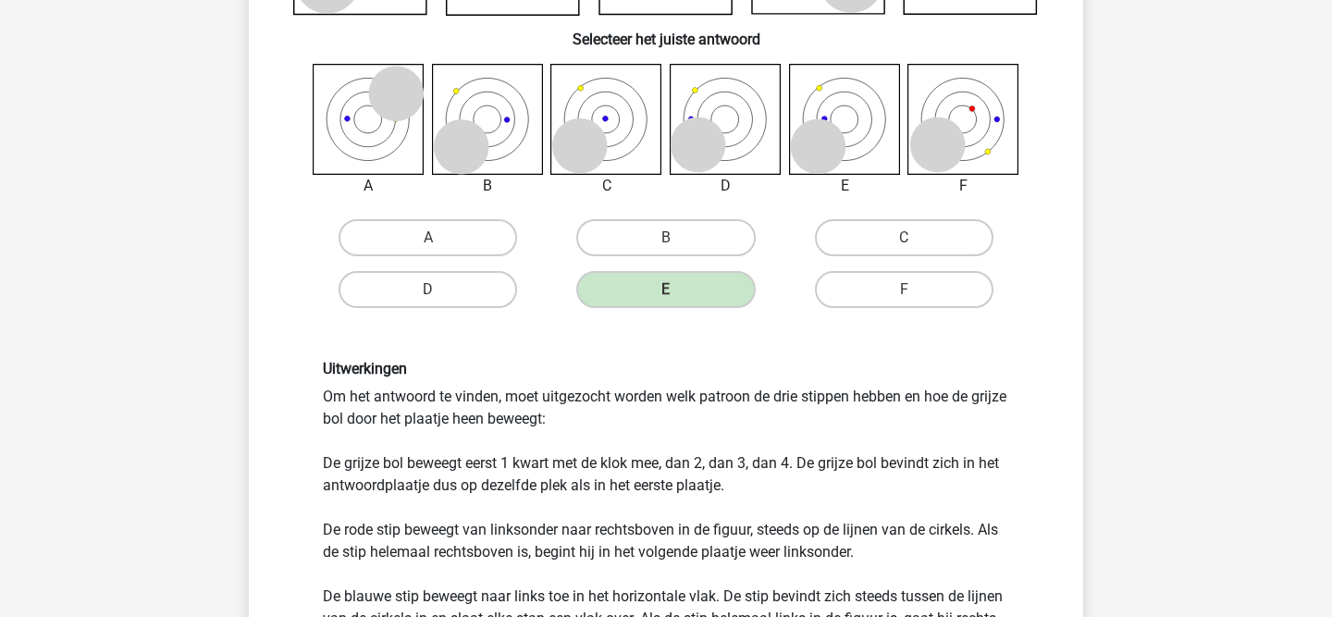
scroll to position [254, 0]
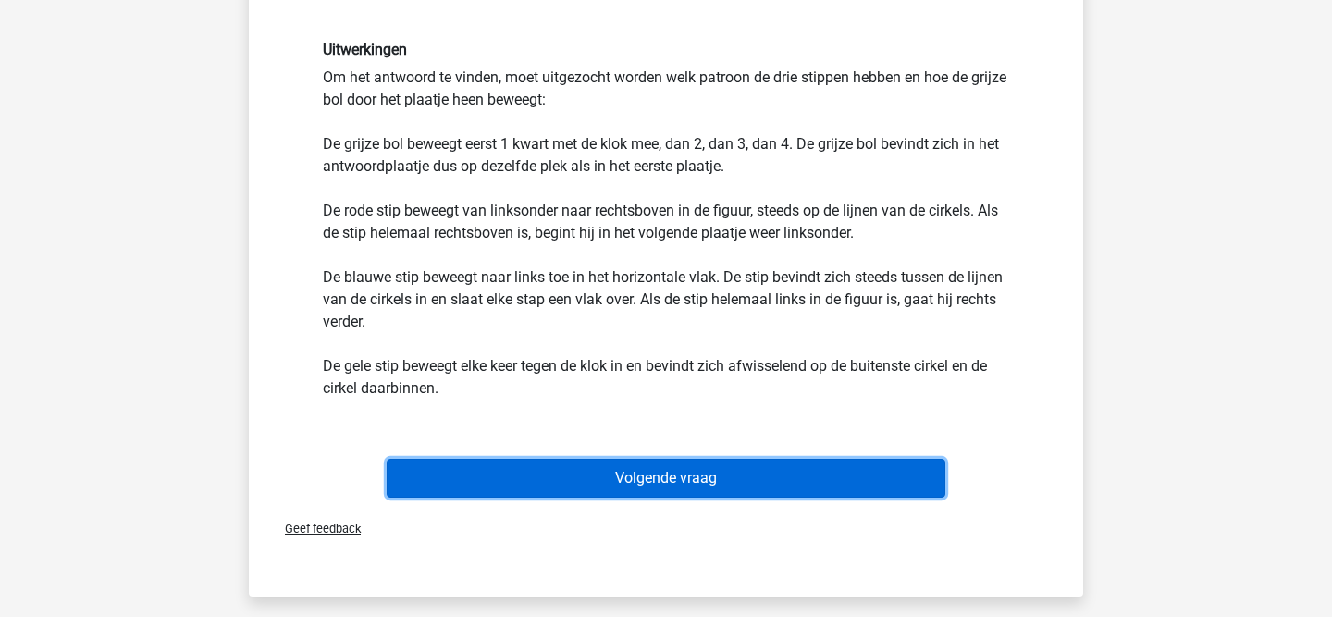
click at [685, 484] on button "Volgende vraag" at bounding box center [667, 478] width 560 height 39
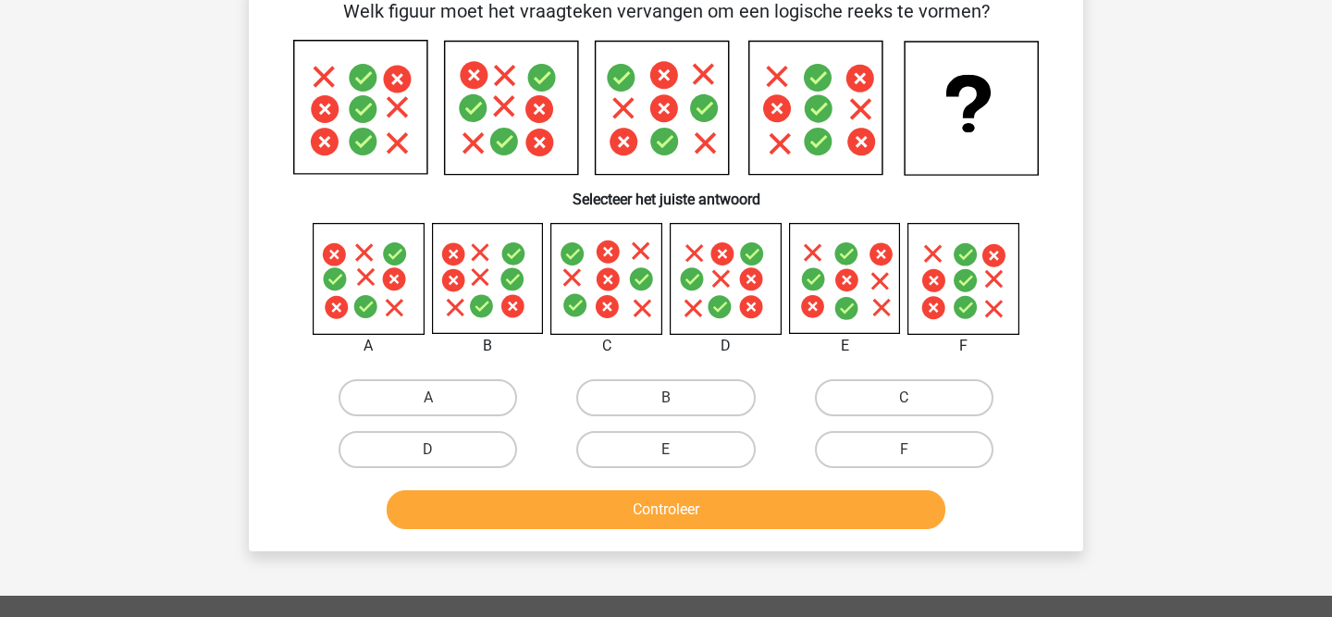
scroll to position [85, 0]
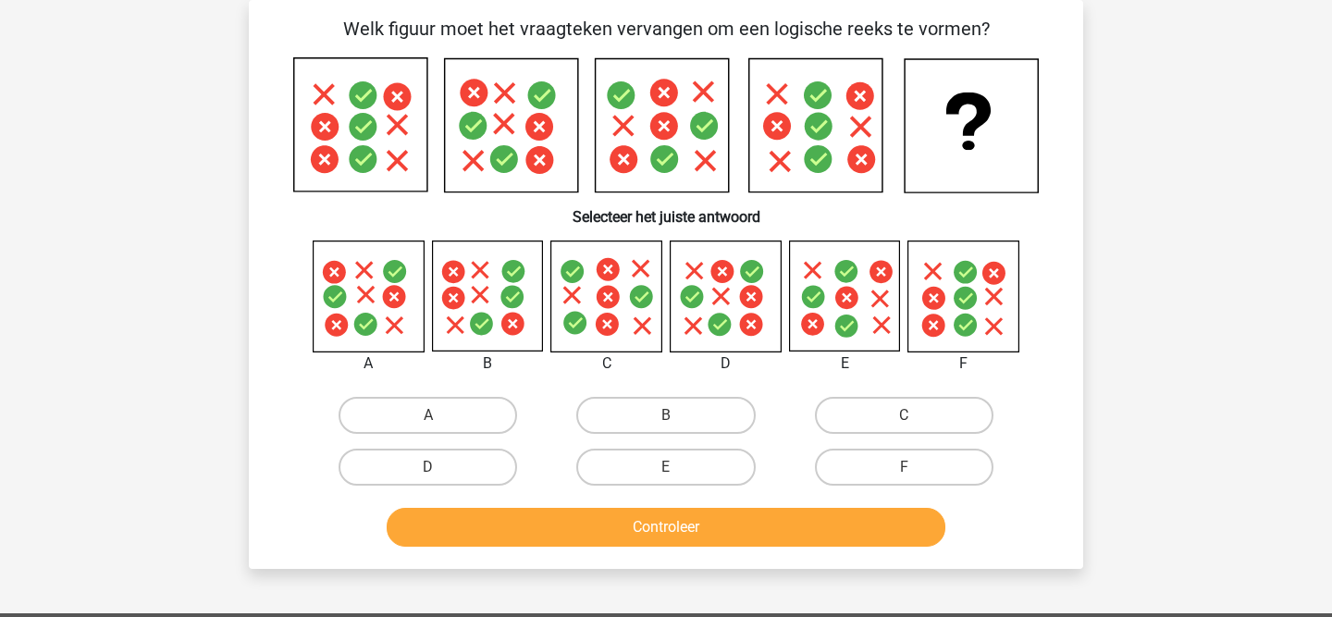
click at [669, 467] on input "E" at bounding box center [672, 473] width 12 height 12
radio input "true"
click at [487, 427] on label "A" at bounding box center [428, 415] width 179 height 37
click at [440, 427] on input "A" at bounding box center [434, 421] width 12 height 12
radio input "true"
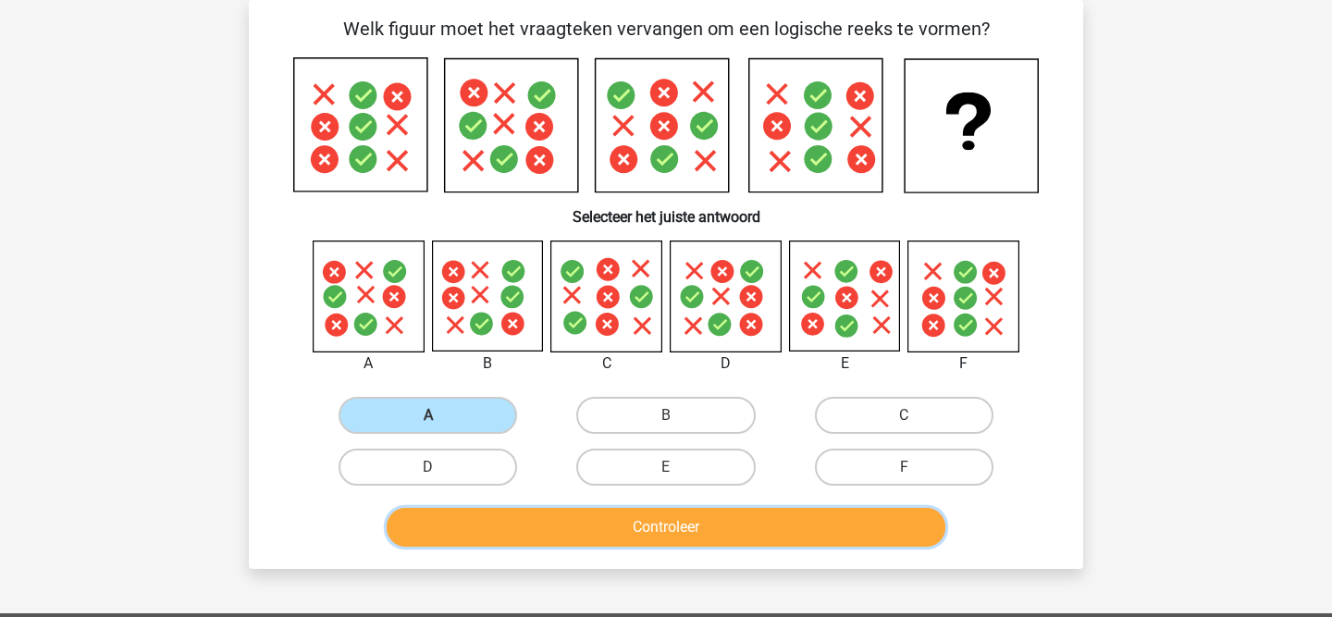
click at [575, 545] on button "Controleer" at bounding box center [667, 527] width 560 height 39
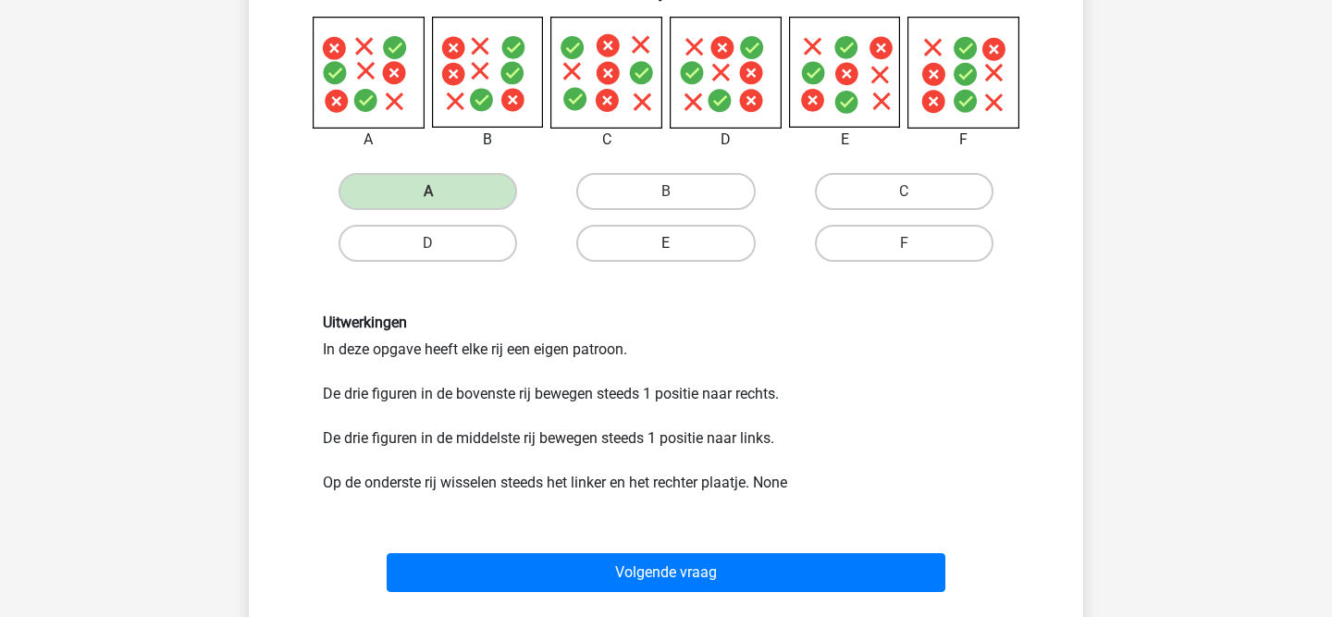
scroll to position [268, 0]
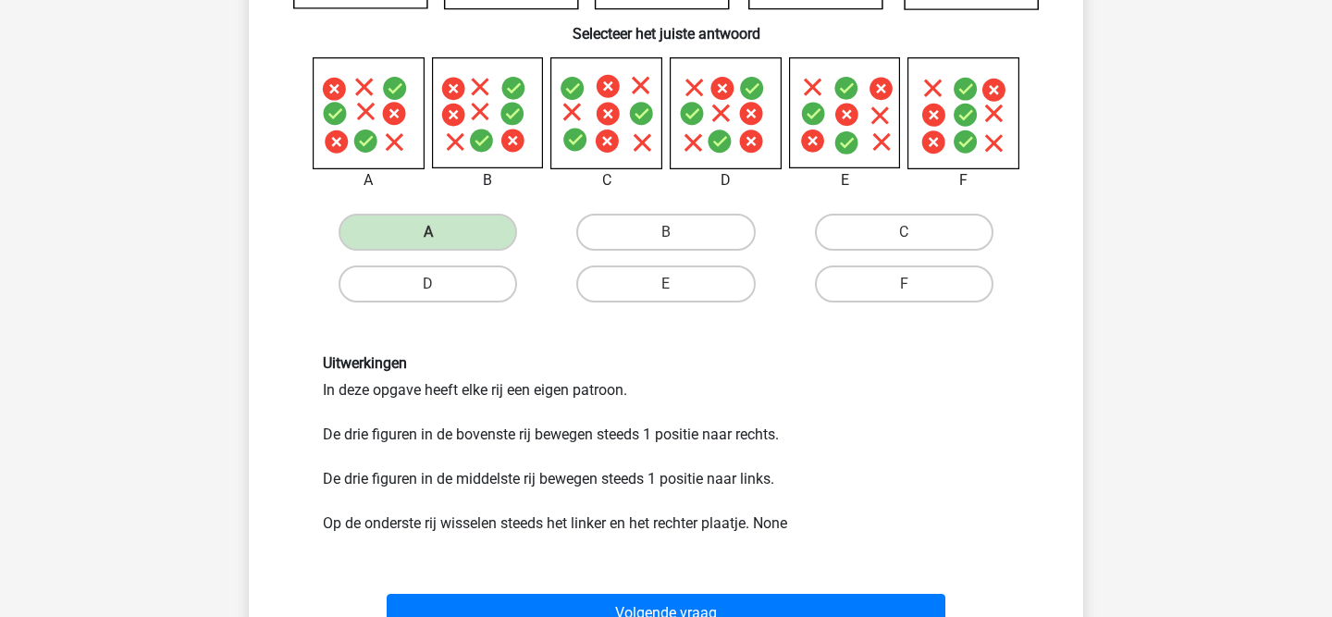
click at [493, 515] on div "Uitwerkingen In deze opgave heeft elke rij een eigen patroon. De drie figuren i…" at bounding box center [666, 444] width 714 height 180
click at [496, 526] on div "Uitwerkingen In deze opgave heeft elke rij een eigen patroon. De drie figuren i…" at bounding box center [666, 444] width 714 height 180
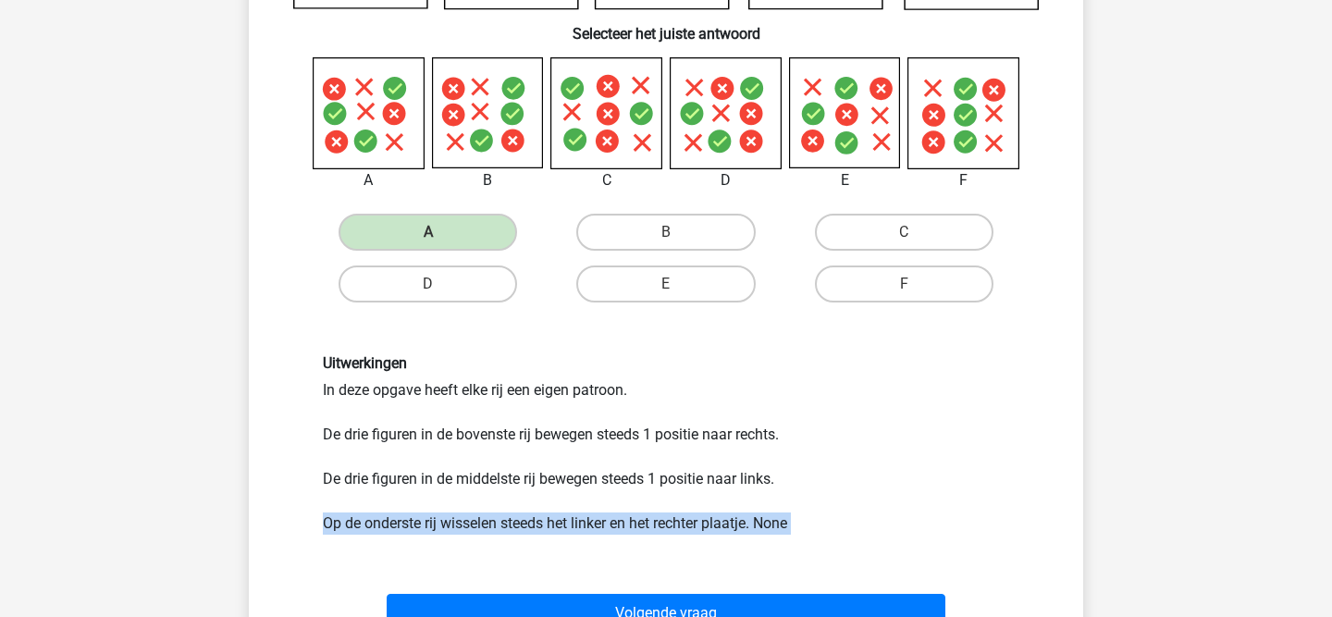
click at [496, 526] on div "Uitwerkingen In deze opgave heeft elke rij een eigen patroon. De drie figuren i…" at bounding box center [666, 444] width 714 height 180
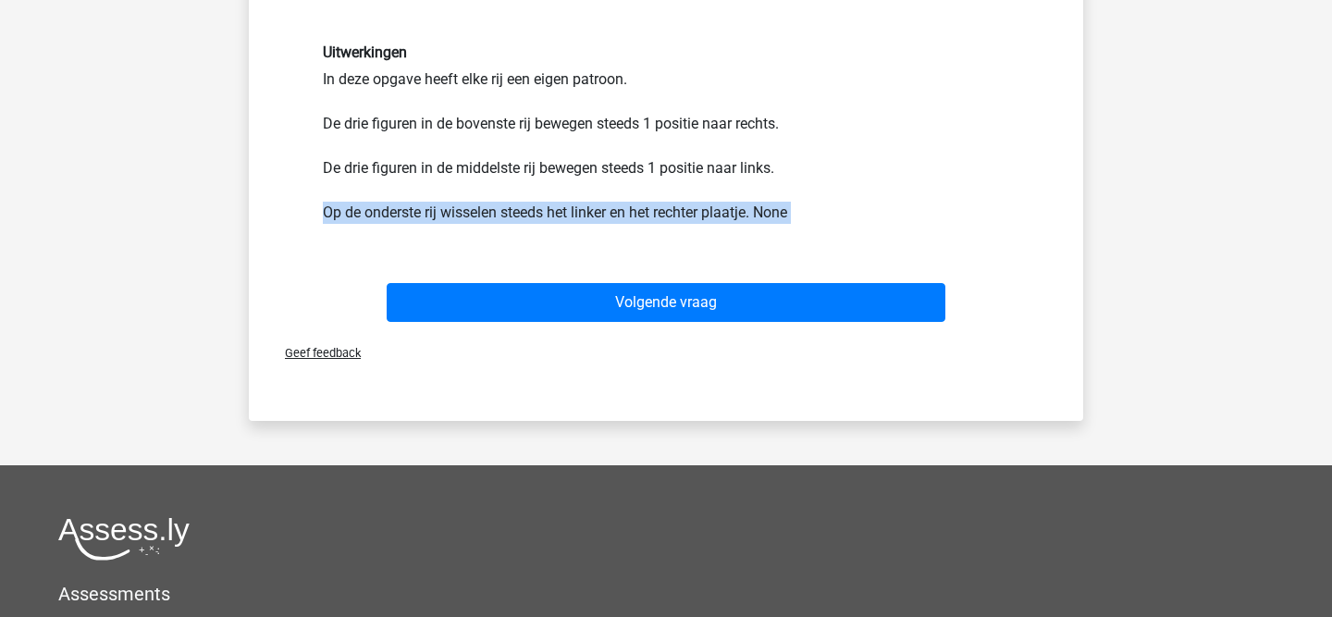
scroll to position [738, 0]
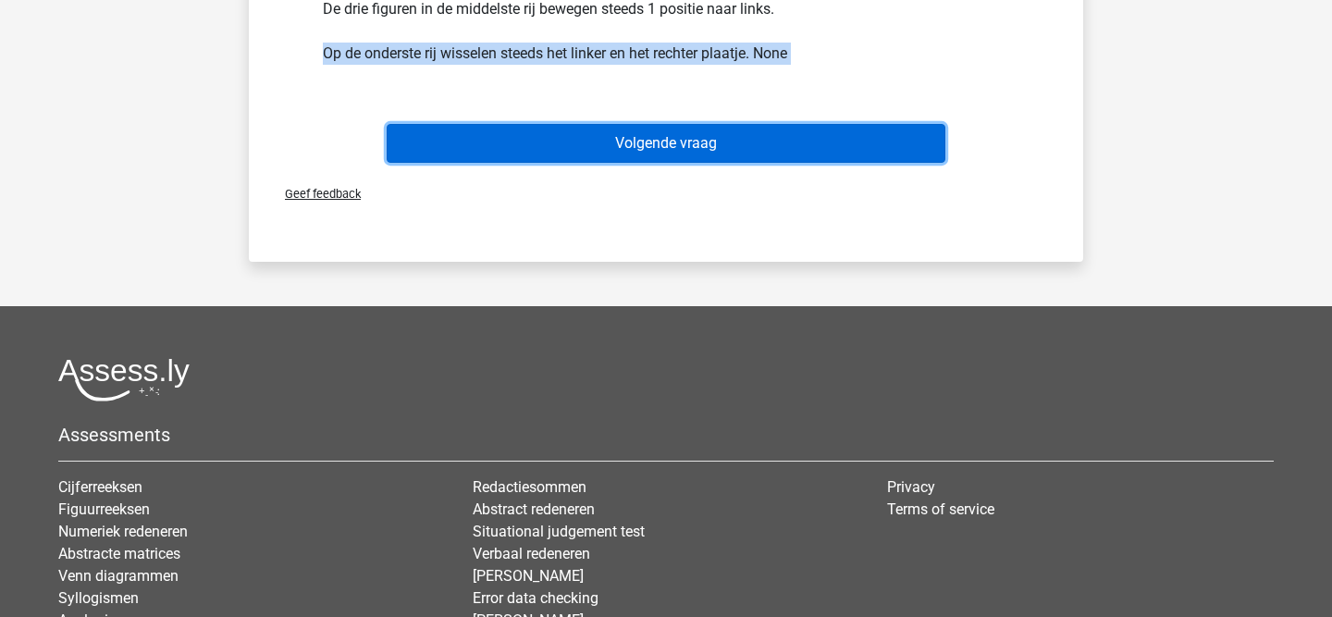
click at [527, 154] on button "Volgende vraag" at bounding box center [667, 143] width 560 height 39
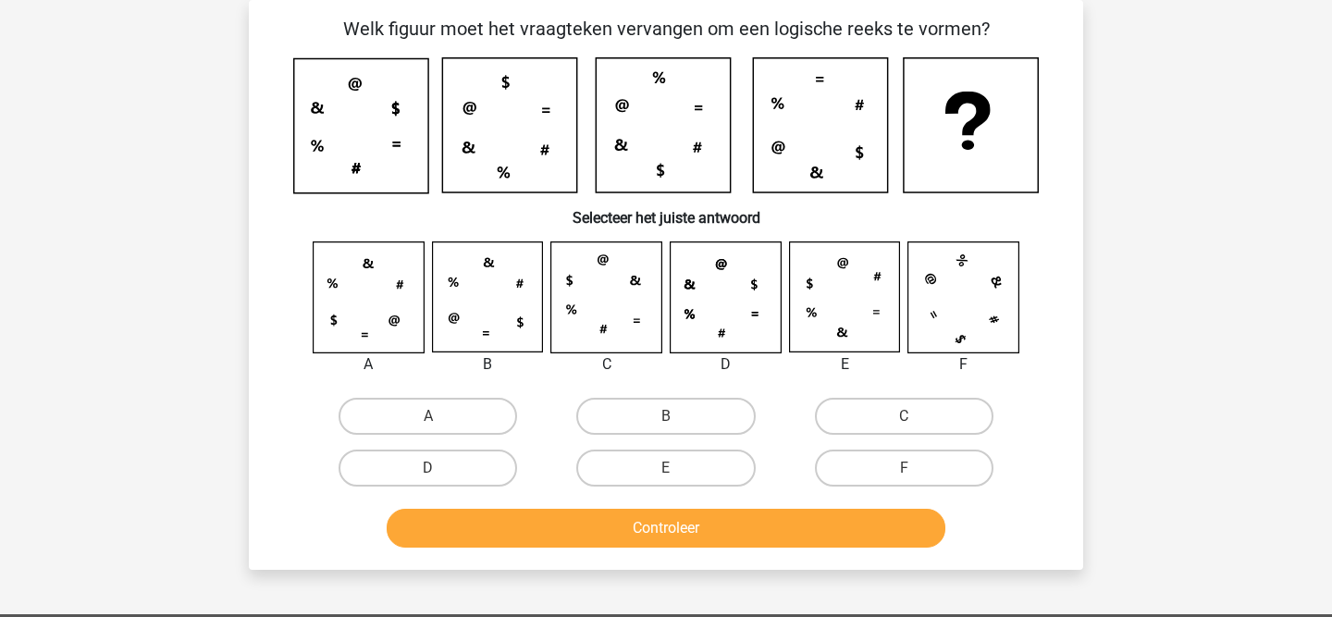
scroll to position [85, 0]
click at [671, 411] on label "B" at bounding box center [665, 416] width 179 height 37
click at [671, 416] on input "B" at bounding box center [672, 422] width 12 height 12
radio input "true"
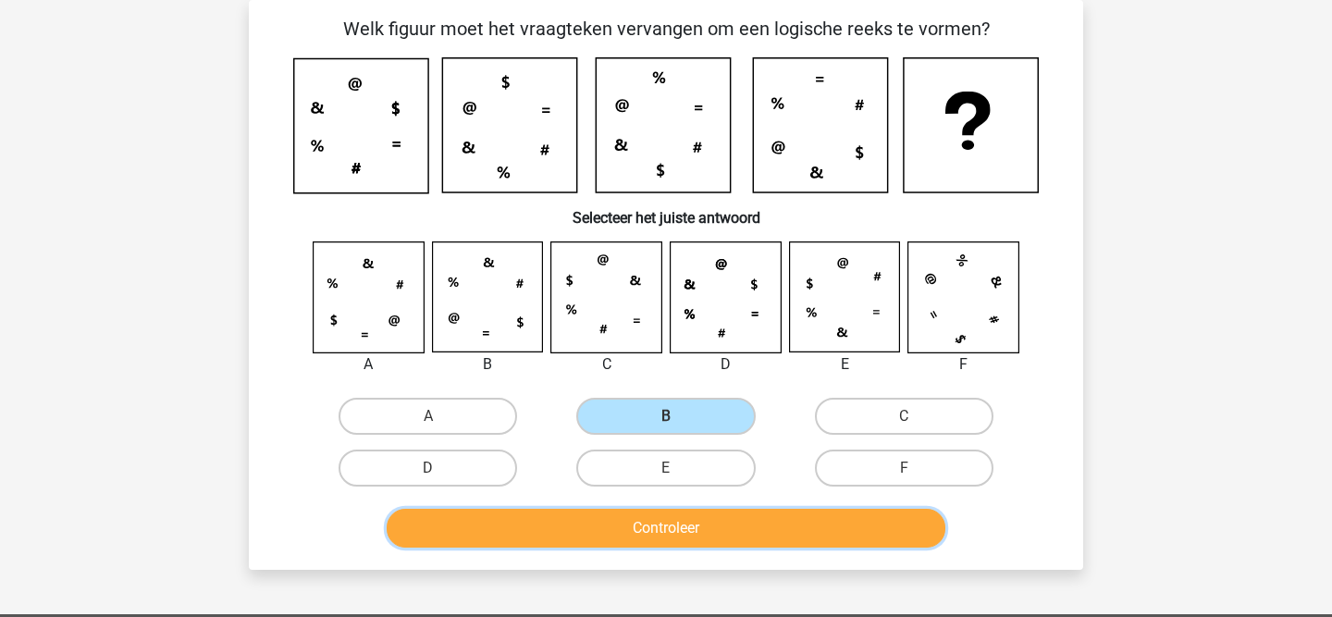
click at [658, 529] on button "Controleer" at bounding box center [667, 528] width 560 height 39
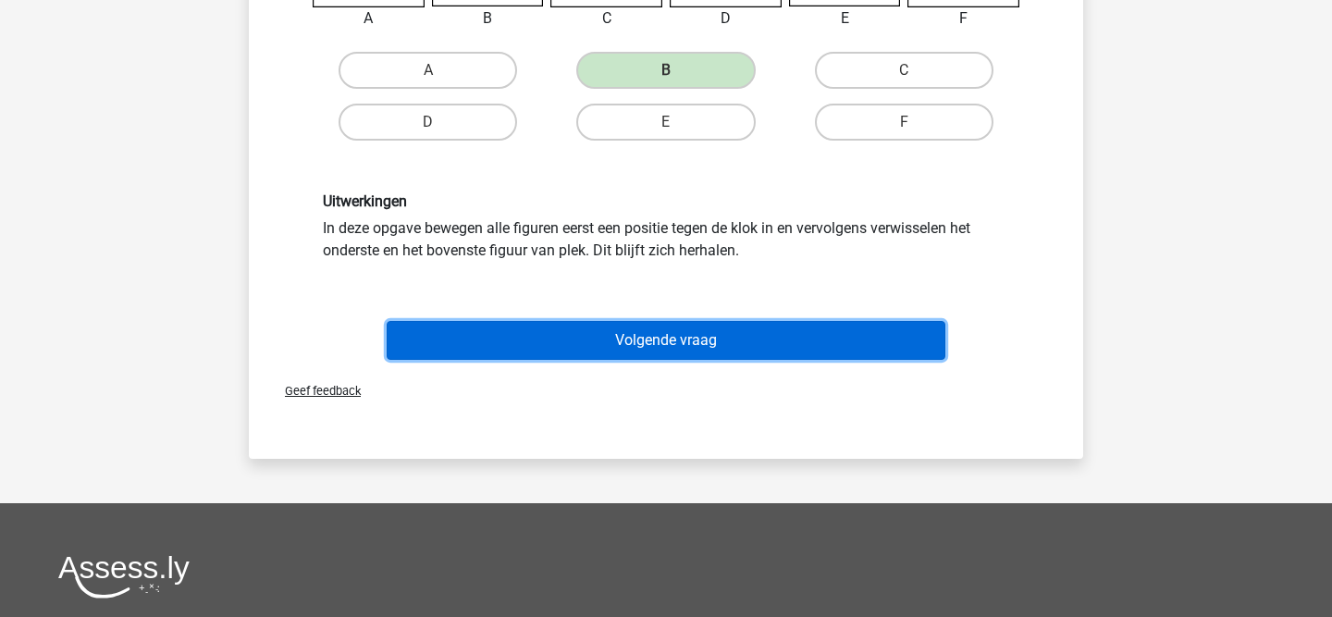
click at [670, 351] on button "Volgende vraag" at bounding box center [667, 340] width 560 height 39
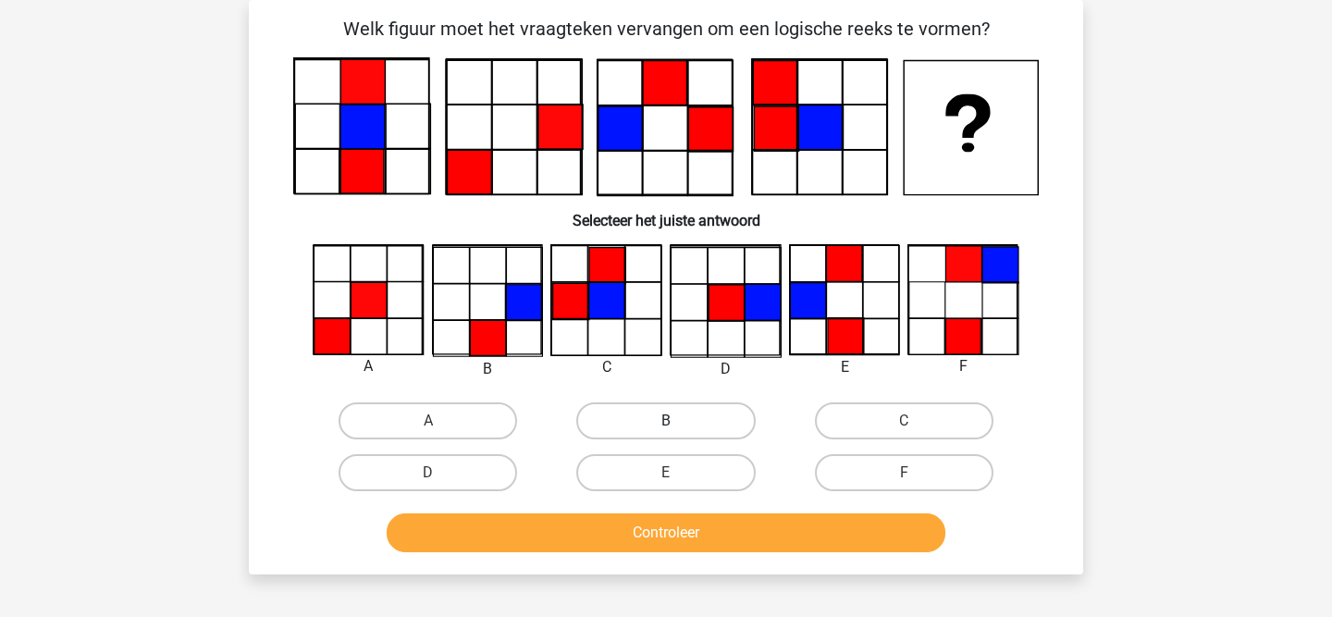
click at [692, 424] on label "B" at bounding box center [665, 420] width 179 height 37
click at [678, 424] on input "B" at bounding box center [672, 427] width 12 height 12
radio input "true"
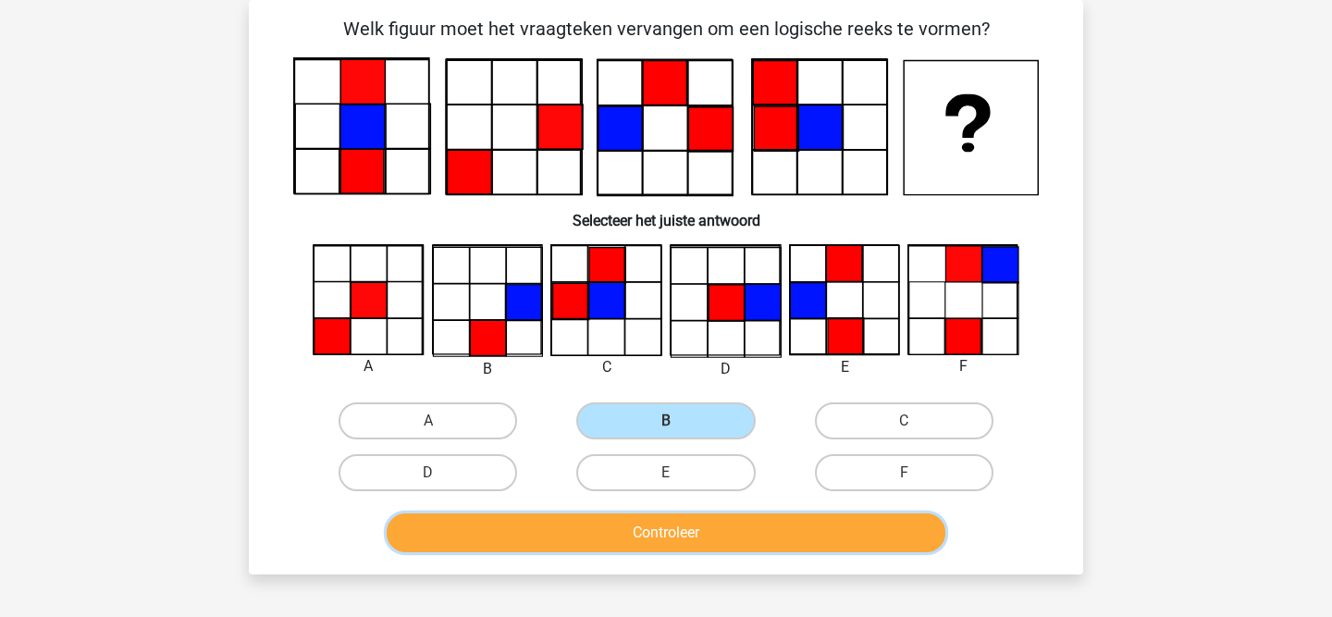
click at [666, 530] on button "Controleer" at bounding box center [667, 532] width 560 height 39
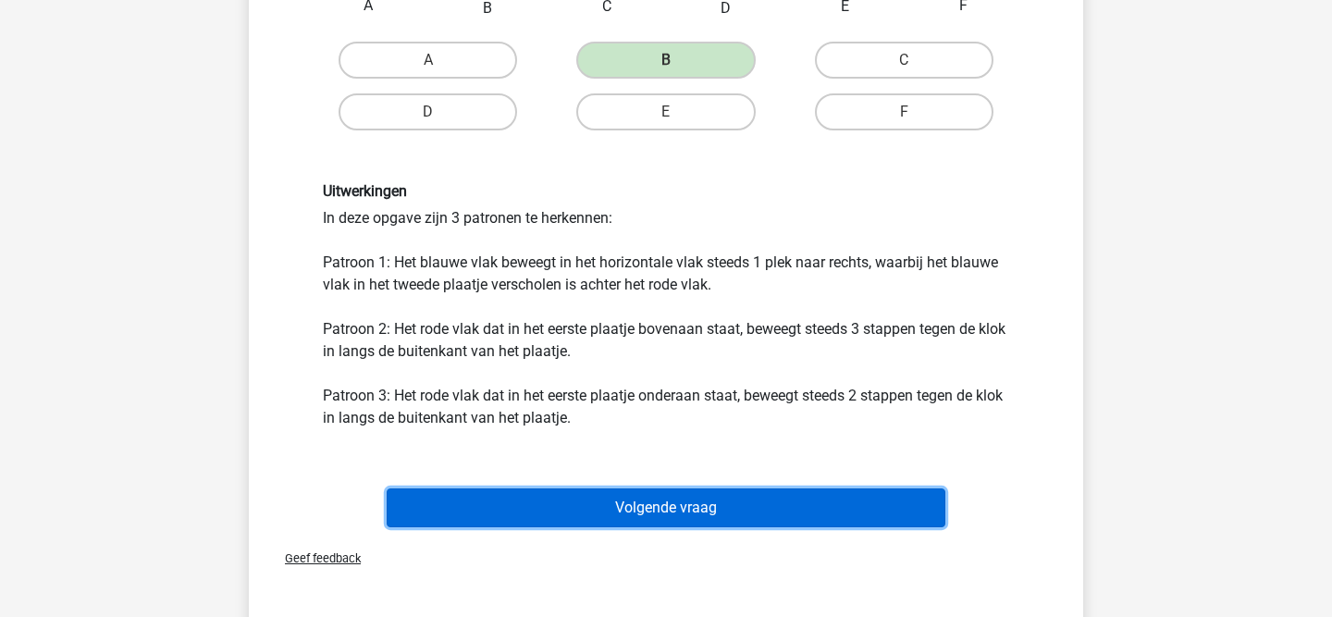
click at [662, 506] on button "Volgende vraag" at bounding box center [667, 507] width 560 height 39
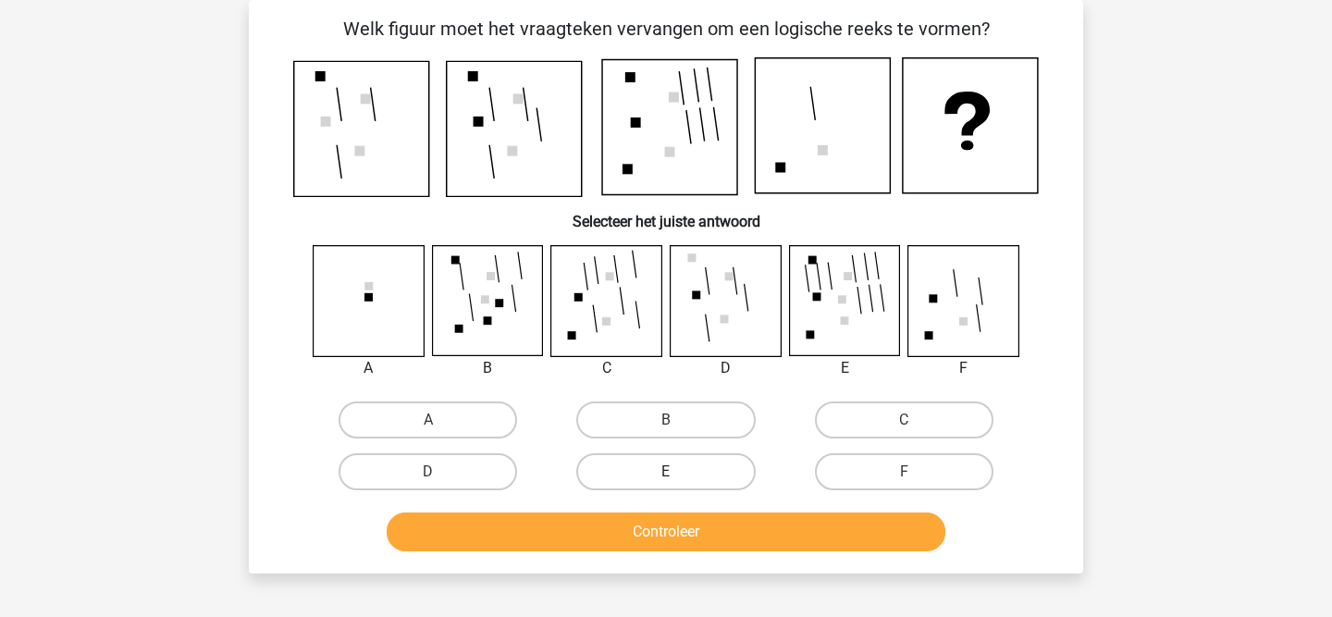
click at [685, 478] on label "E" at bounding box center [665, 471] width 179 height 37
click at [678, 478] on input "E" at bounding box center [672, 478] width 12 height 12
radio input "true"
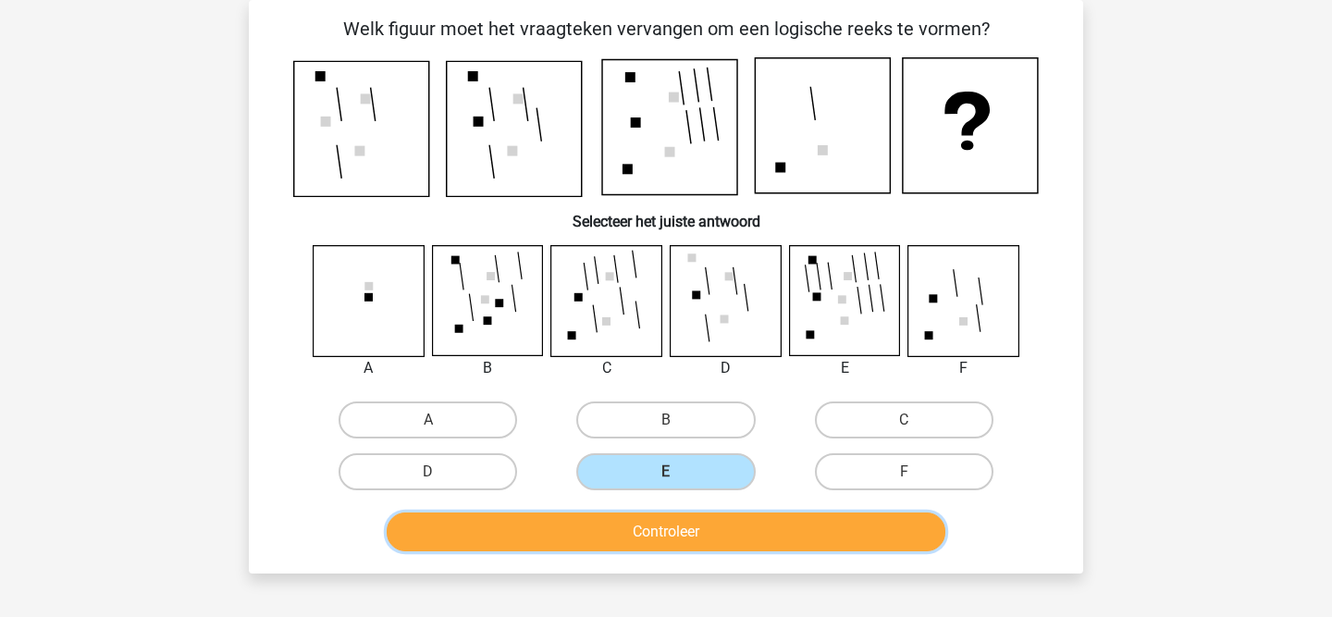
click at [674, 530] on button "Controleer" at bounding box center [667, 531] width 560 height 39
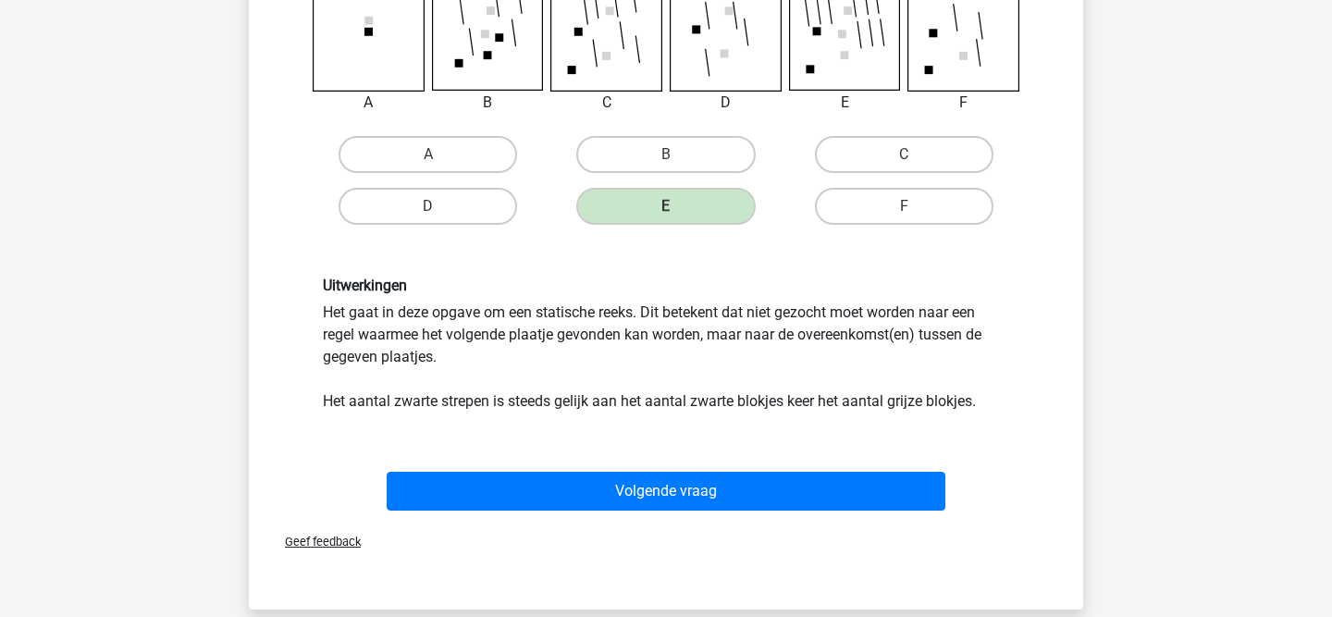
scroll to position [354, 0]
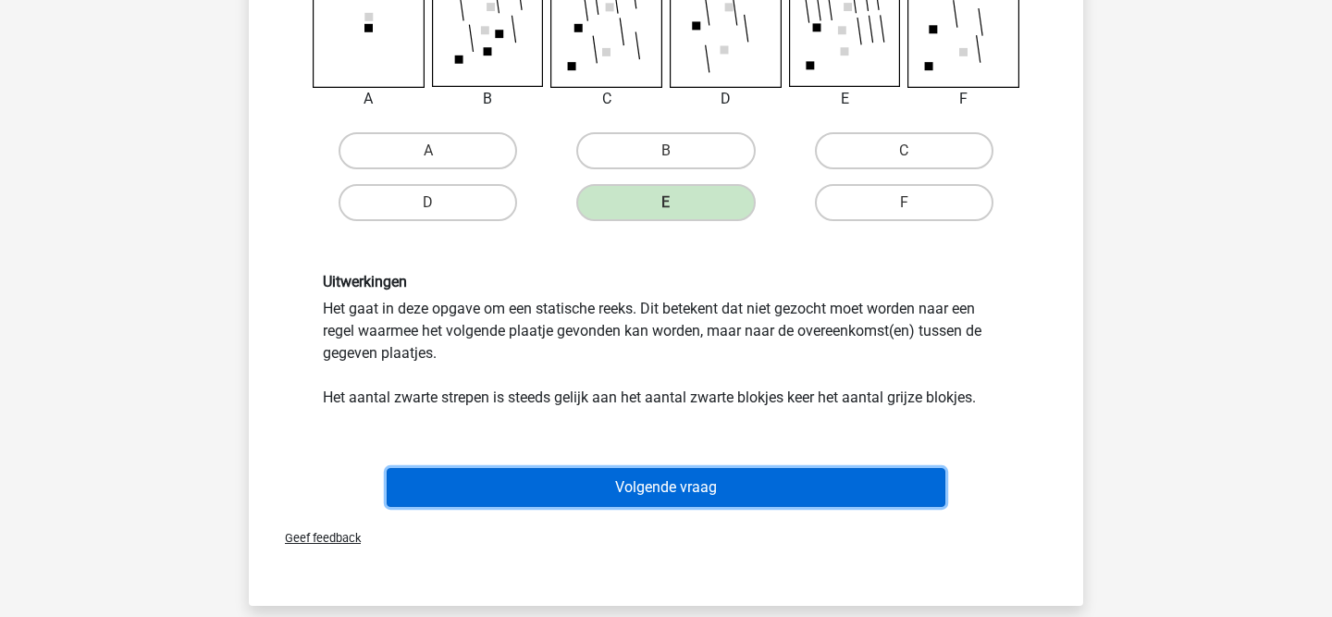
click at [708, 489] on button "Volgende vraag" at bounding box center [667, 487] width 560 height 39
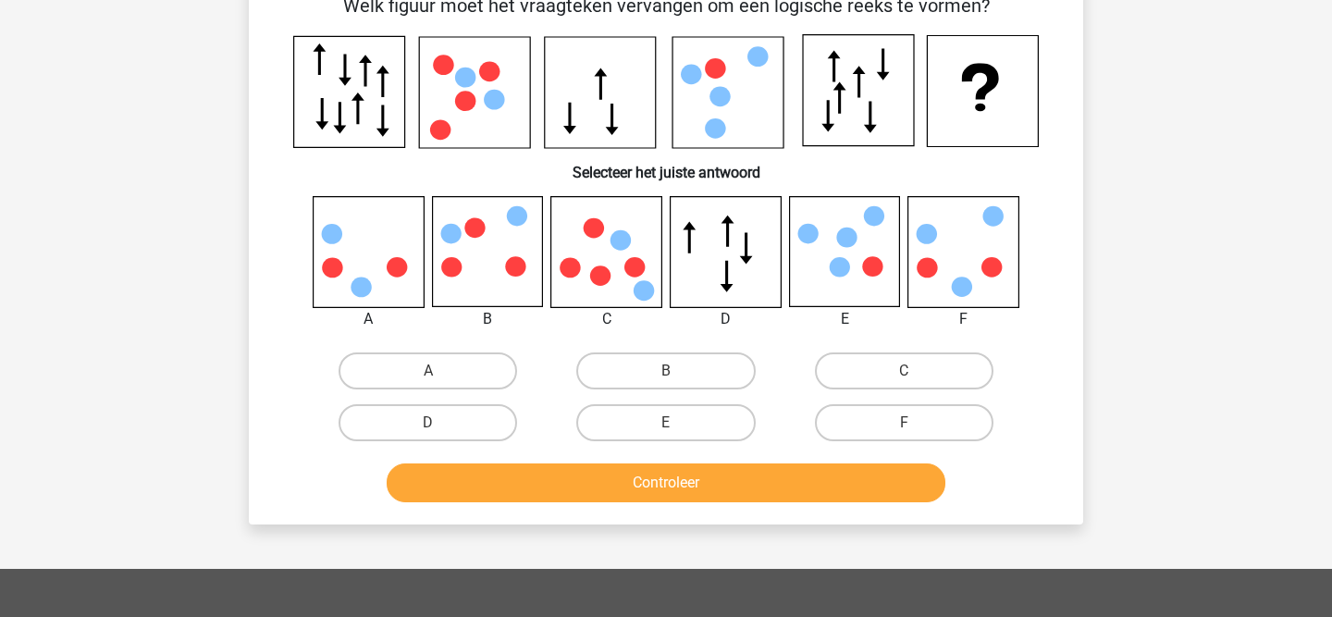
scroll to position [85, 0]
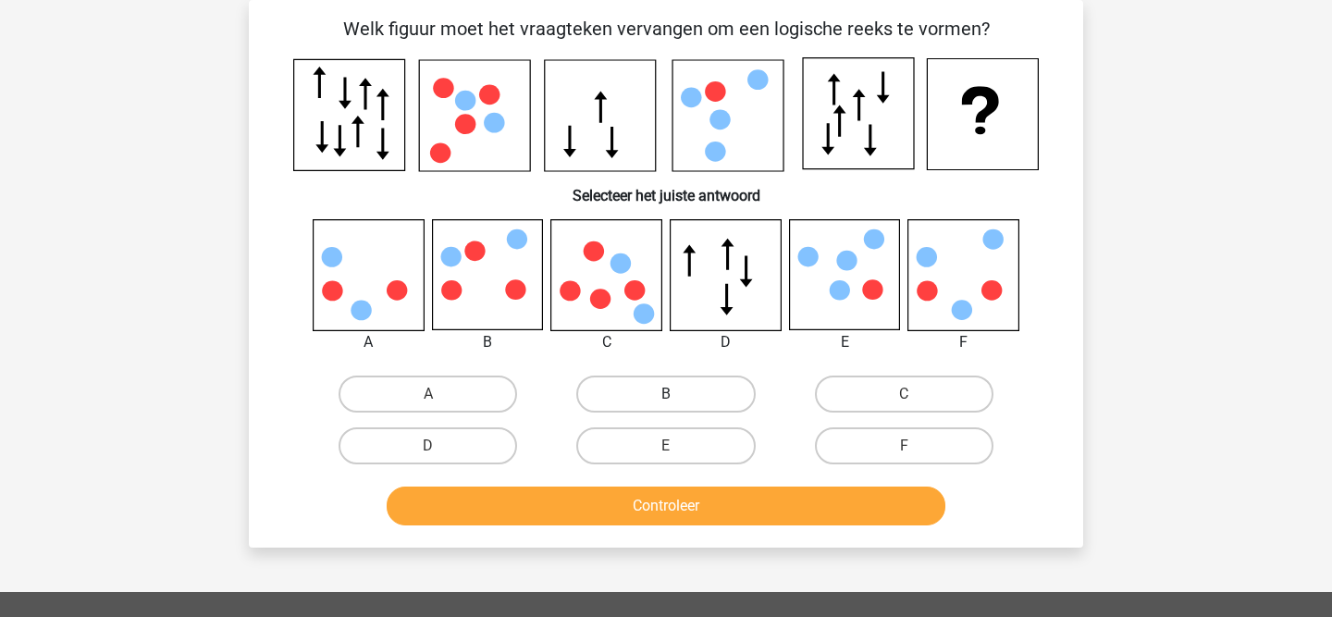
click at [647, 392] on label "B" at bounding box center [665, 394] width 179 height 37
click at [666, 394] on input "B" at bounding box center [672, 400] width 12 height 12
radio input "true"
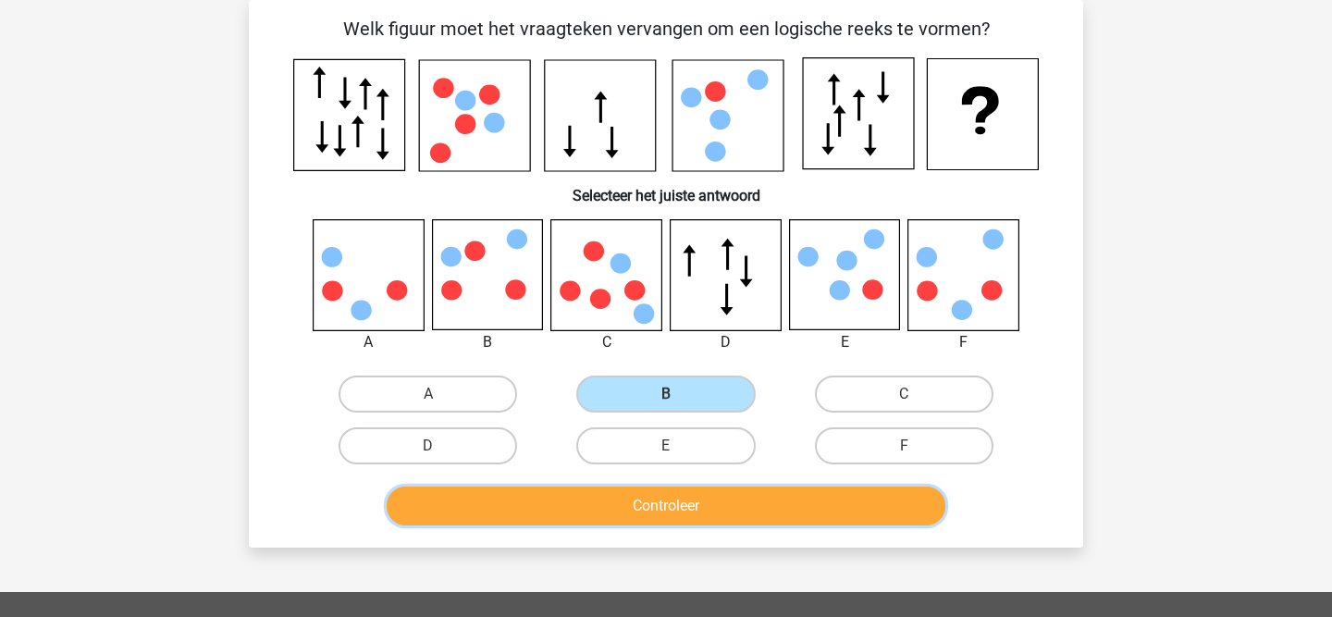
click at [639, 506] on button "Controleer" at bounding box center [667, 506] width 560 height 39
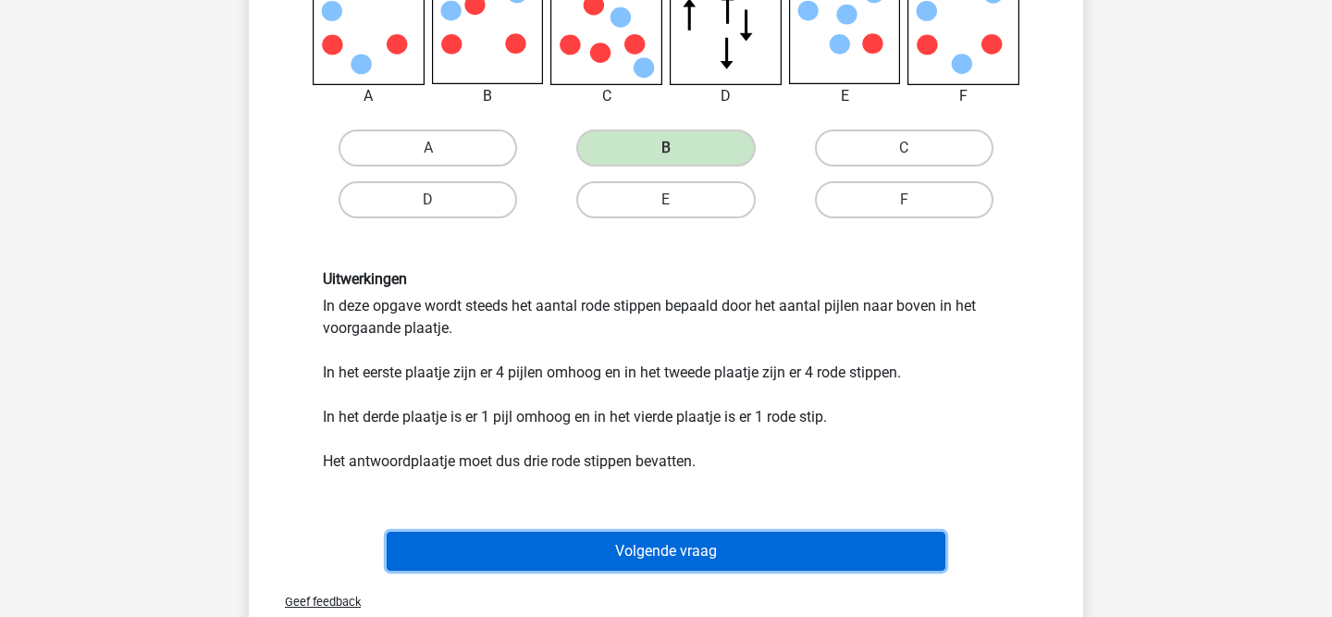
click at [629, 548] on button "Volgende vraag" at bounding box center [667, 551] width 560 height 39
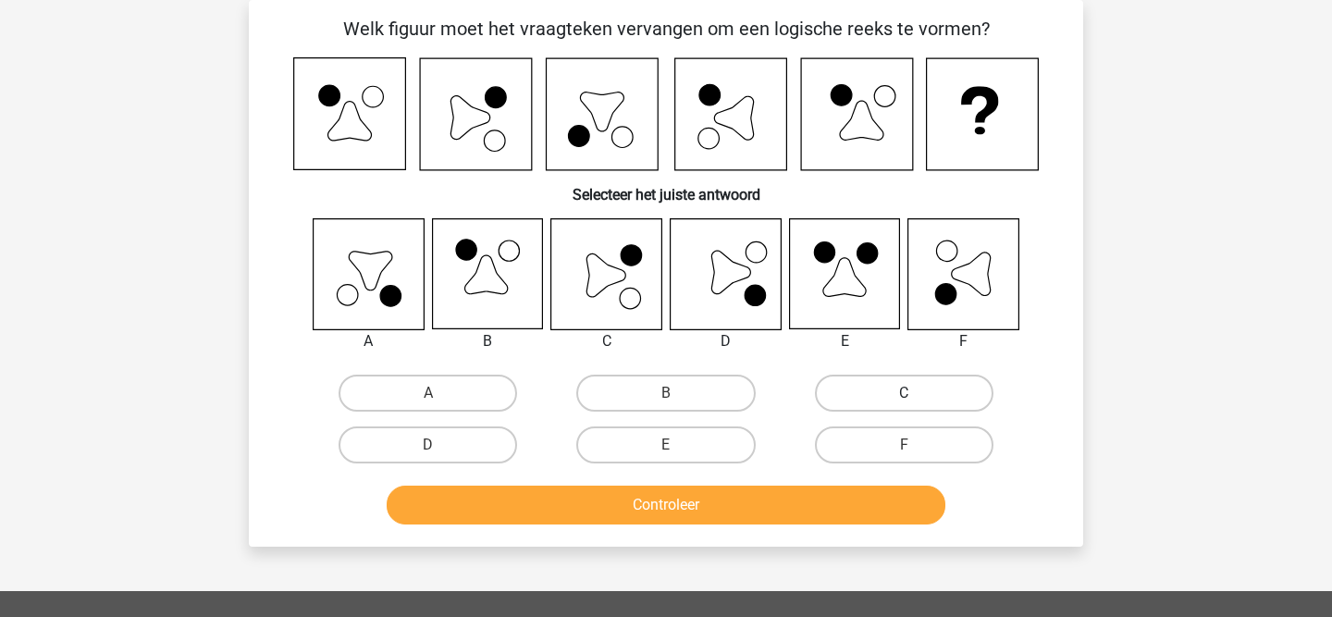
click at [882, 387] on label "C" at bounding box center [904, 393] width 179 height 37
click at [904, 393] on input "C" at bounding box center [910, 399] width 12 height 12
radio input "true"
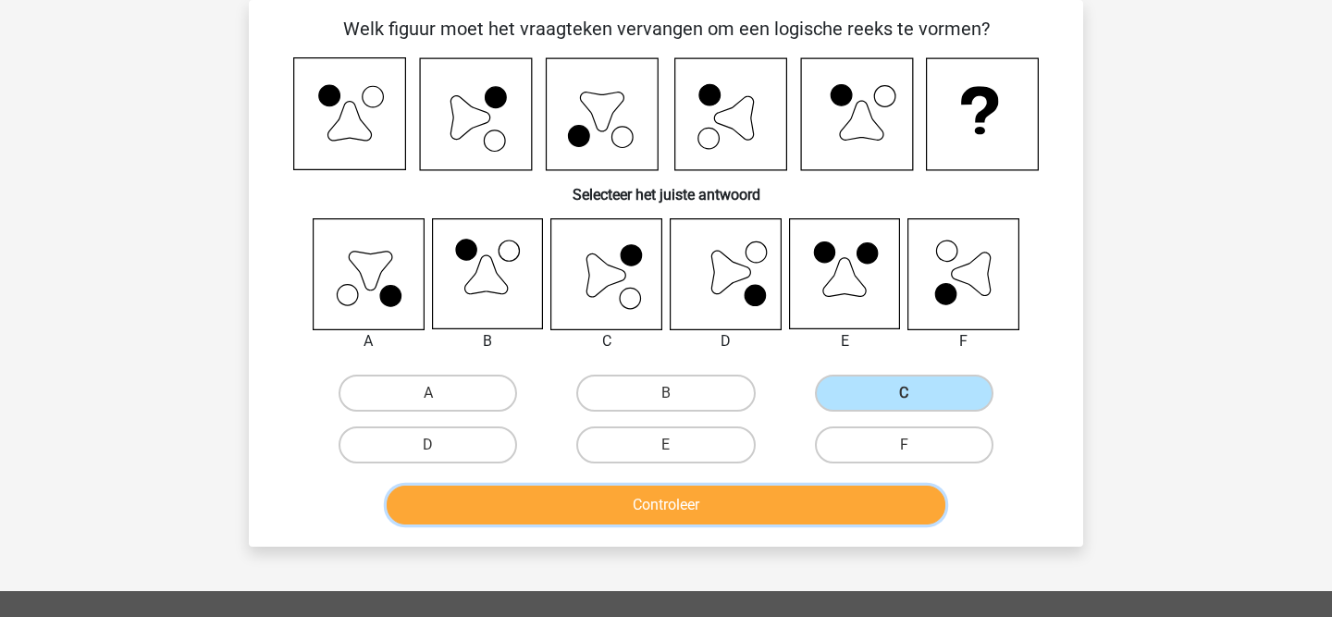
click at [737, 499] on button "Controleer" at bounding box center [667, 505] width 560 height 39
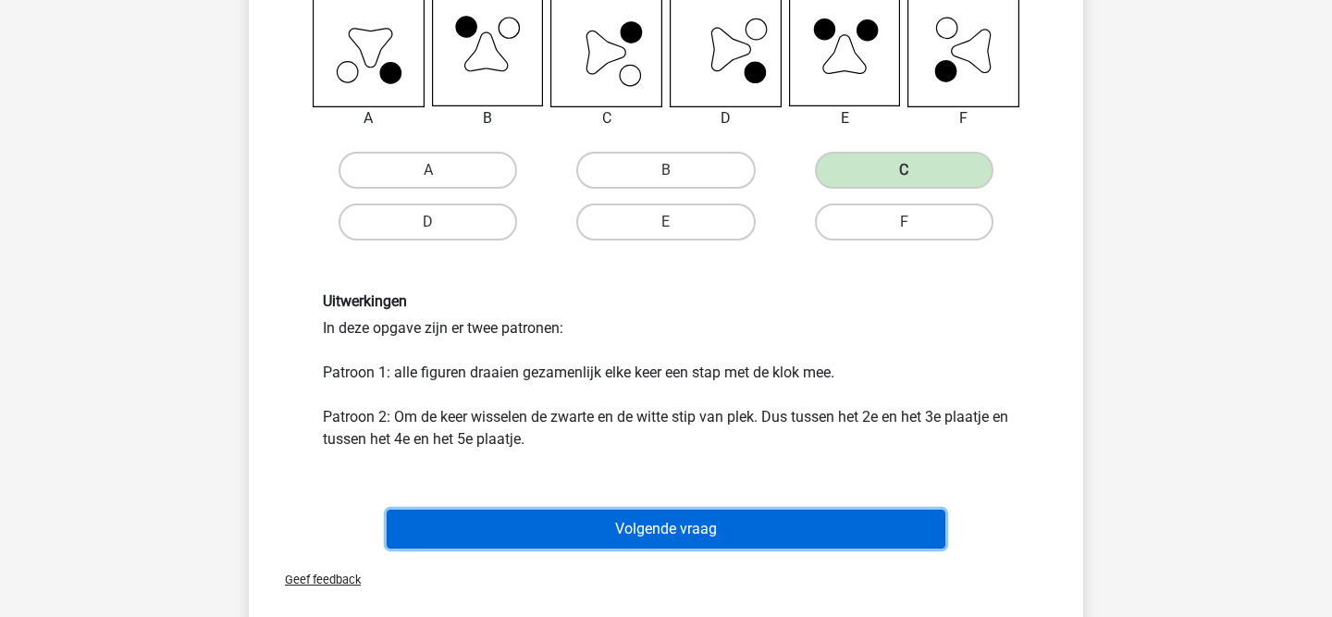
click at [729, 526] on button "Volgende vraag" at bounding box center [667, 529] width 560 height 39
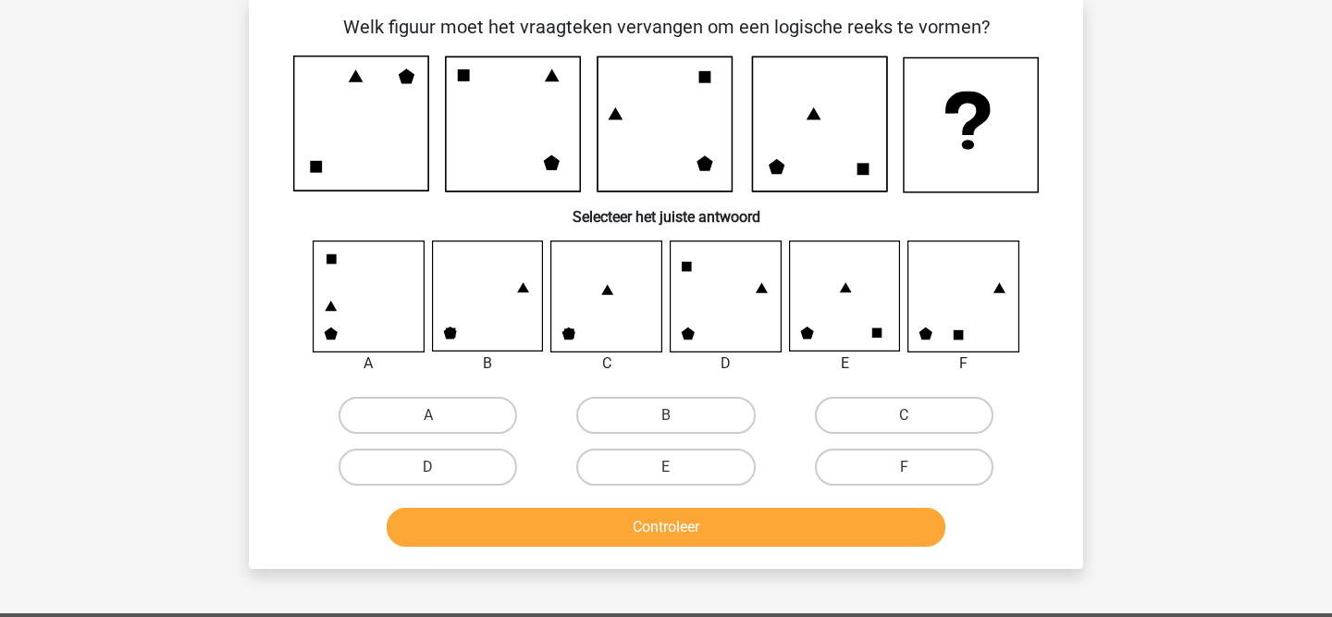
scroll to position [88, 0]
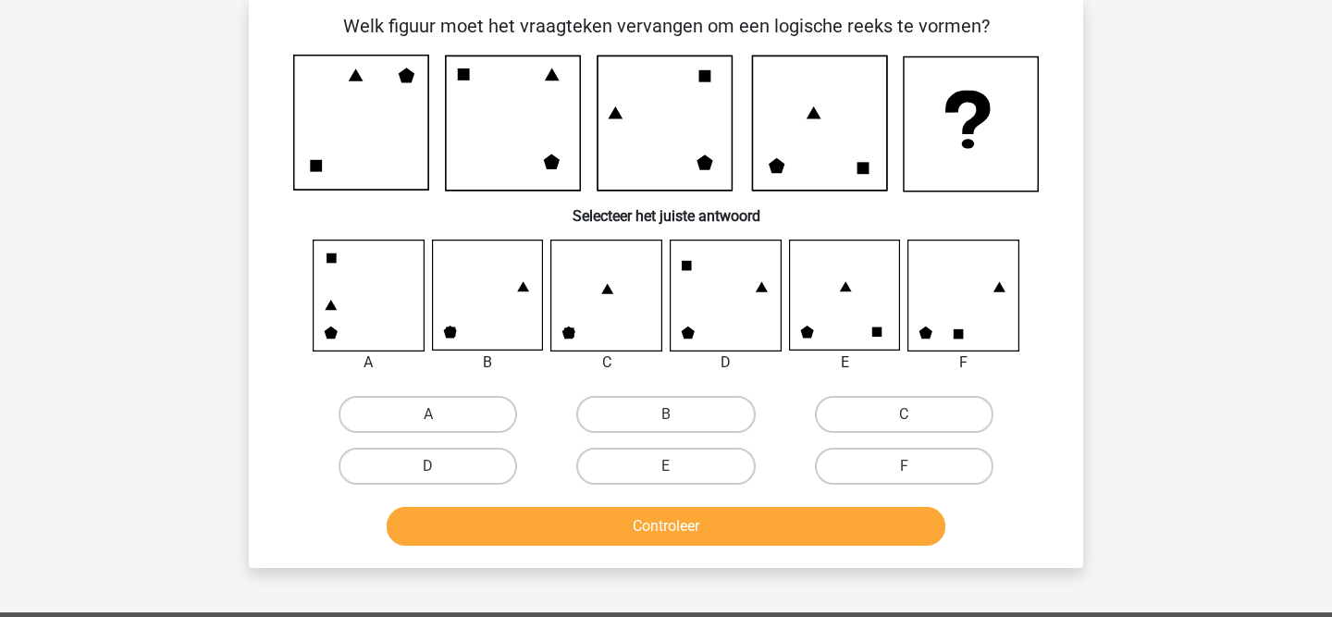
click at [572, 334] on icon at bounding box center [569, 332] width 10 height 10
click at [637, 417] on label "B" at bounding box center [665, 414] width 179 height 37
click at [666, 417] on input "B" at bounding box center [672, 420] width 12 height 12
radio input "true"
click at [625, 534] on button "Controleer" at bounding box center [667, 526] width 560 height 39
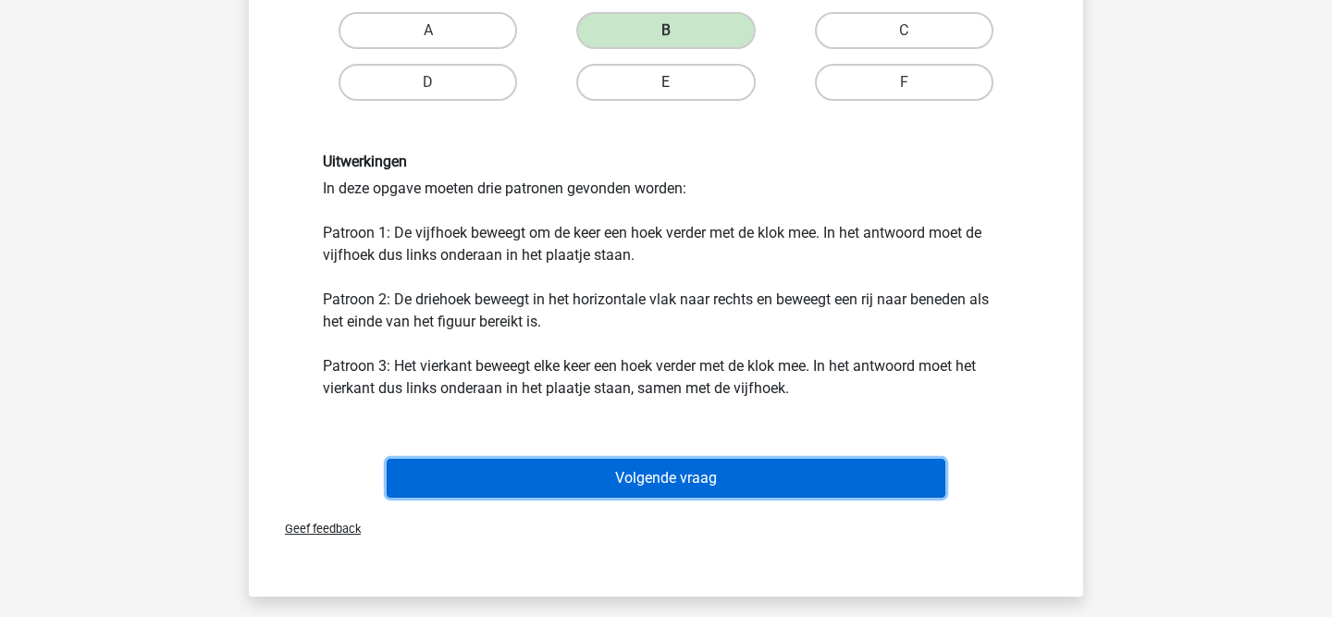
click at [719, 473] on button "Volgende vraag" at bounding box center [667, 478] width 560 height 39
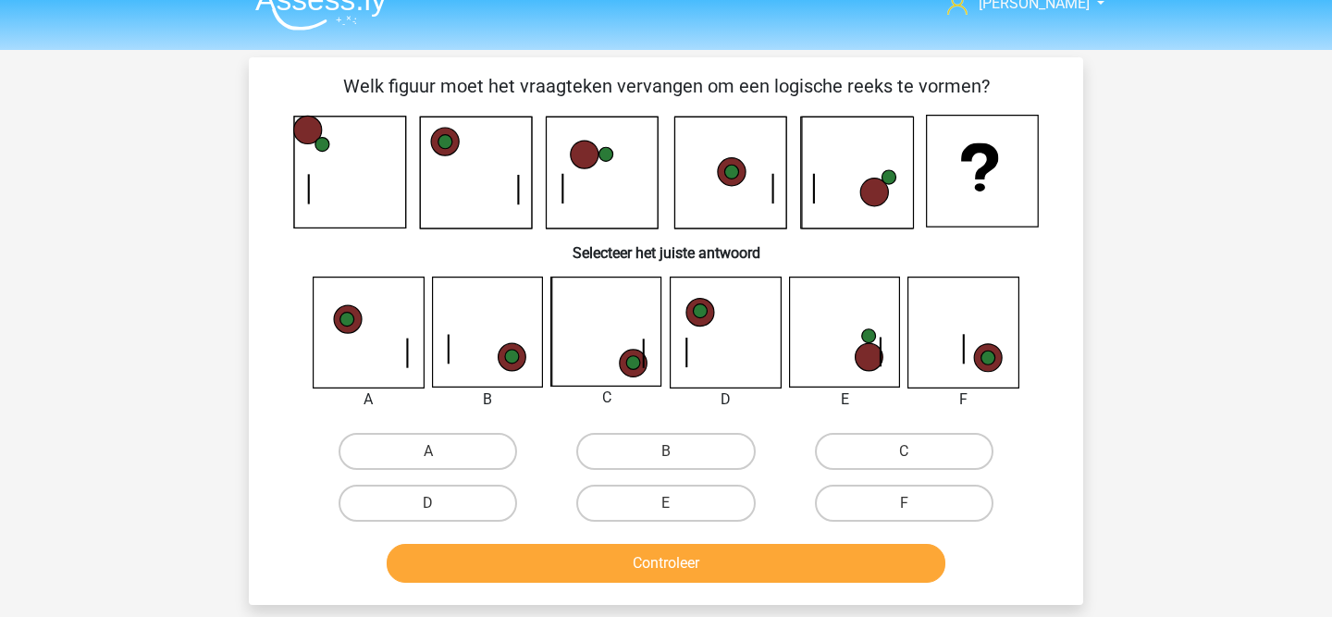
scroll to position [27, 0]
click at [623, 354] on icon at bounding box center [606, 332] width 109 height 109
click at [898, 450] on label "C" at bounding box center [904, 452] width 179 height 37
click at [904, 452] on input "C" at bounding box center [910, 458] width 12 height 12
radio input "true"
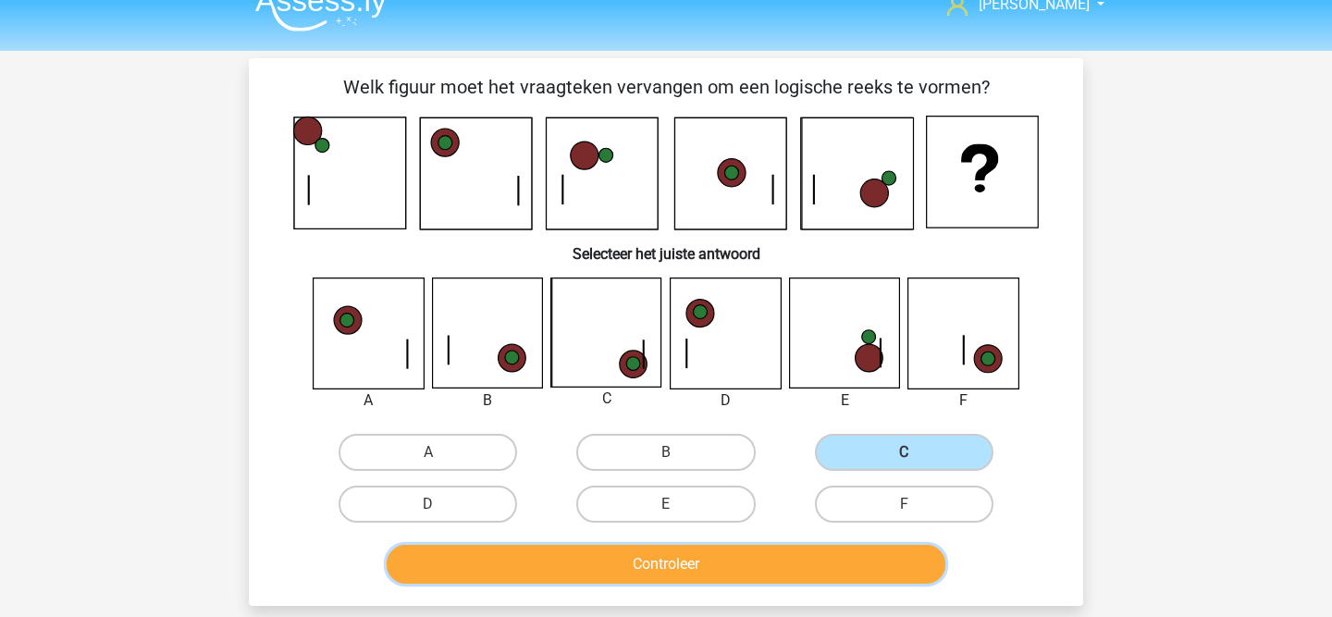
click at [796, 553] on button "Controleer" at bounding box center [667, 564] width 560 height 39
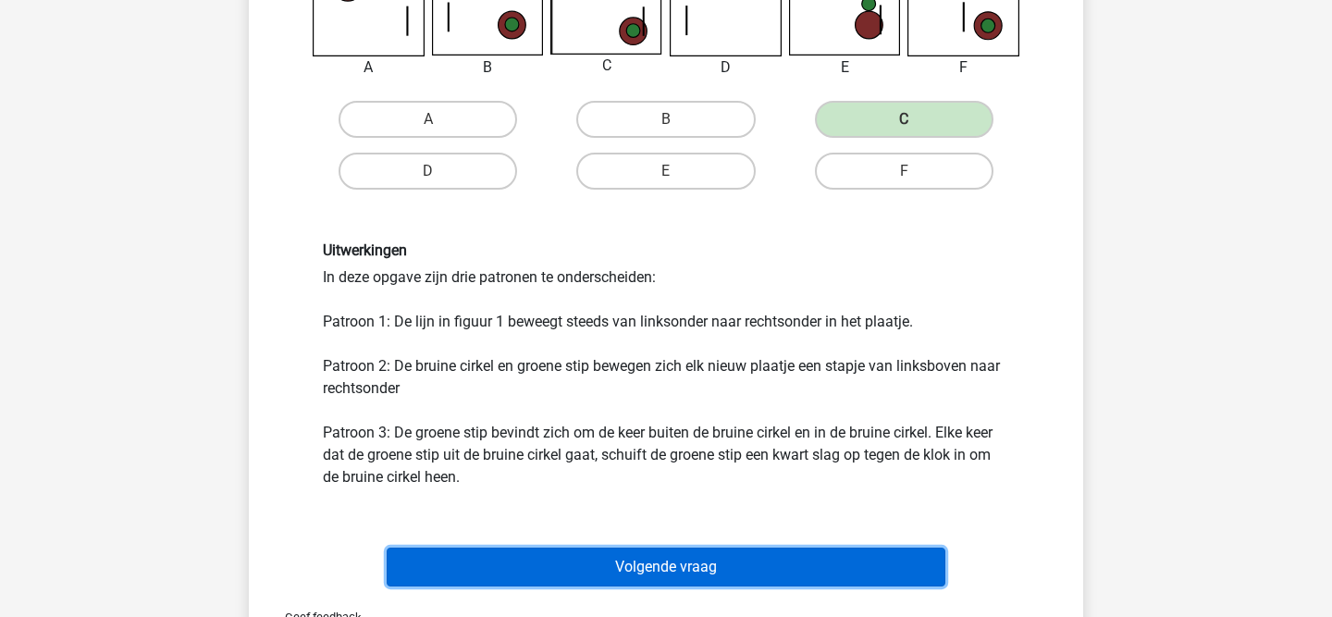
click at [749, 549] on button "Volgende vraag" at bounding box center [667, 567] width 560 height 39
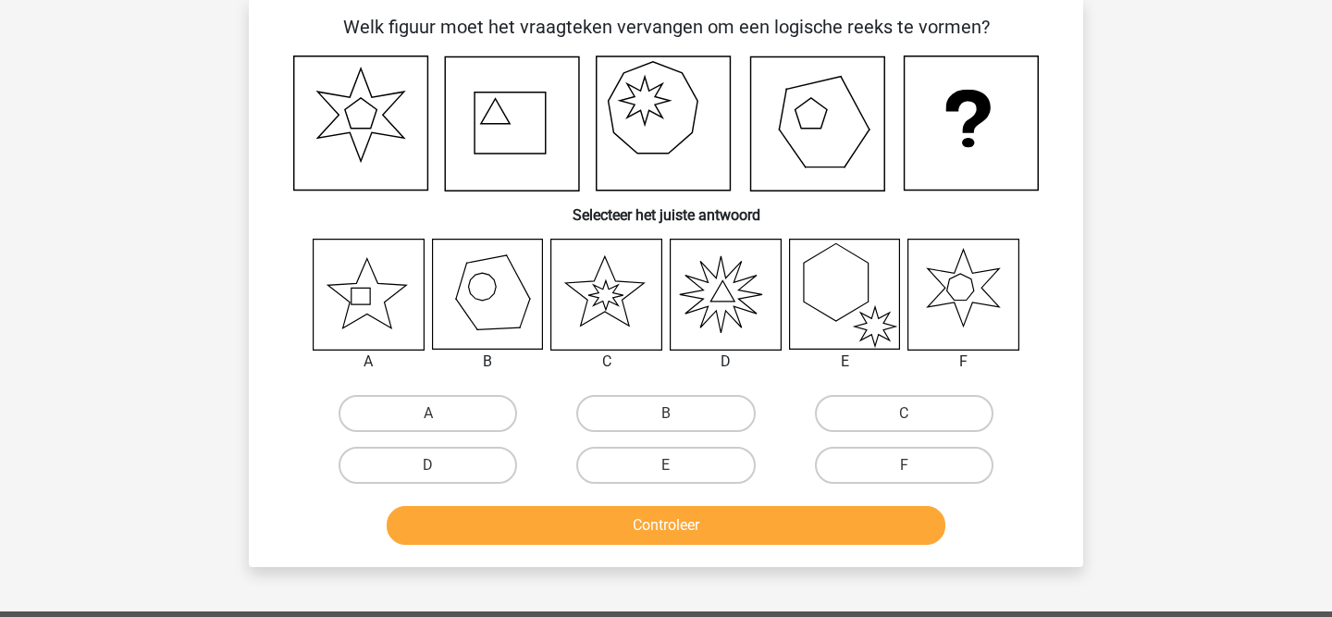
scroll to position [85, 0]
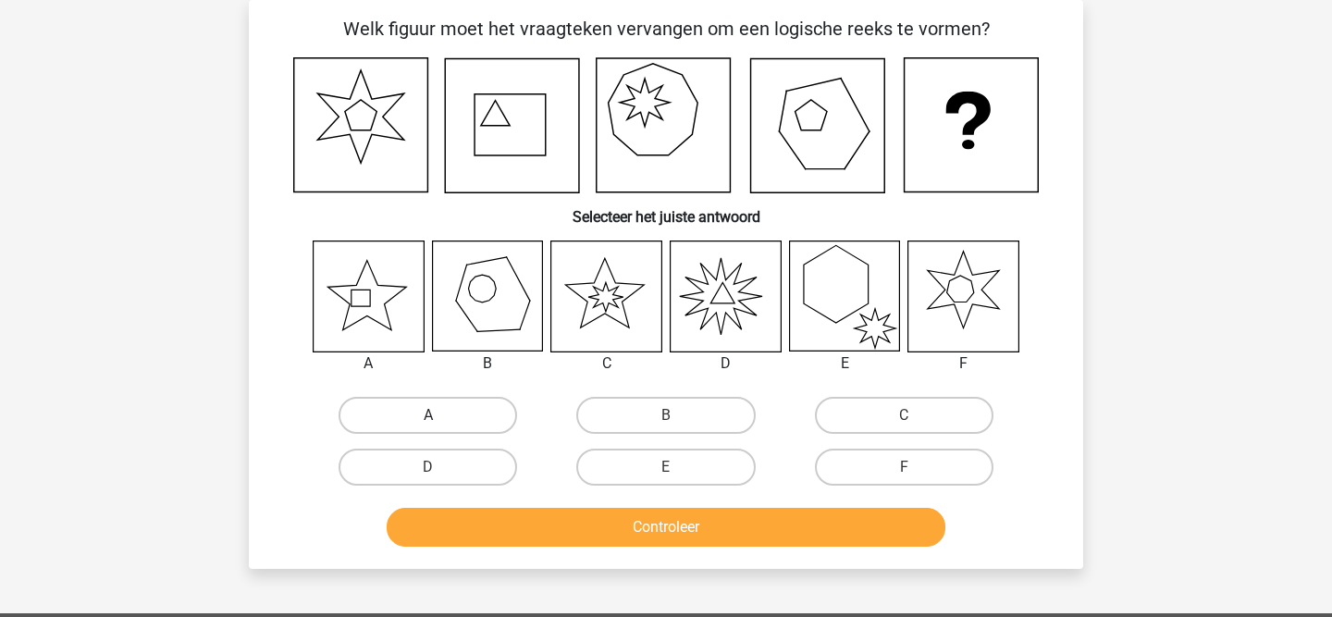
click at [418, 420] on label "A" at bounding box center [428, 415] width 179 height 37
click at [428, 420] on input "A" at bounding box center [434, 421] width 12 height 12
radio input "true"
click at [739, 549] on div "Controleer" at bounding box center [666, 531] width 714 height 46
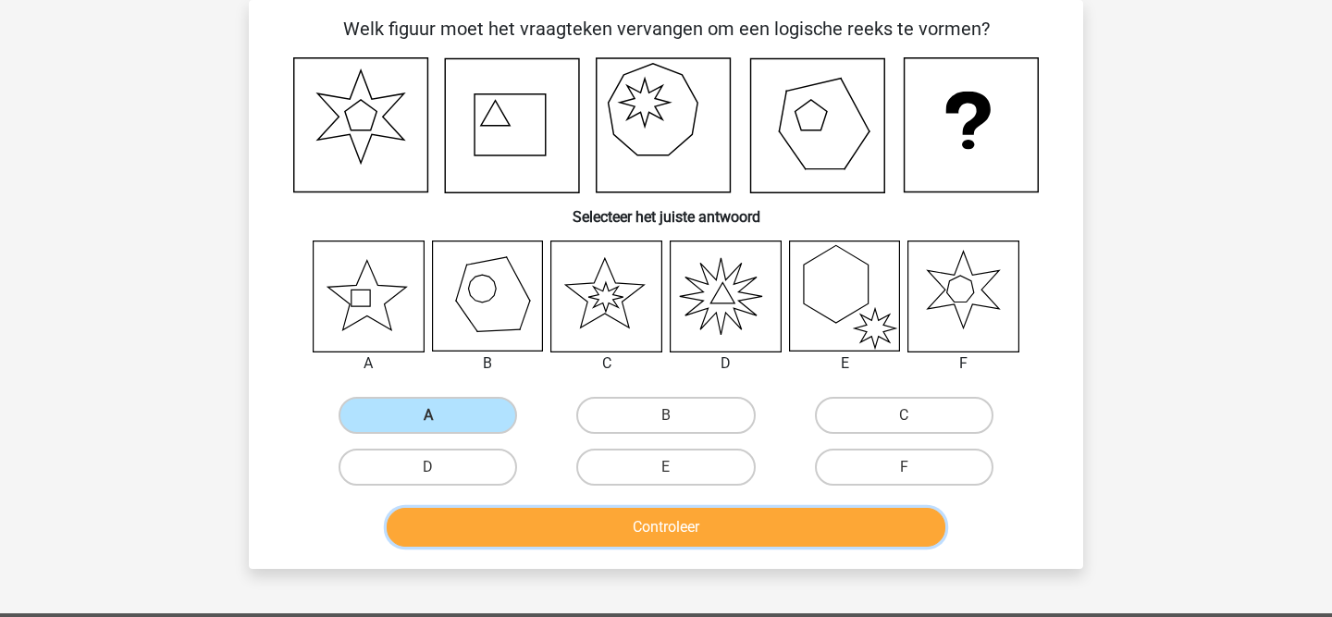
click at [725, 536] on button "Controleer" at bounding box center [667, 527] width 560 height 39
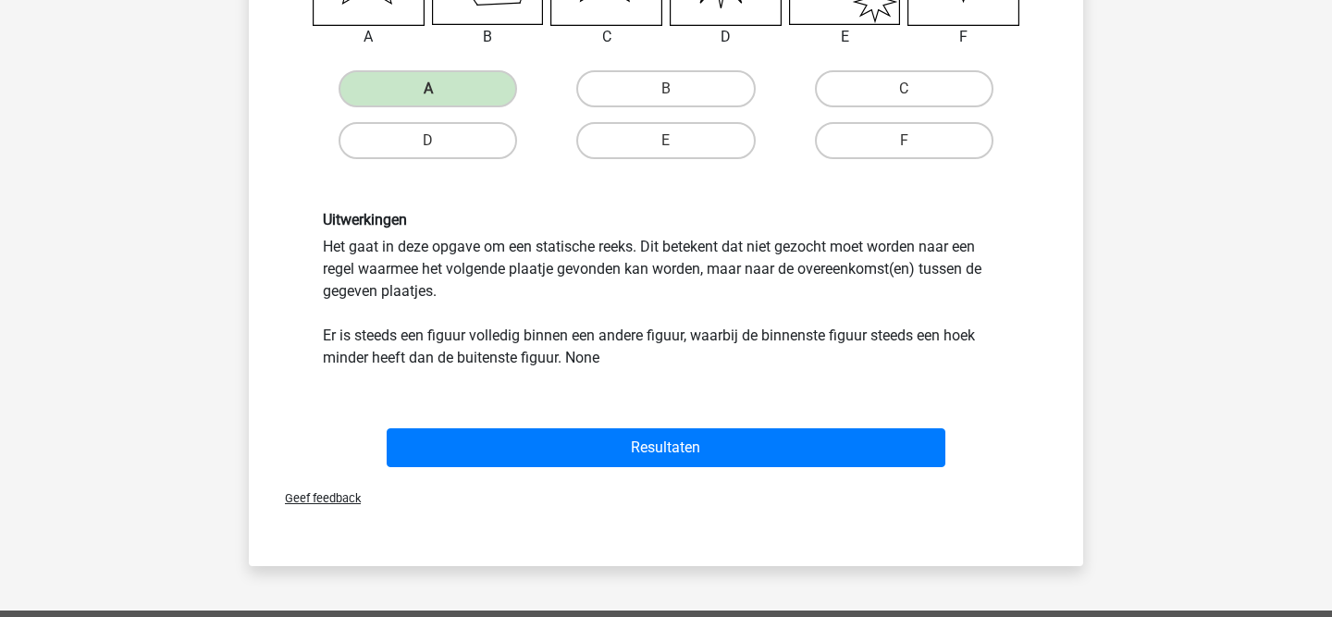
scroll to position [413, 0]
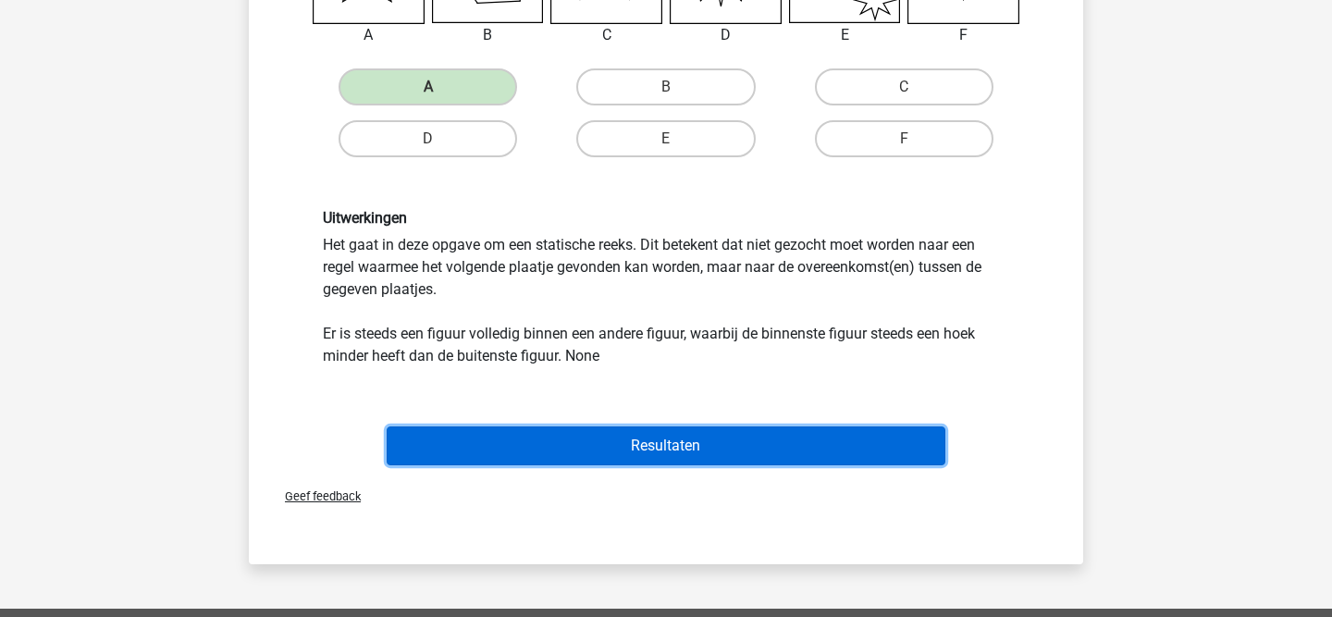
click at [660, 436] on button "Resultaten" at bounding box center [667, 445] width 560 height 39
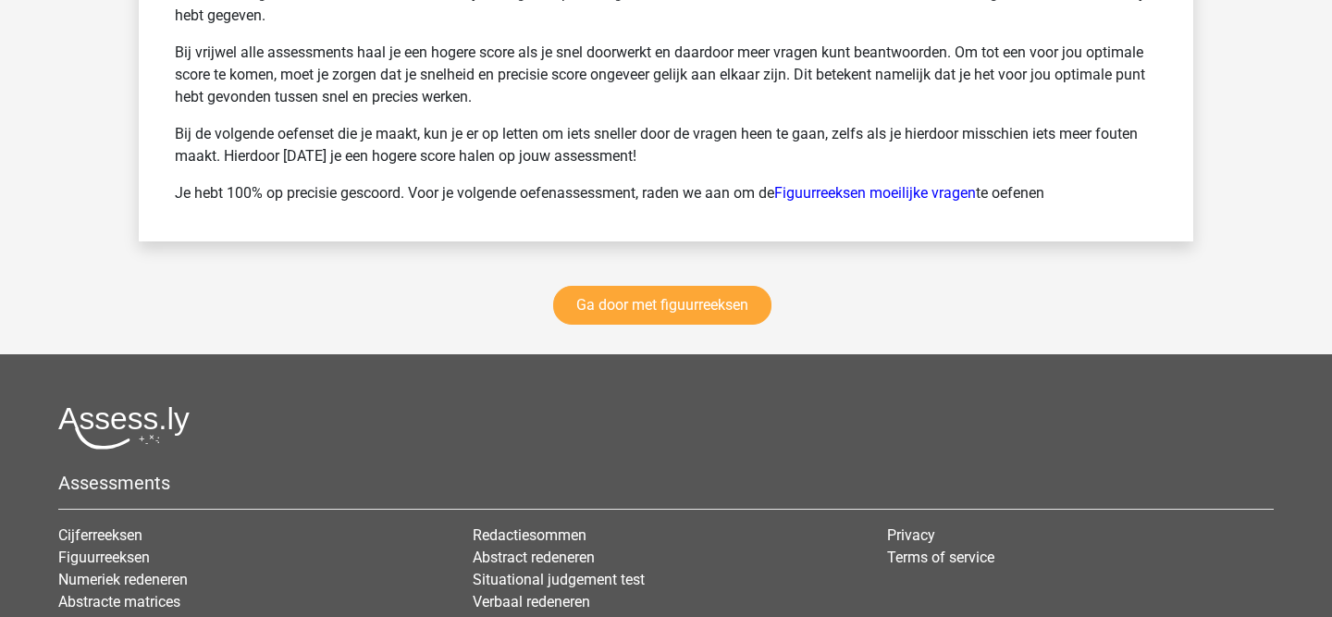
scroll to position [2842, 0]
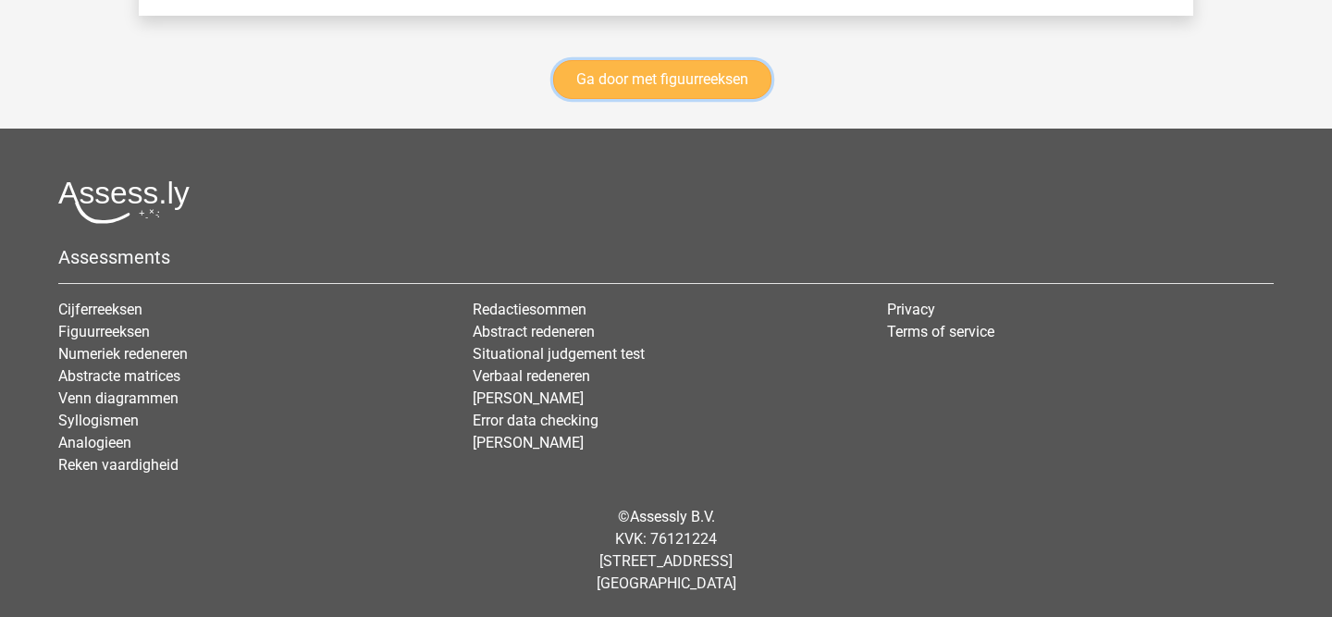
click at [660, 66] on link "Ga door met figuurreeksen" at bounding box center [662, 79] width 218 height 39
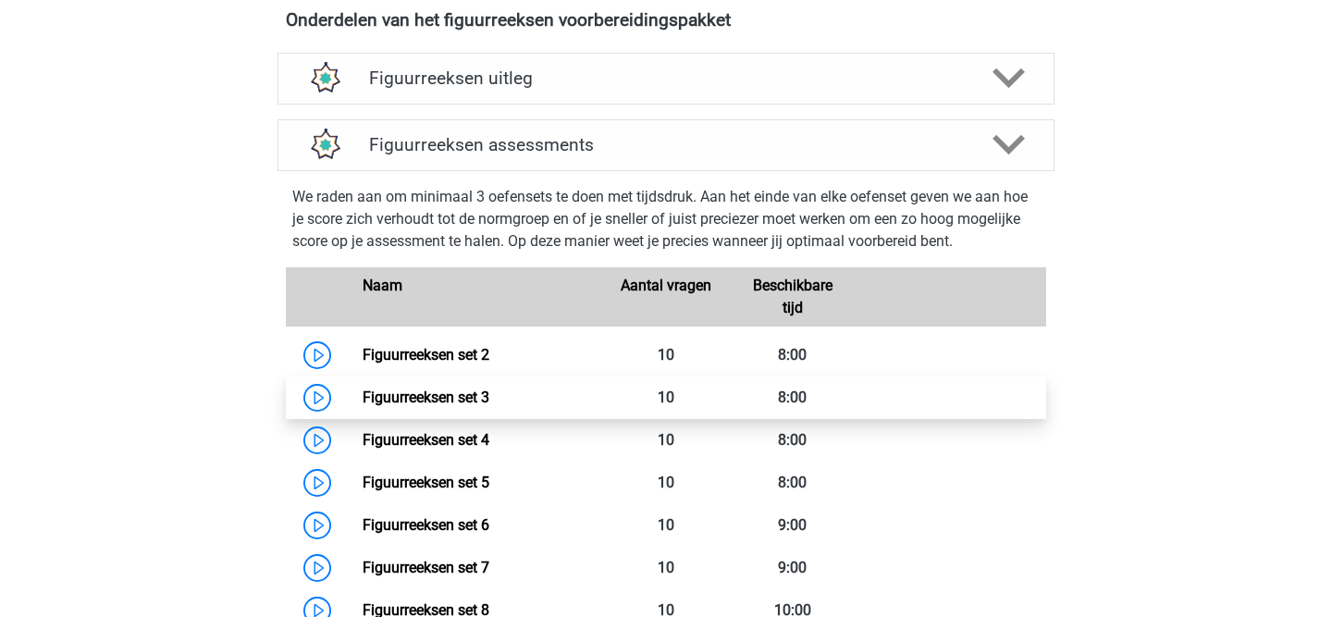
scroll to position [695, 0]
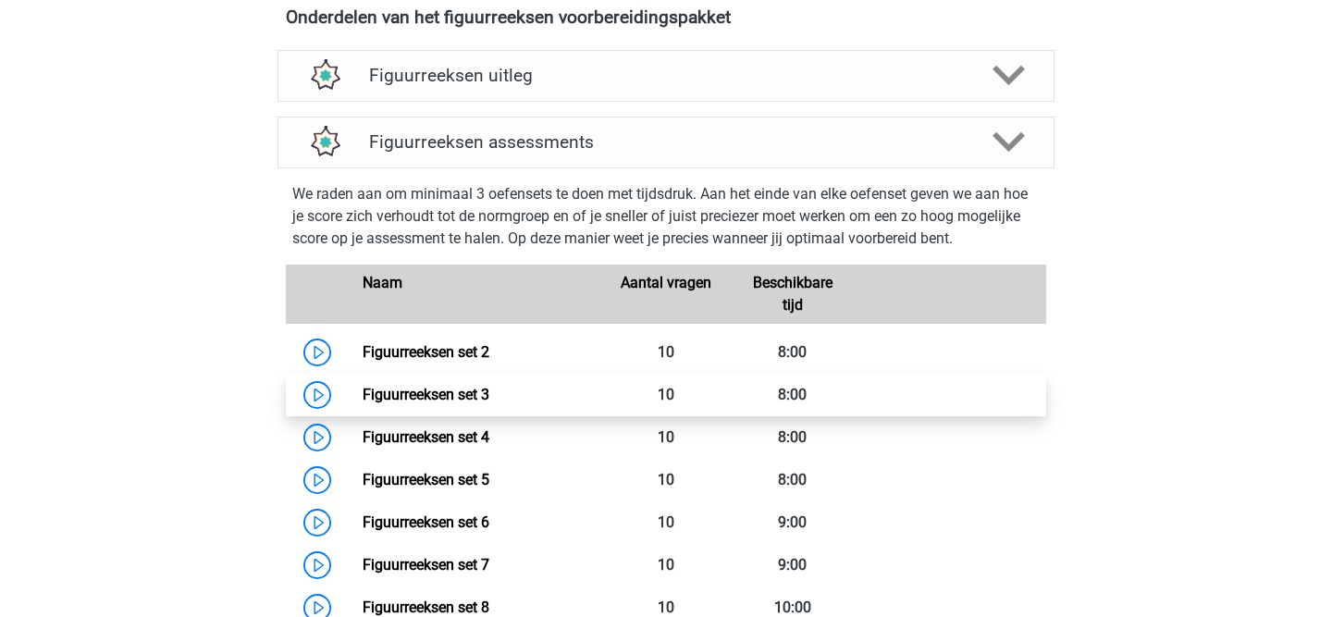
click at [465, 401] on link "Figuurreeksen set 3" at bounding box center [426, 395] width 127 height 18
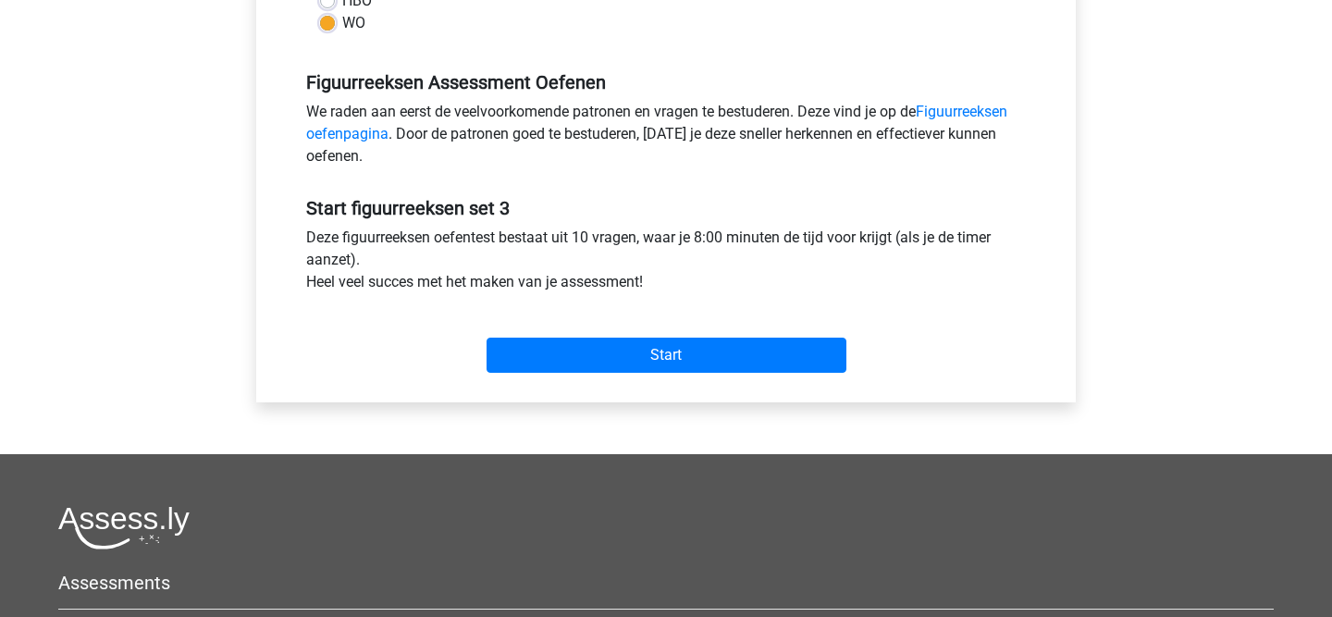
scroll to position [526, 0]
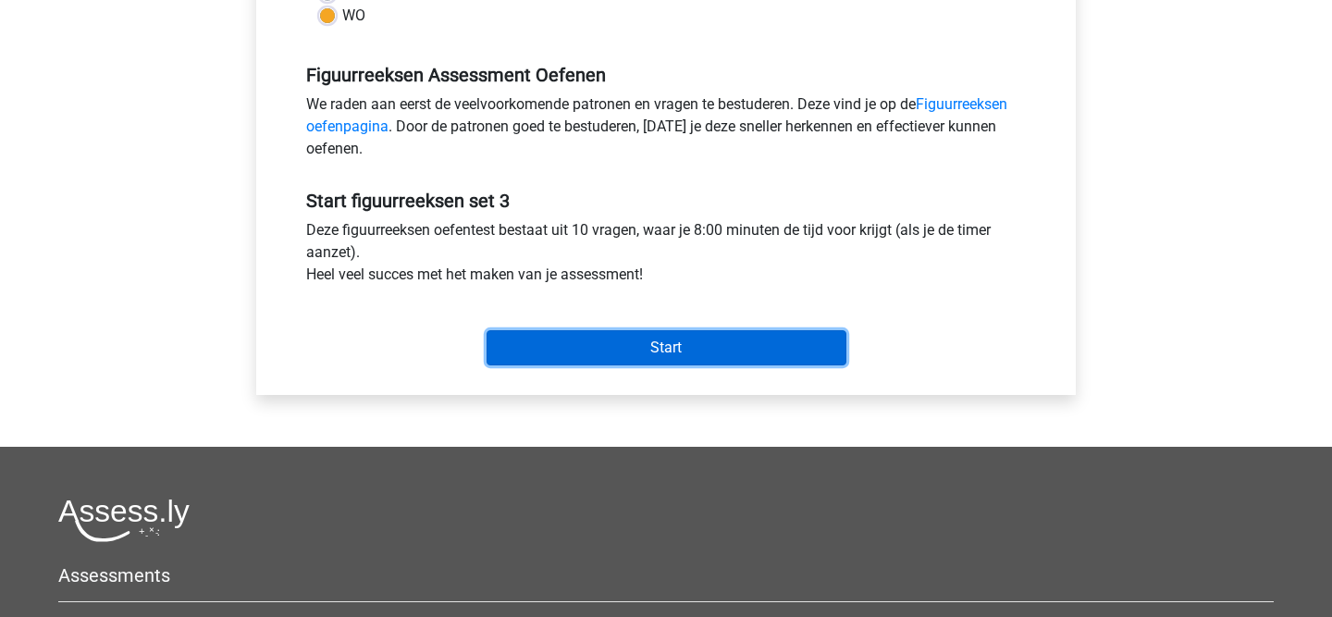
click at [584, 344] on input "Start" at bounding box center [667, 347] width 360 height 35
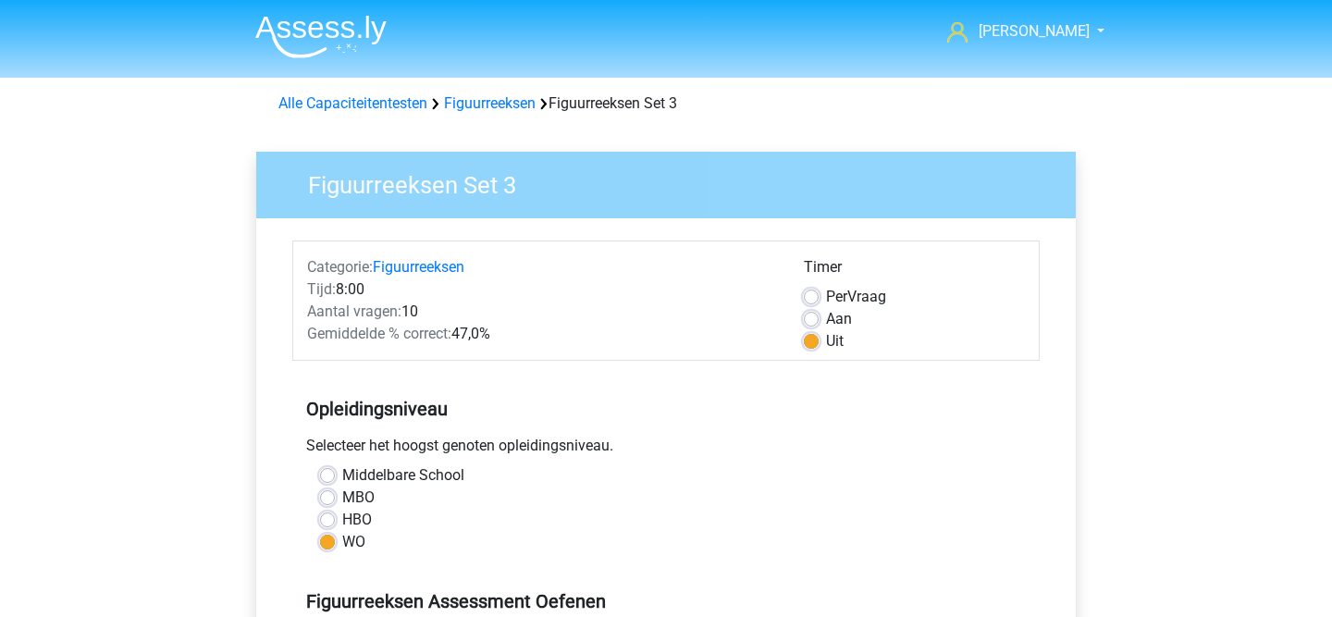
scroll to position [526, 0]
